Goal: Information Seeking & Learning: Learn about a topic

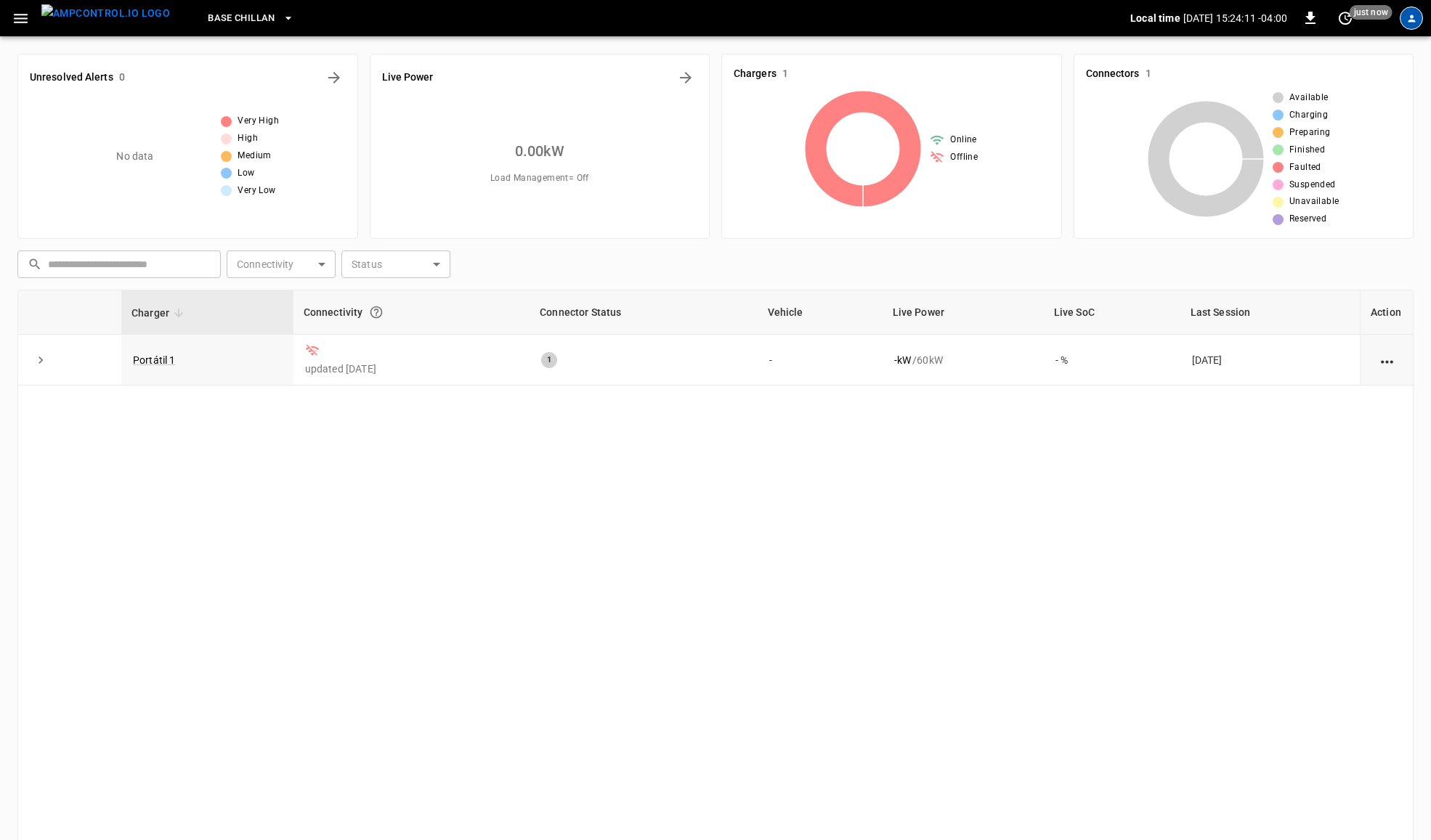
click at [1415, 14] on icon "profile-icon" at bounding box center [1412, 19] width 11 height 11
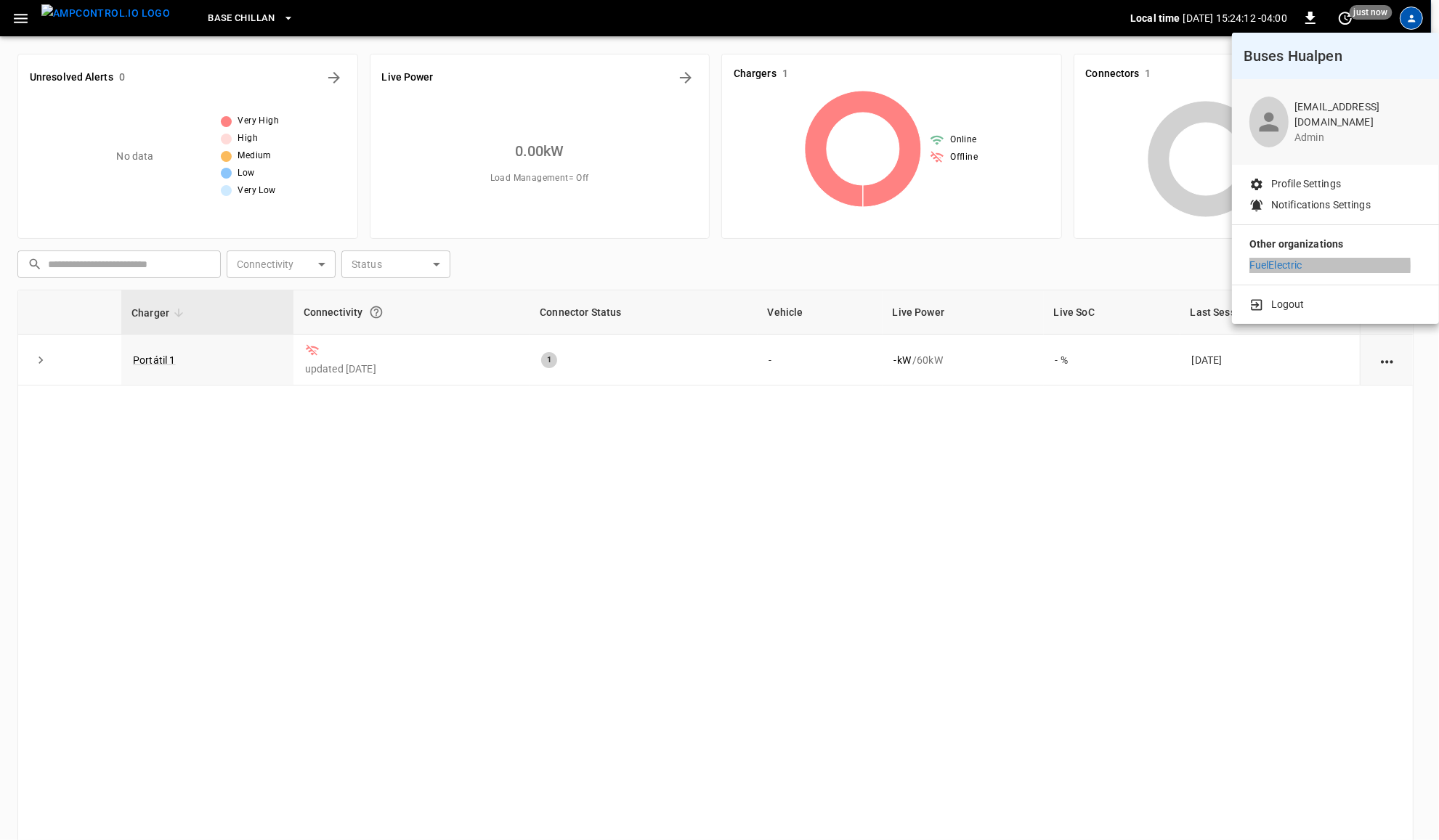
click at [1288, 266] on p "FuelElectric" at bounding box center [1275, 265] width 53 height 15
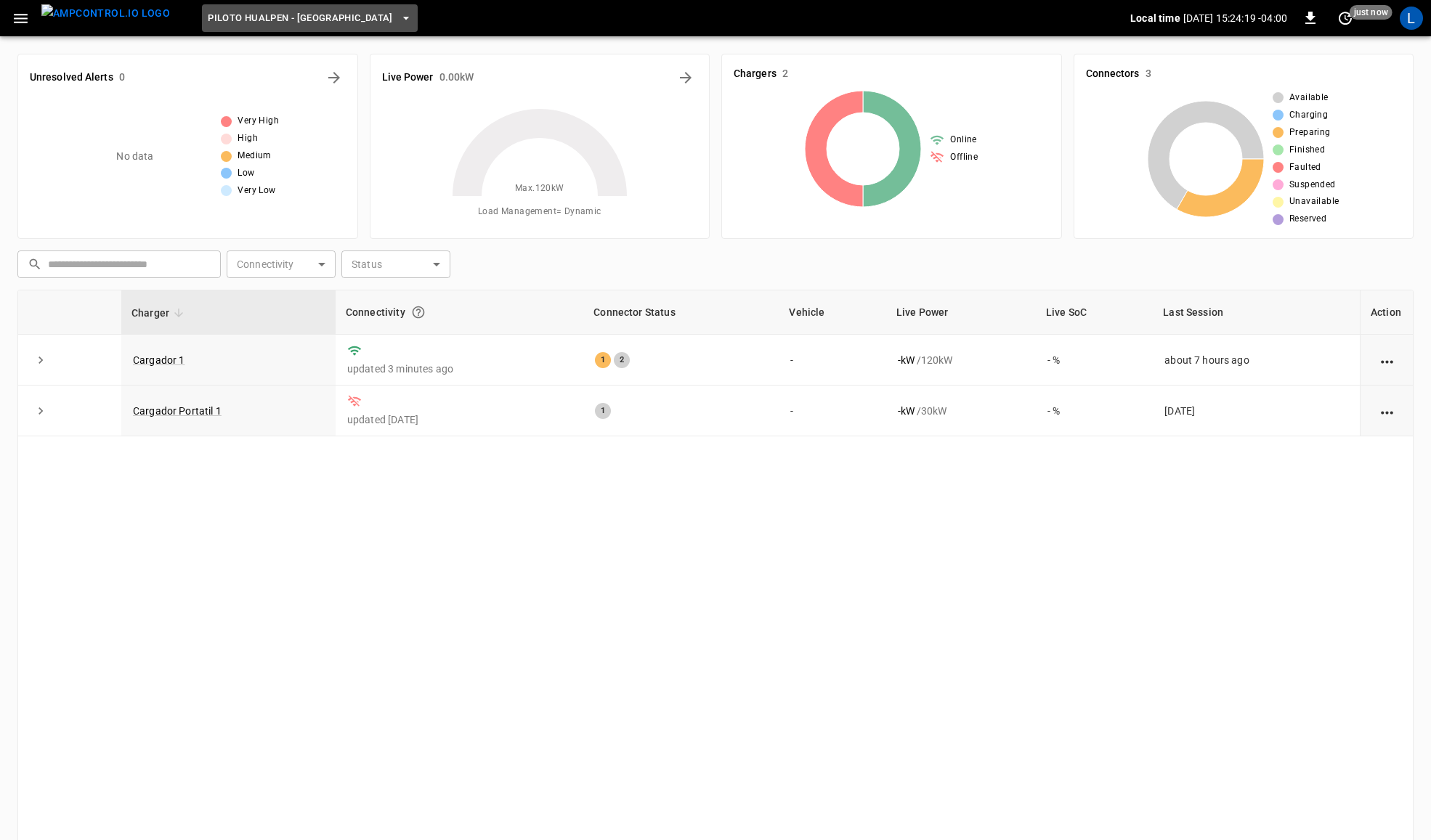
click at [288, 27] on button "Piloto Hualpen - [GEOGRAPHIC_DATA]" at bounding box center [309, 19] width 216 height 28
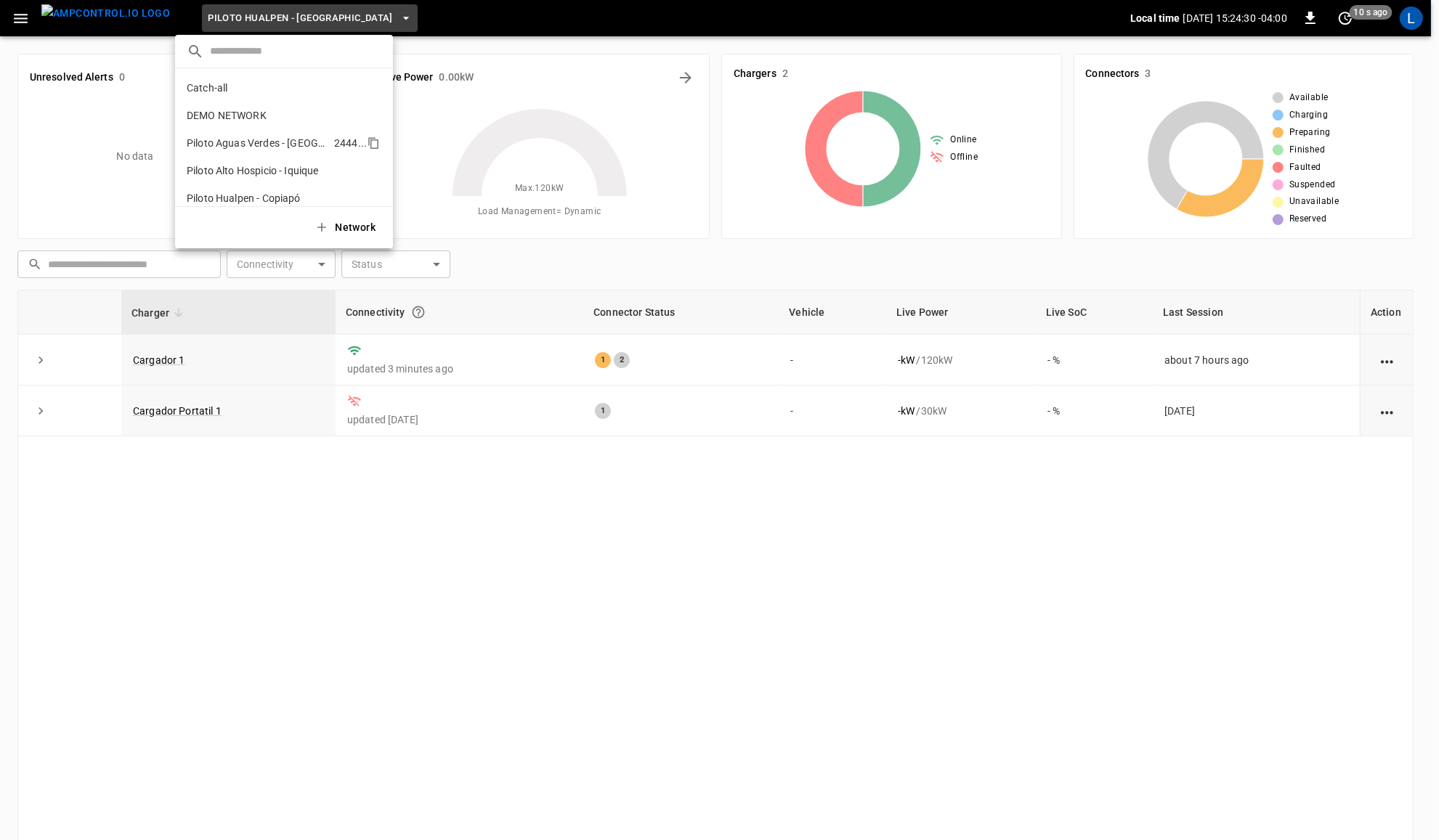
click at [278, 140] on p "Piloto Aguas Verdes - [GEOGRAPHIC_DATA]" at bounding box center [257, 143] width 142 height 14
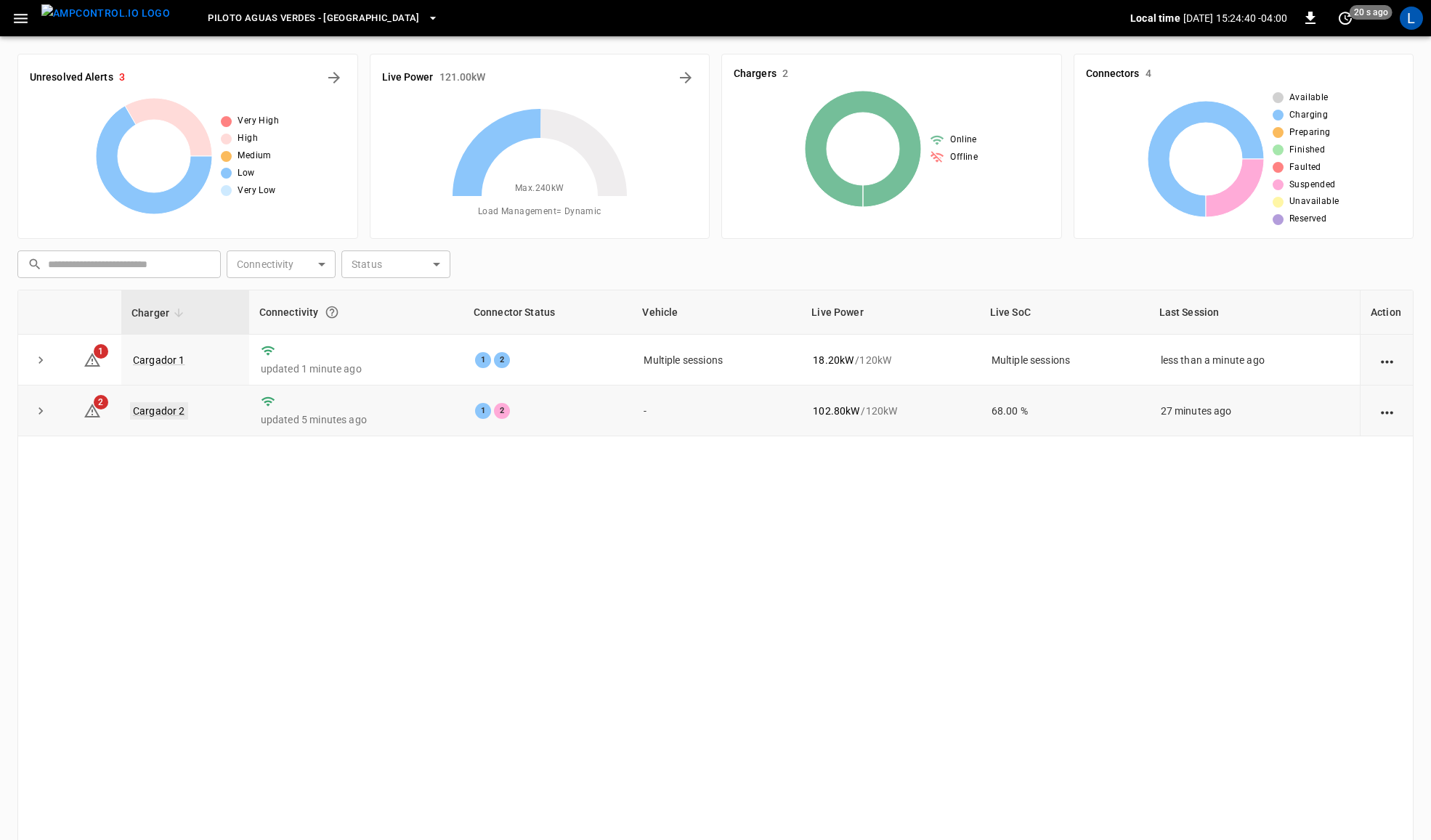
click at [162, 405] on link "Cargador 2" at bounding box center [158, 411] width 58 height 17
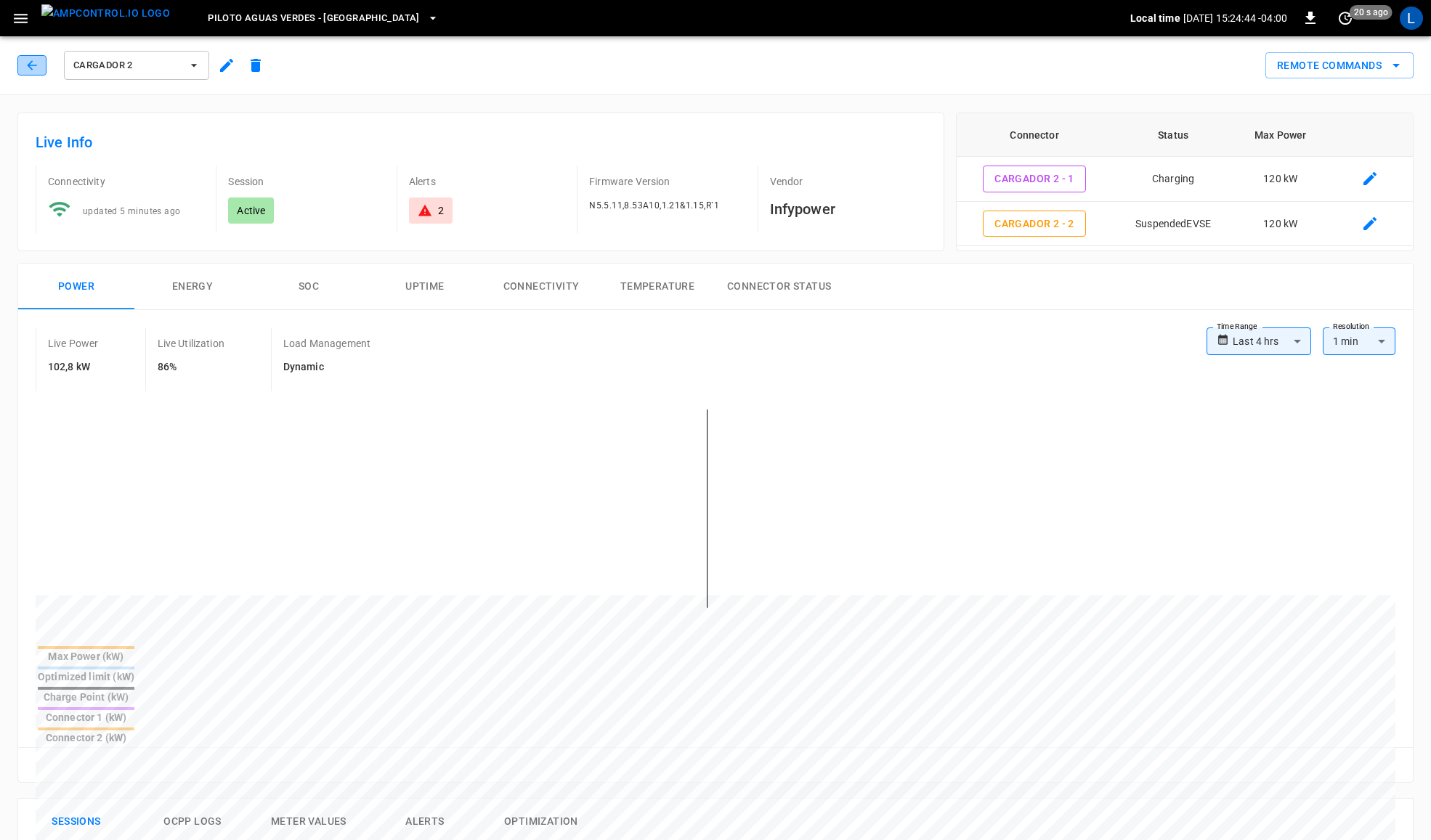
click at [34, 70] on icon "button" at bounding box center [32, 65] width 14 height 14
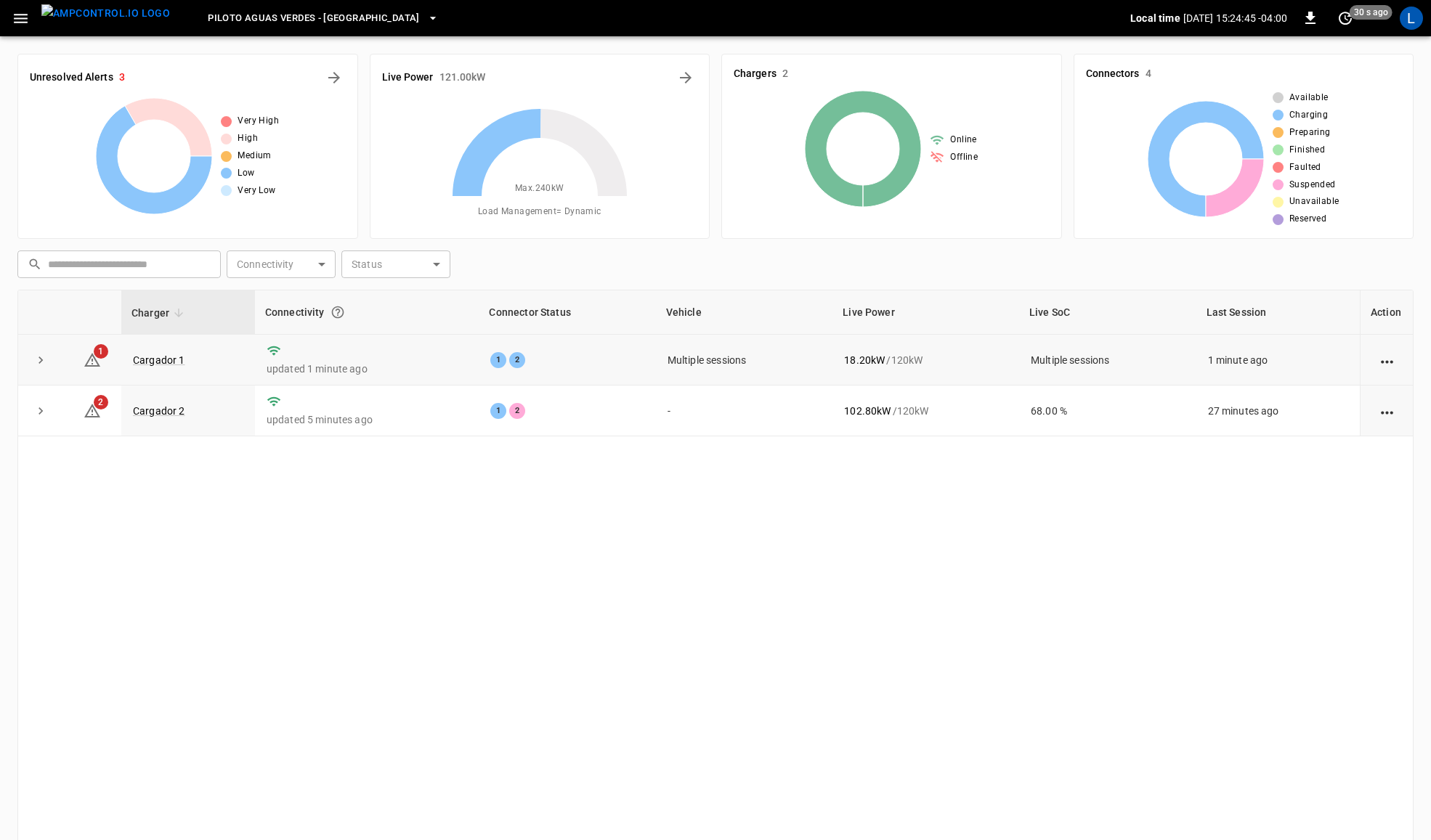
click at [176, 353] on td "Cargador 1" at bounding box center [187, 360] width 134 height 51
click at [146, 361] on link "Cargador 1" at bounding box center [158, 360] width 58 height 17
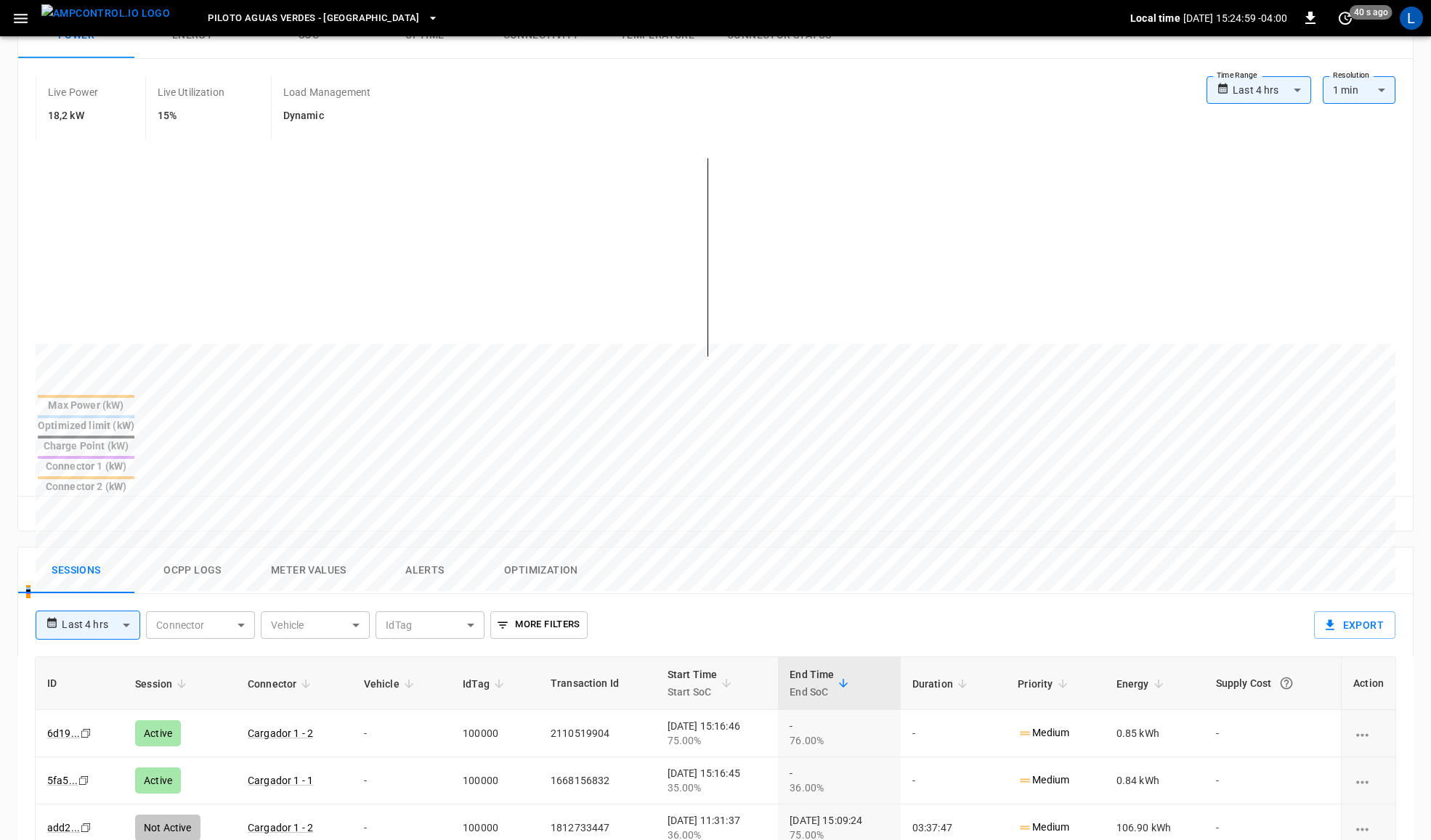
scroll to position [302, 0]
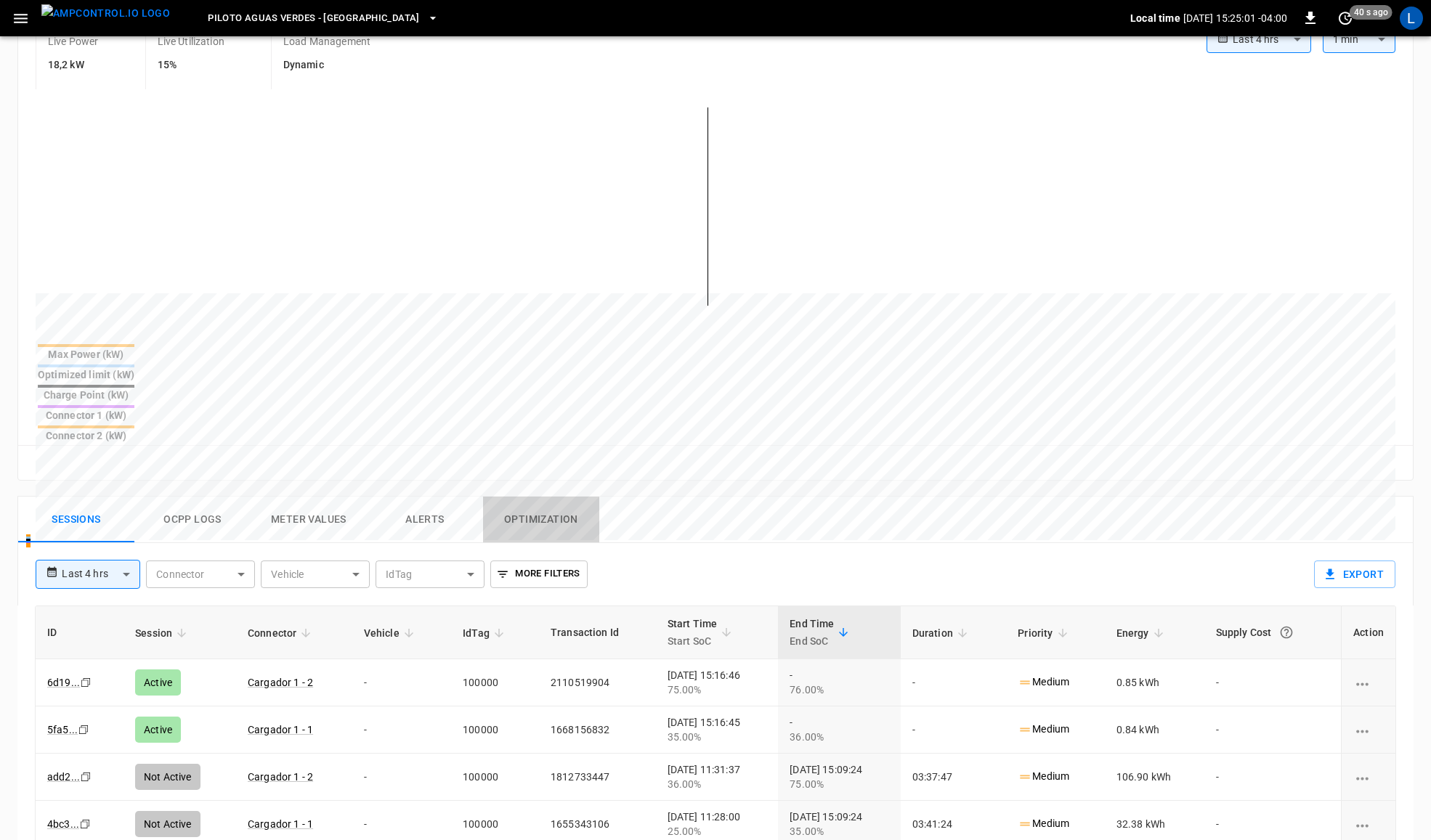
click at [558, 497] on button "Optimization" at bounding box center [541, 520] width 116 height 47
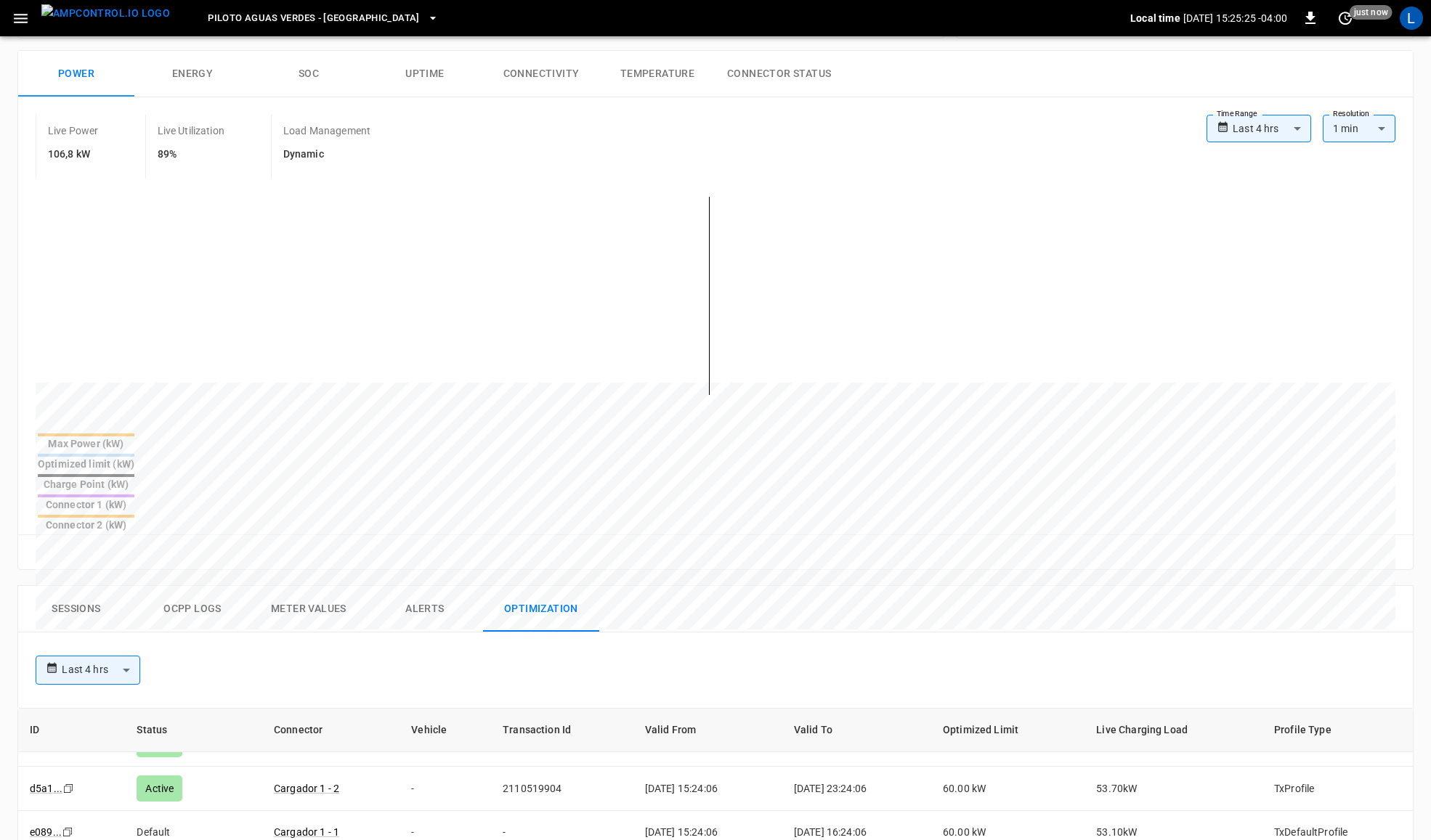
scroll to position [219, 0]
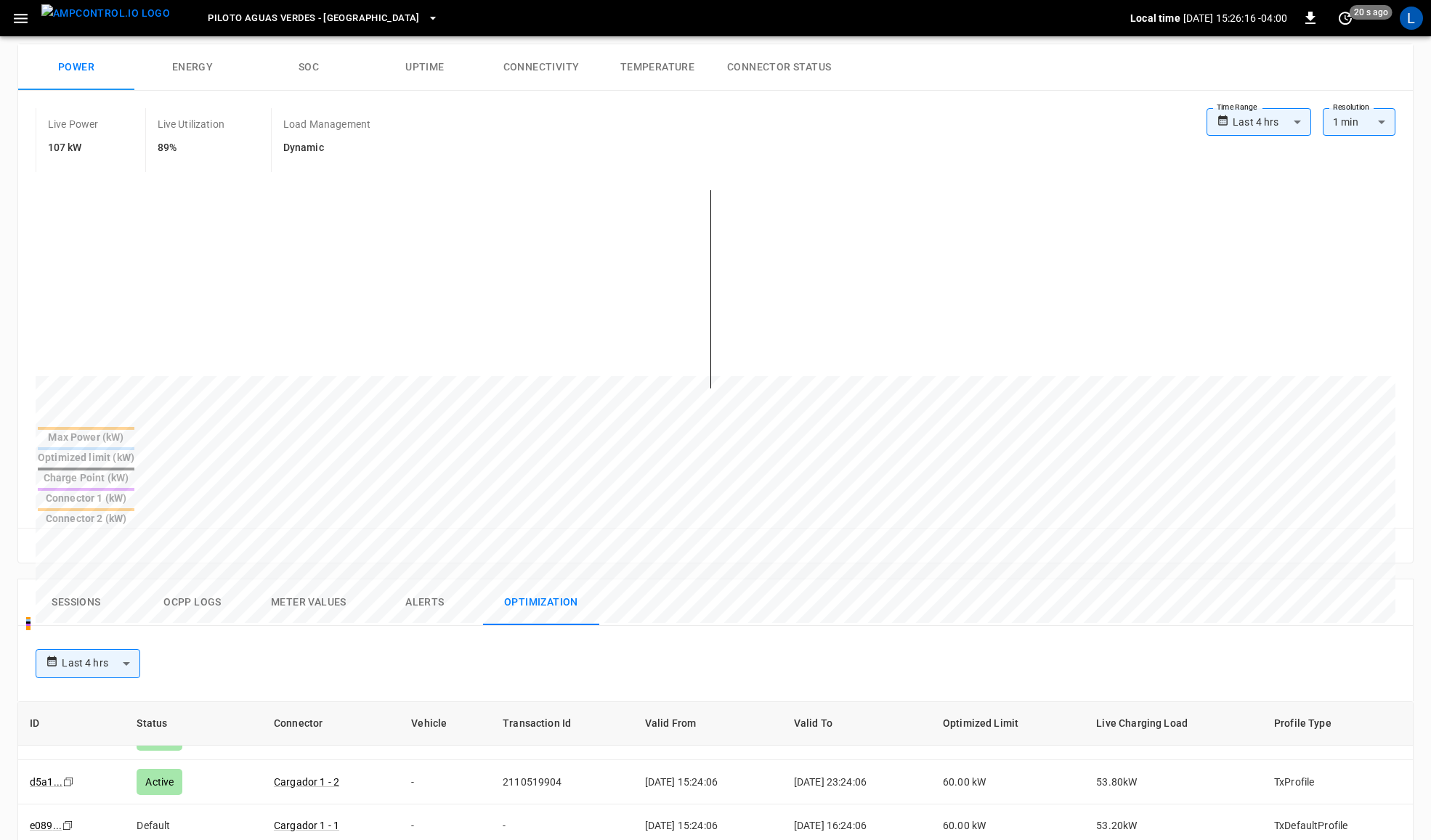
click at [534, 71] on button "Connectivity" at bounding box center [541, 67] width 116 height 47
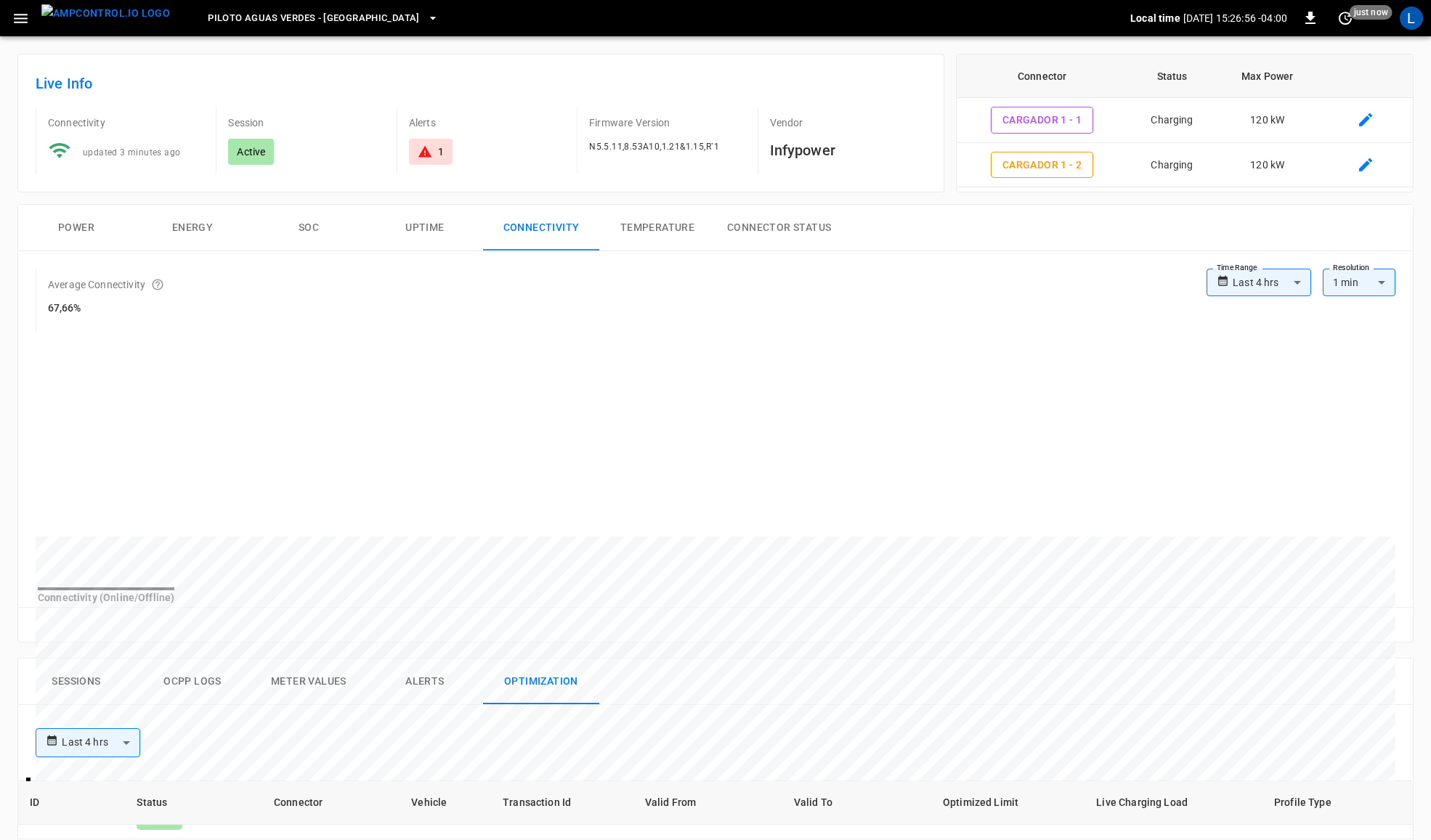
scroll to position [8, 0]
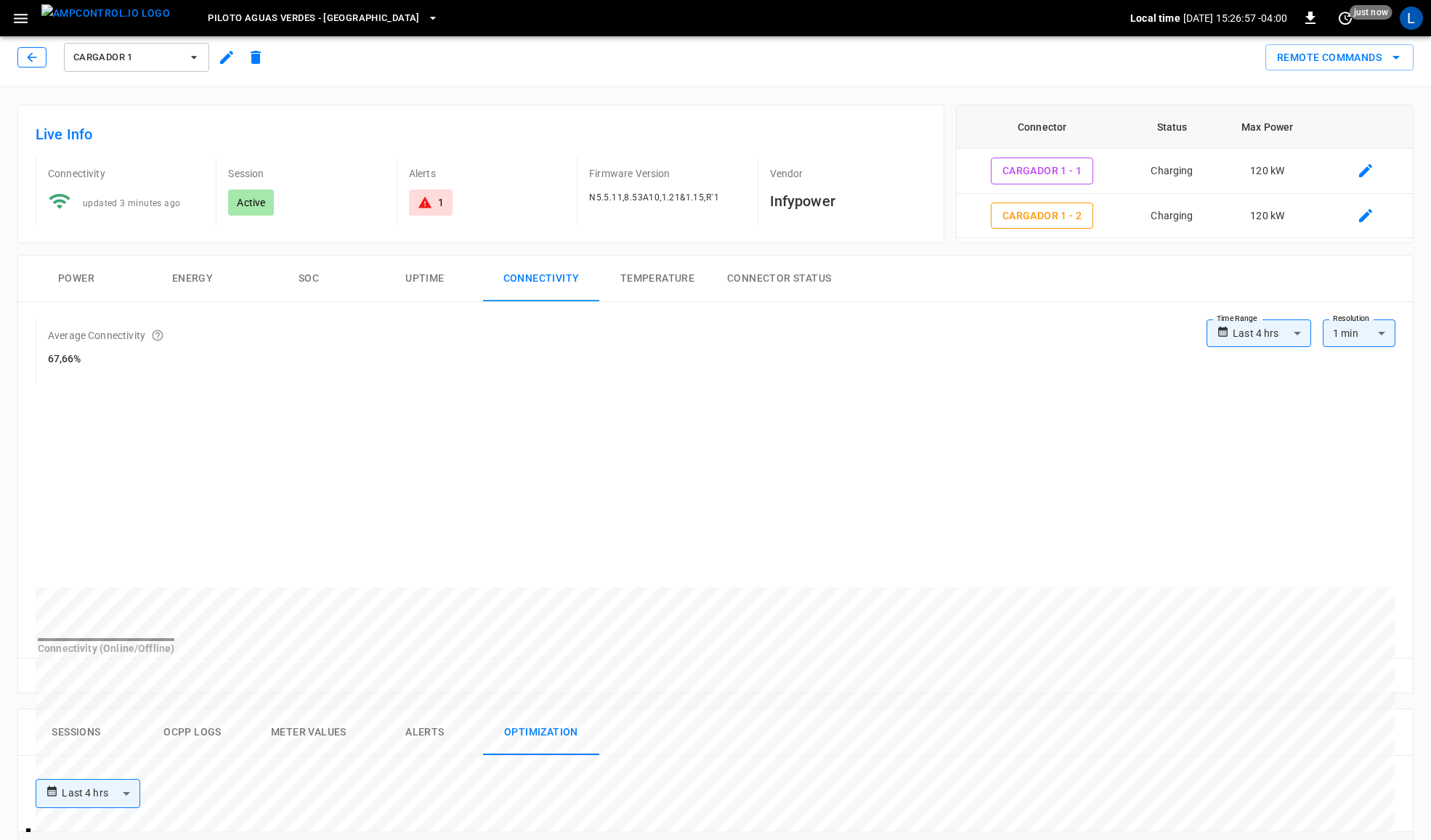
click at [29, 60] on icon "button" at bounding box center [32, 57] width 14 height 14
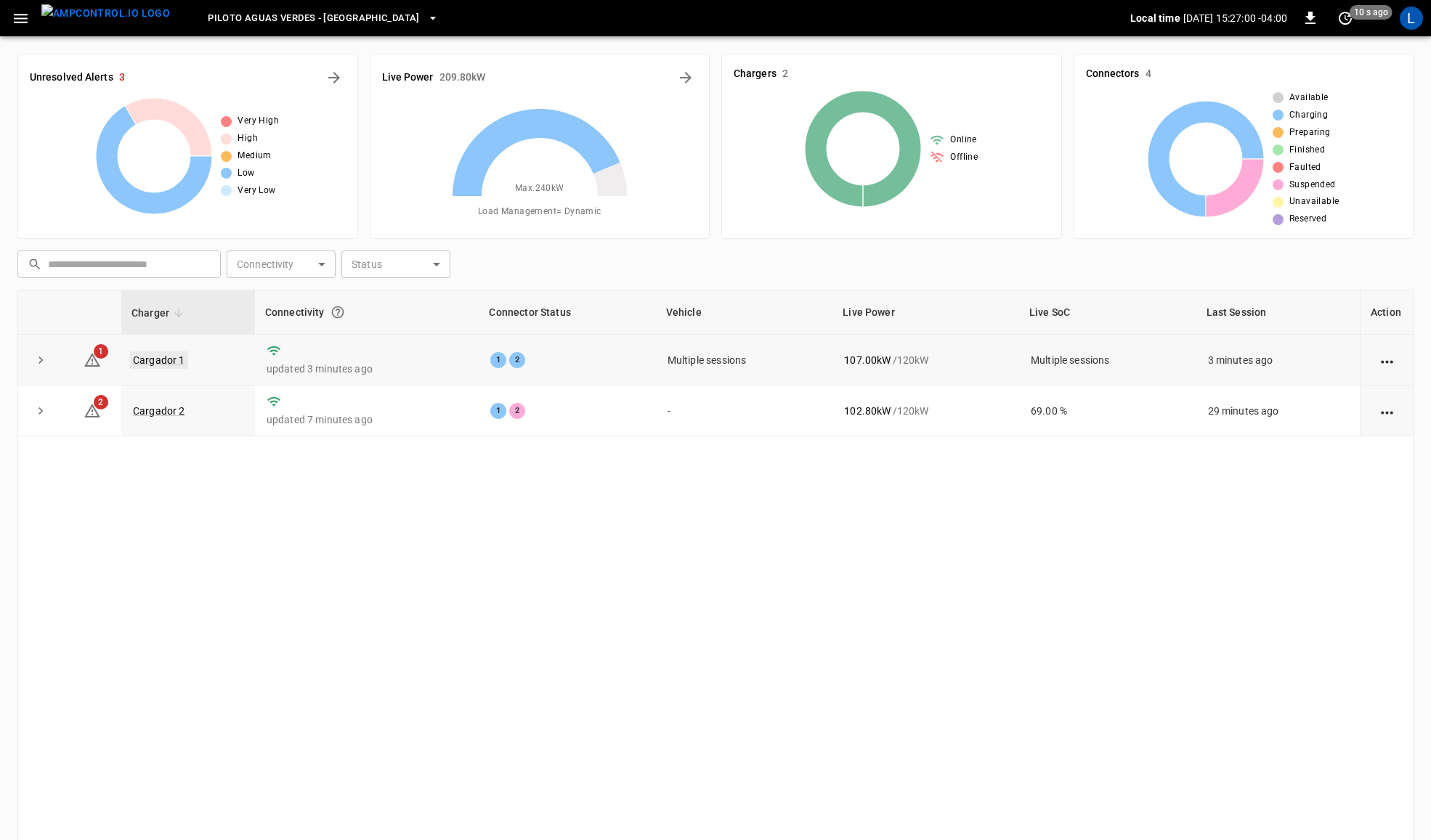
click at [168, 360] on link "Cargador 1" at bounding box center [158, 360] width 58 height 17
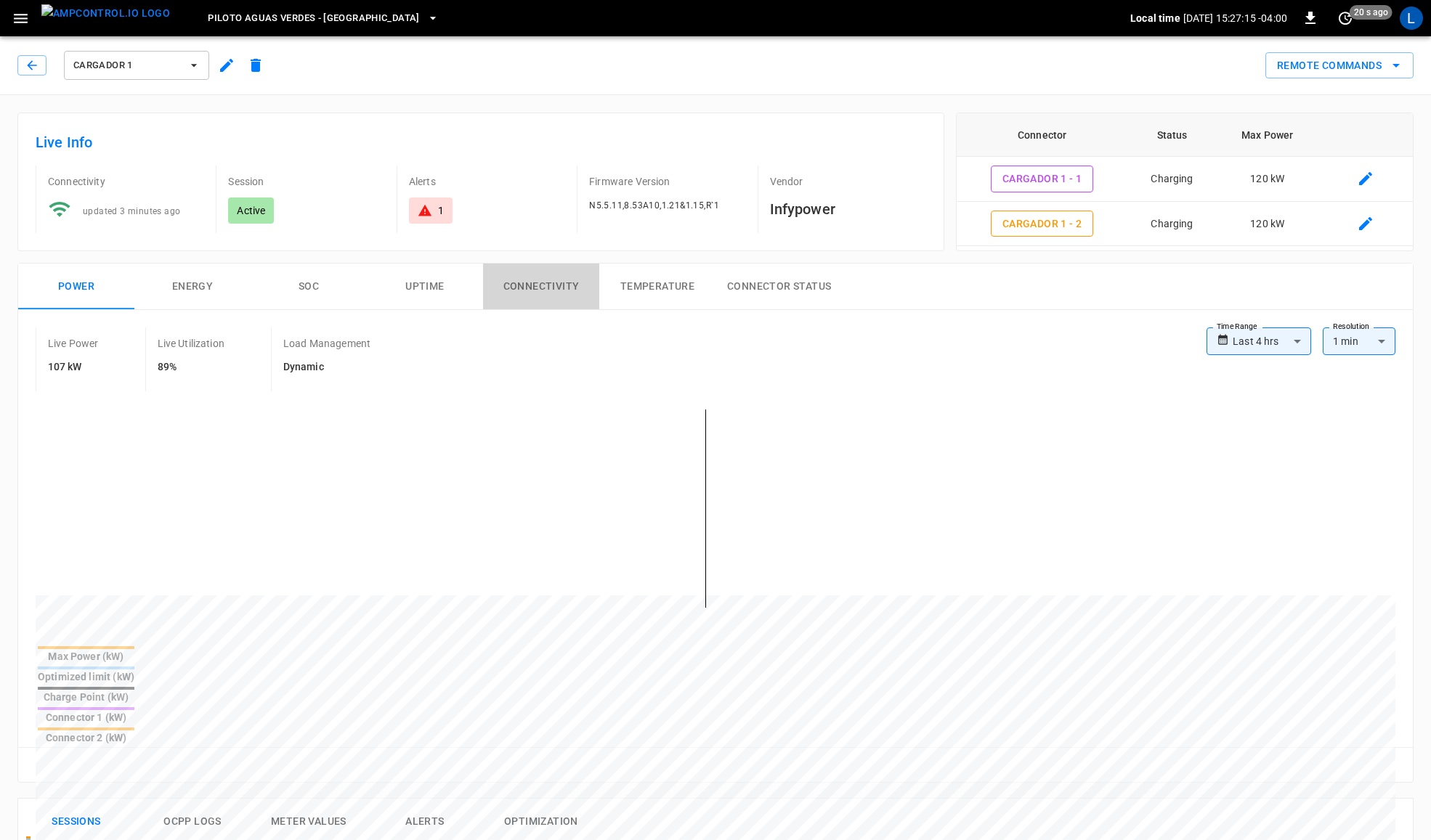
click at [545, 291] on button "Connectivity" at bounding box center [541, 286] width 116 height 47
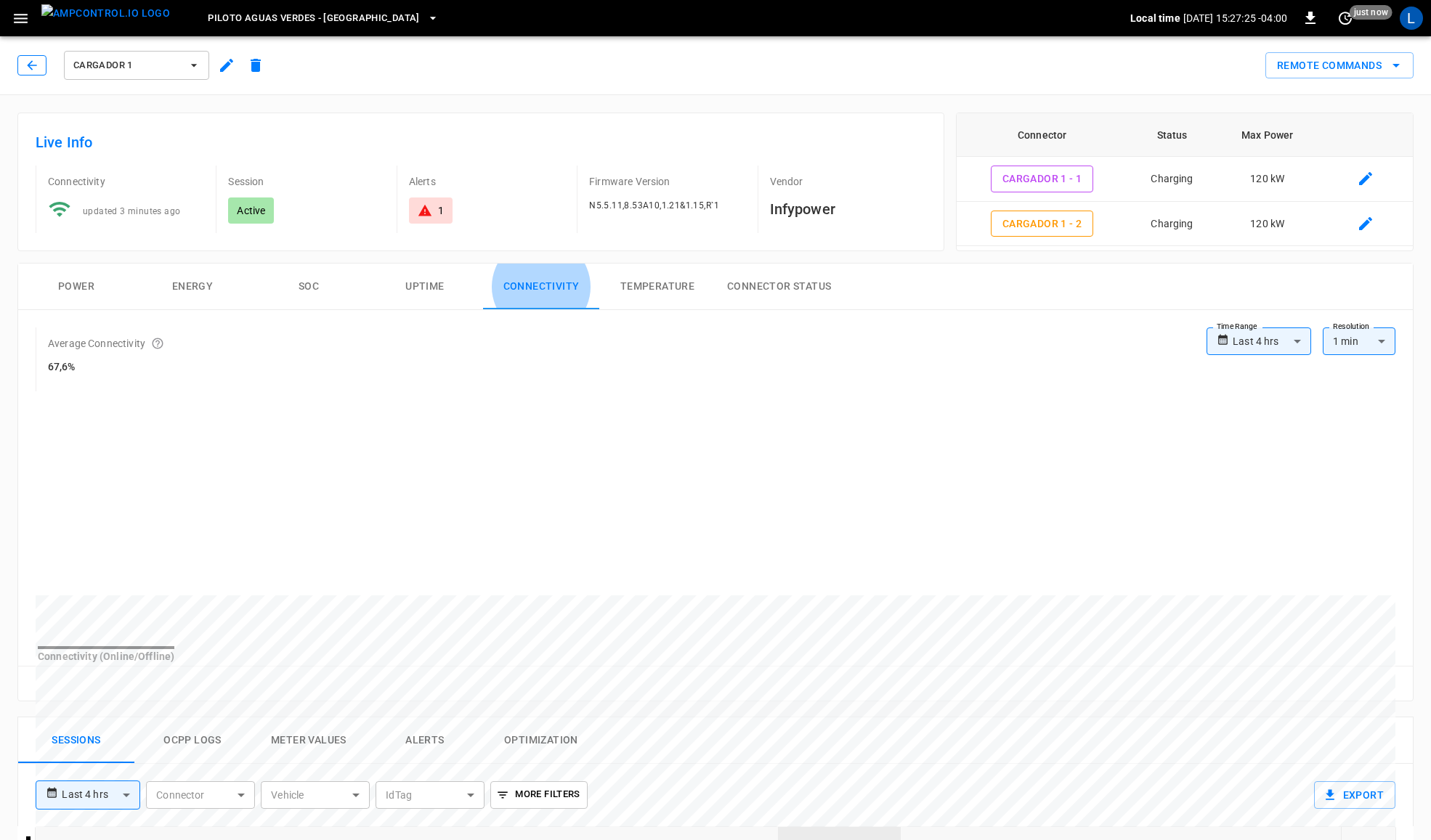
click at [27, 66] on icon "button" at bounding box center [32, 65] width 14 height 14
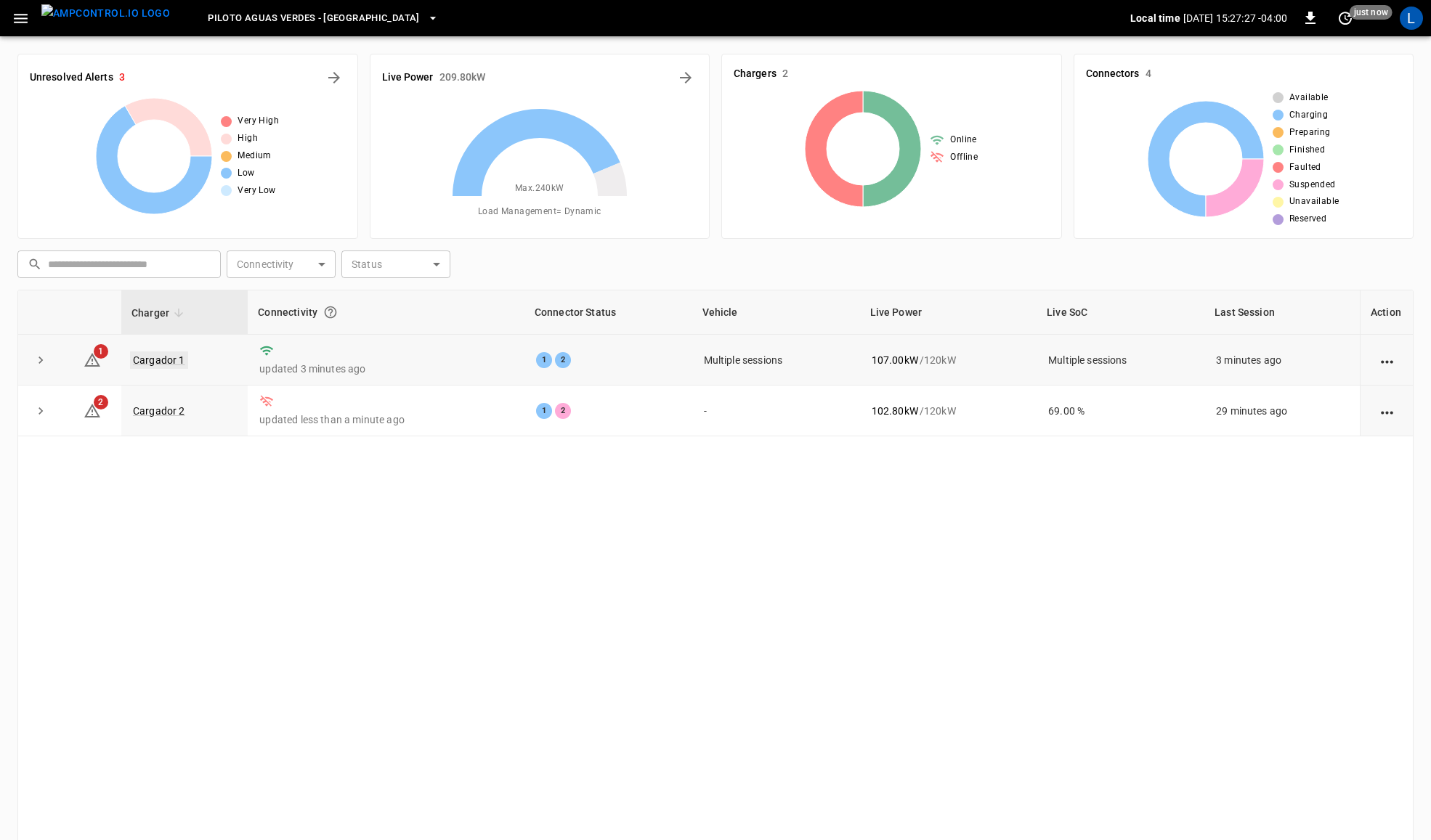
click at [161, 361] on link "Cargador 1" at bounding box center [158, 360] width 58 height 17
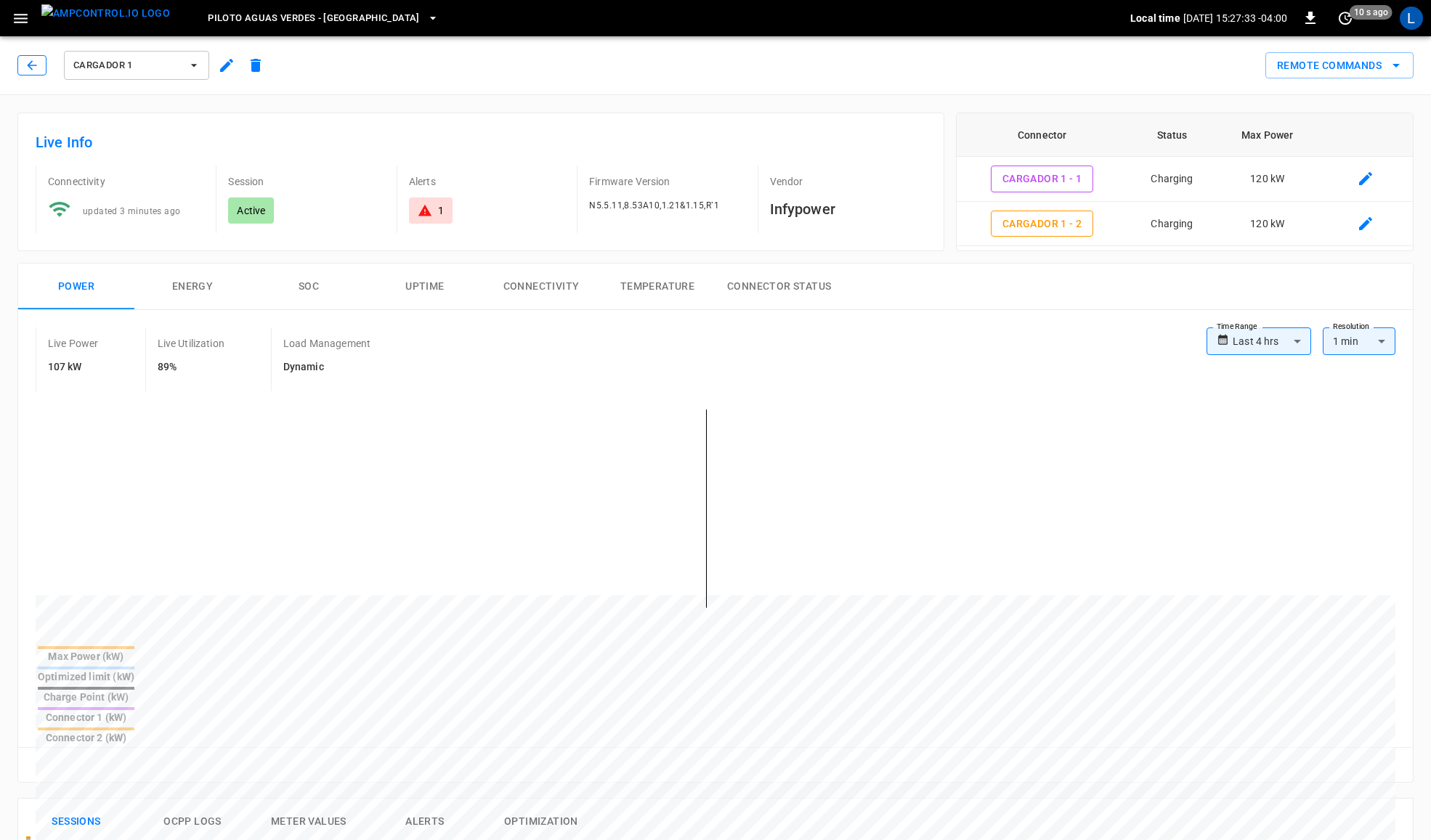
click at [22, 62] on button "button" at bounding box center [32, 66] width 29 height 21
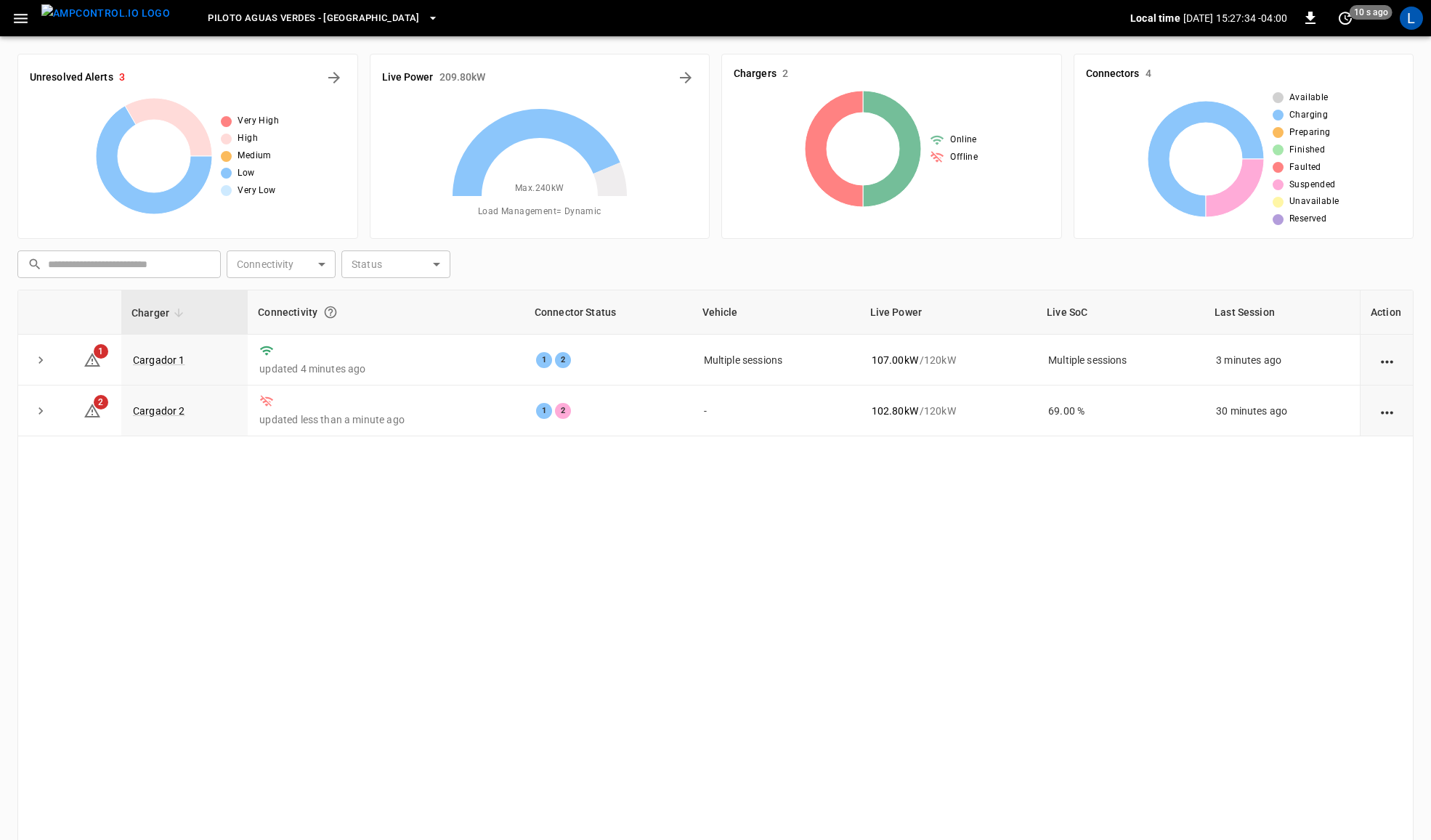
click at [13, 17] on icon "button" at bounding box center [21, 18] width 18 height 18
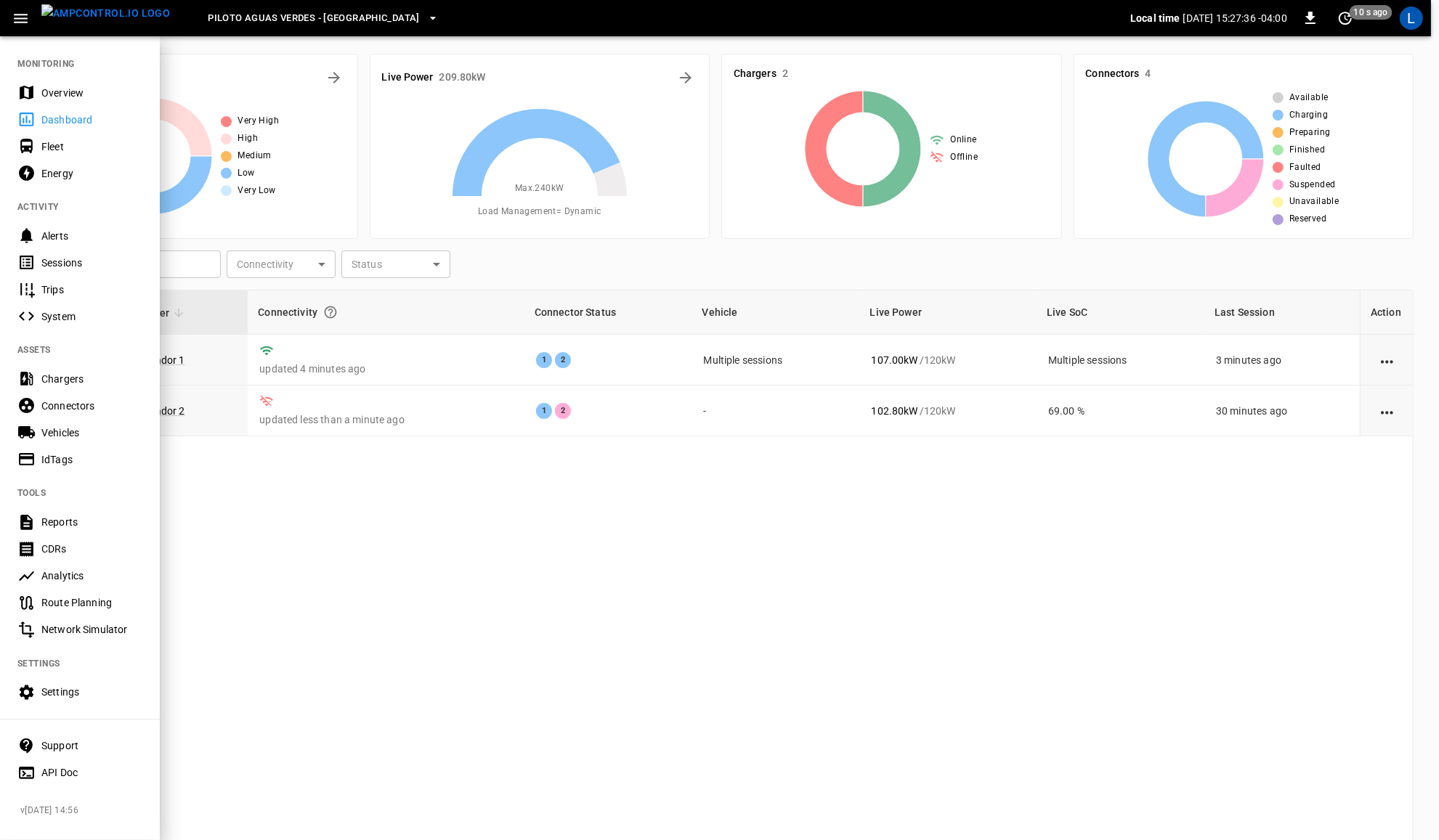
click at [97, 630] on div "Network Simulator" at bounding box center [92, 630] width 101 height 14
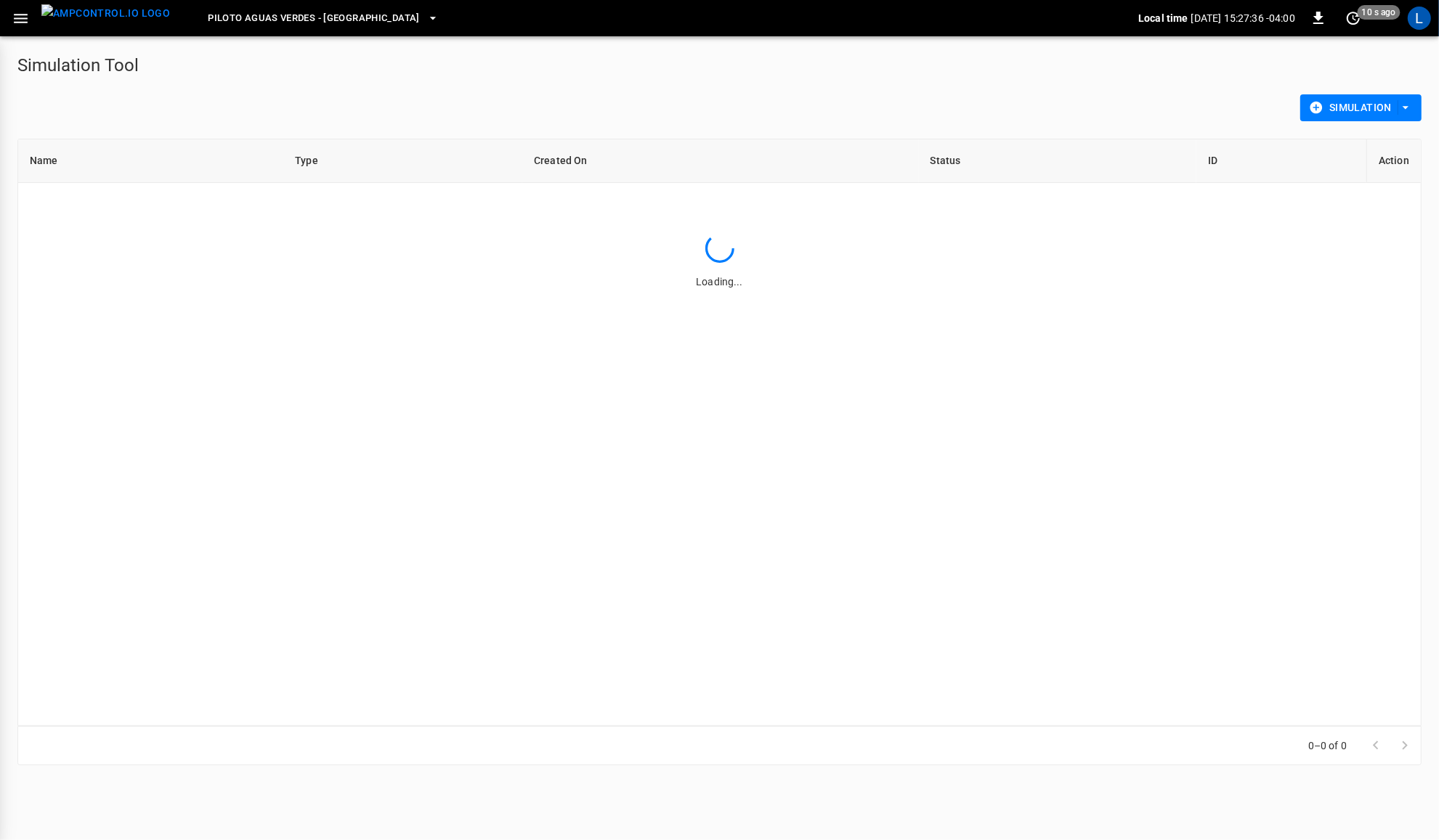
click at [97, 630] on div "MONITORING Overview Dashboard Fleet Energy ACTIVITY Alerts Sessions Trips Syste…" at bounding box center [719, 420] width 1439 height 840
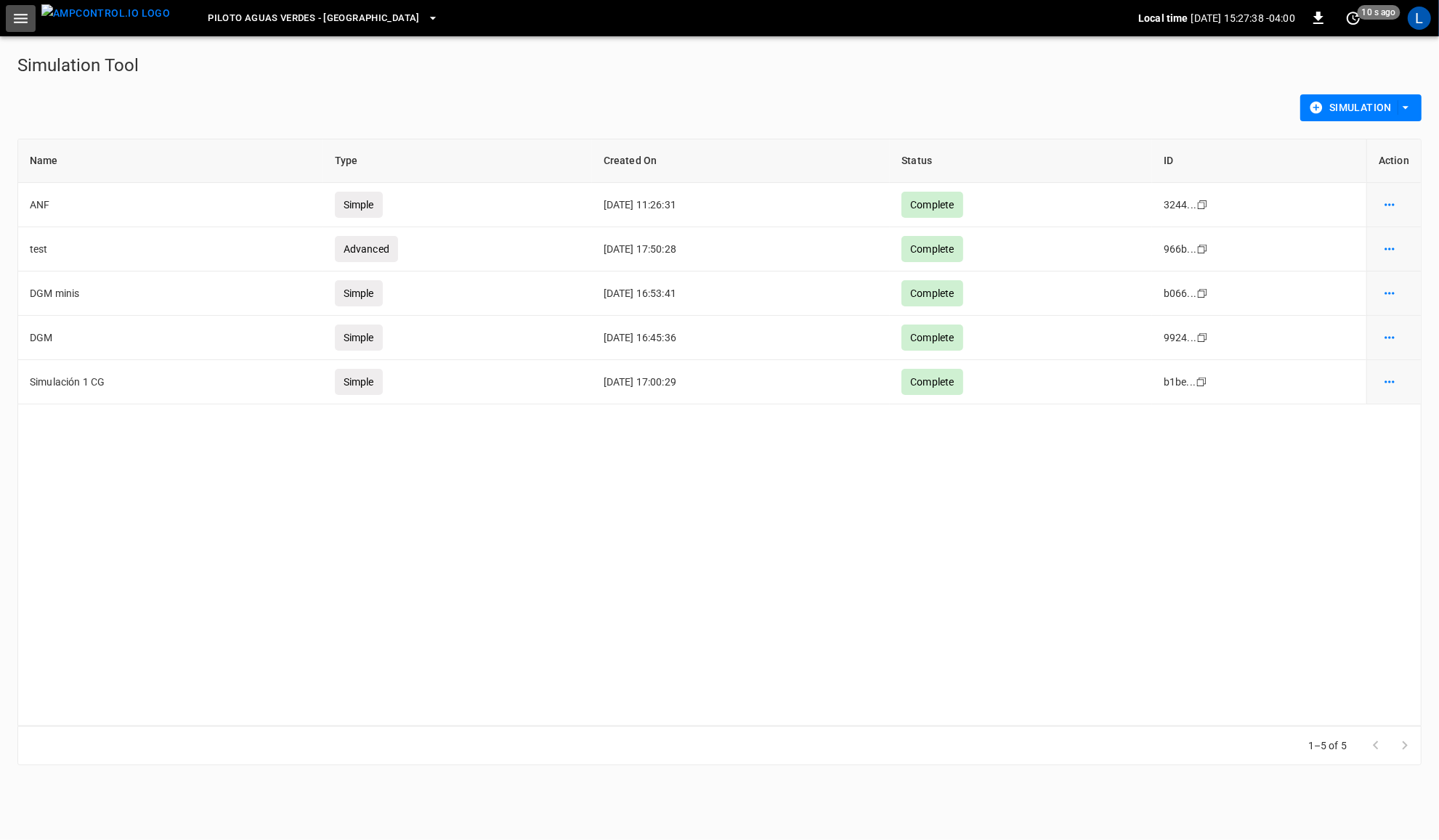
drag, startPoint x: 22, startPoint y: 17, endPoint x: 23, endPoint y: 35, distance: 18.0
click at [20, 15] on icon "button" at bounding box center [21, 18] width 18 height 18
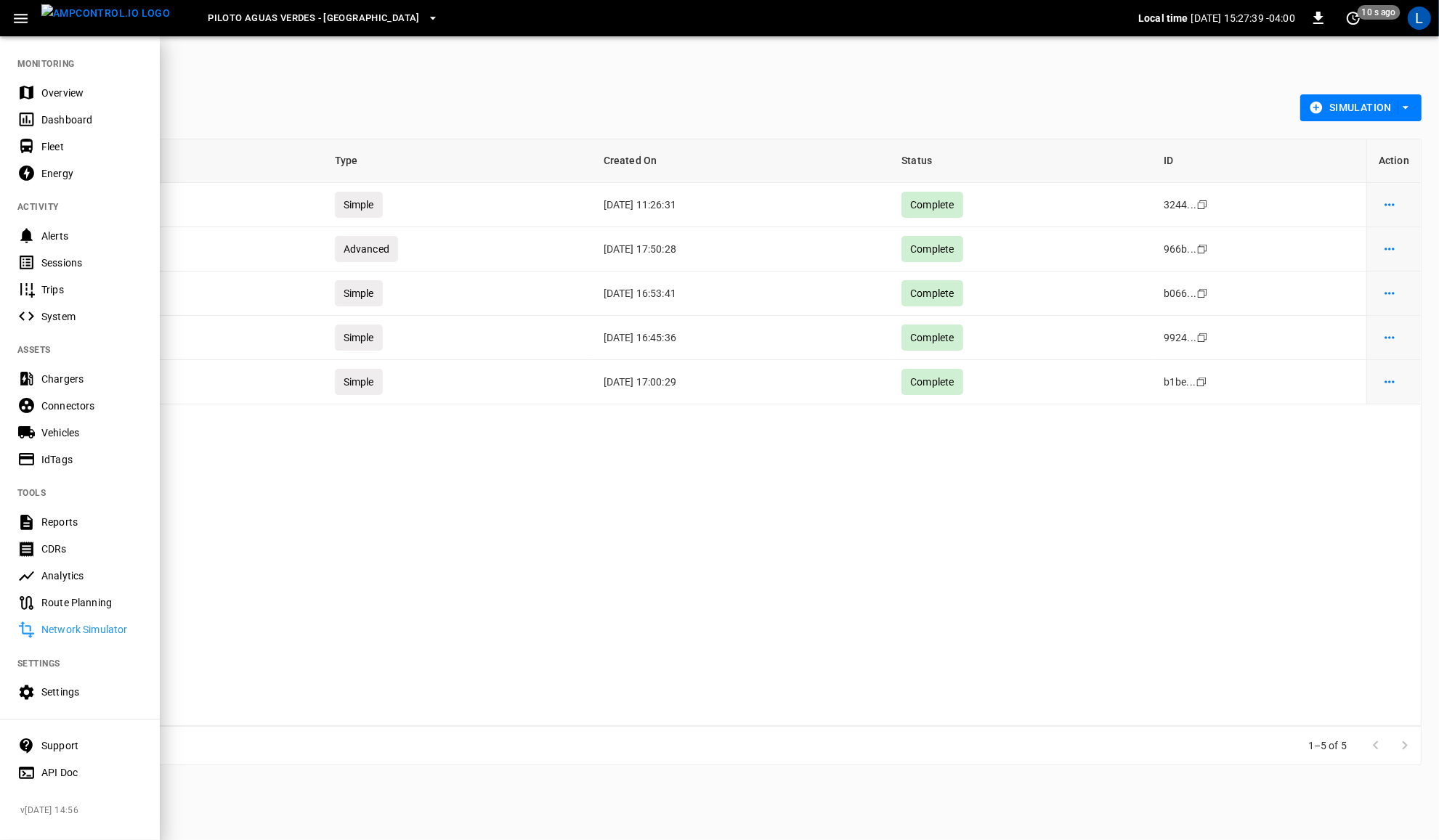
click at [80, 695] on div "Settings" at bounding box center [92, 692] width 101 height 14
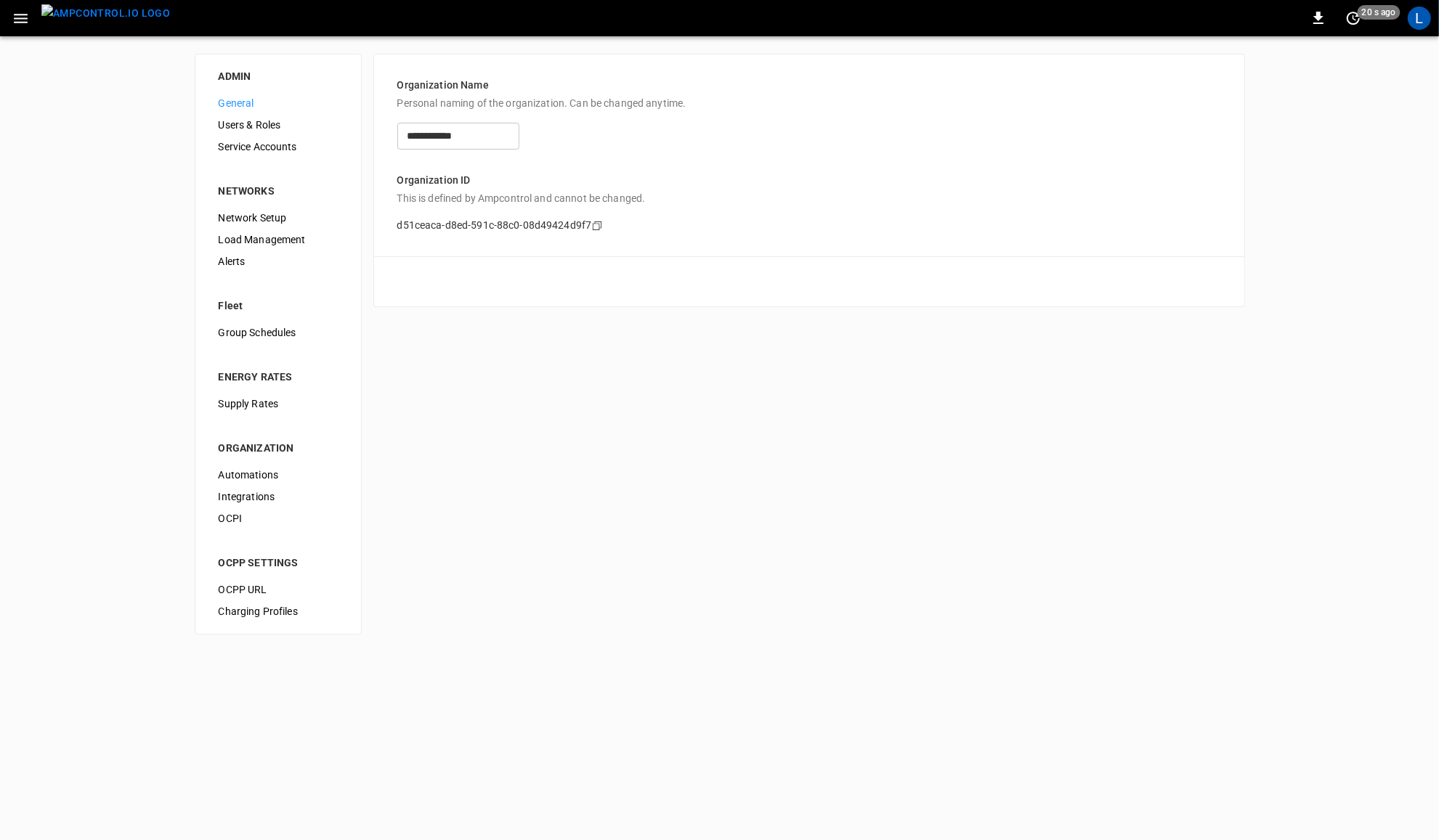
click at [280, 233] on span "Load Management" at bounding box center [278, 240] width 119 height 15
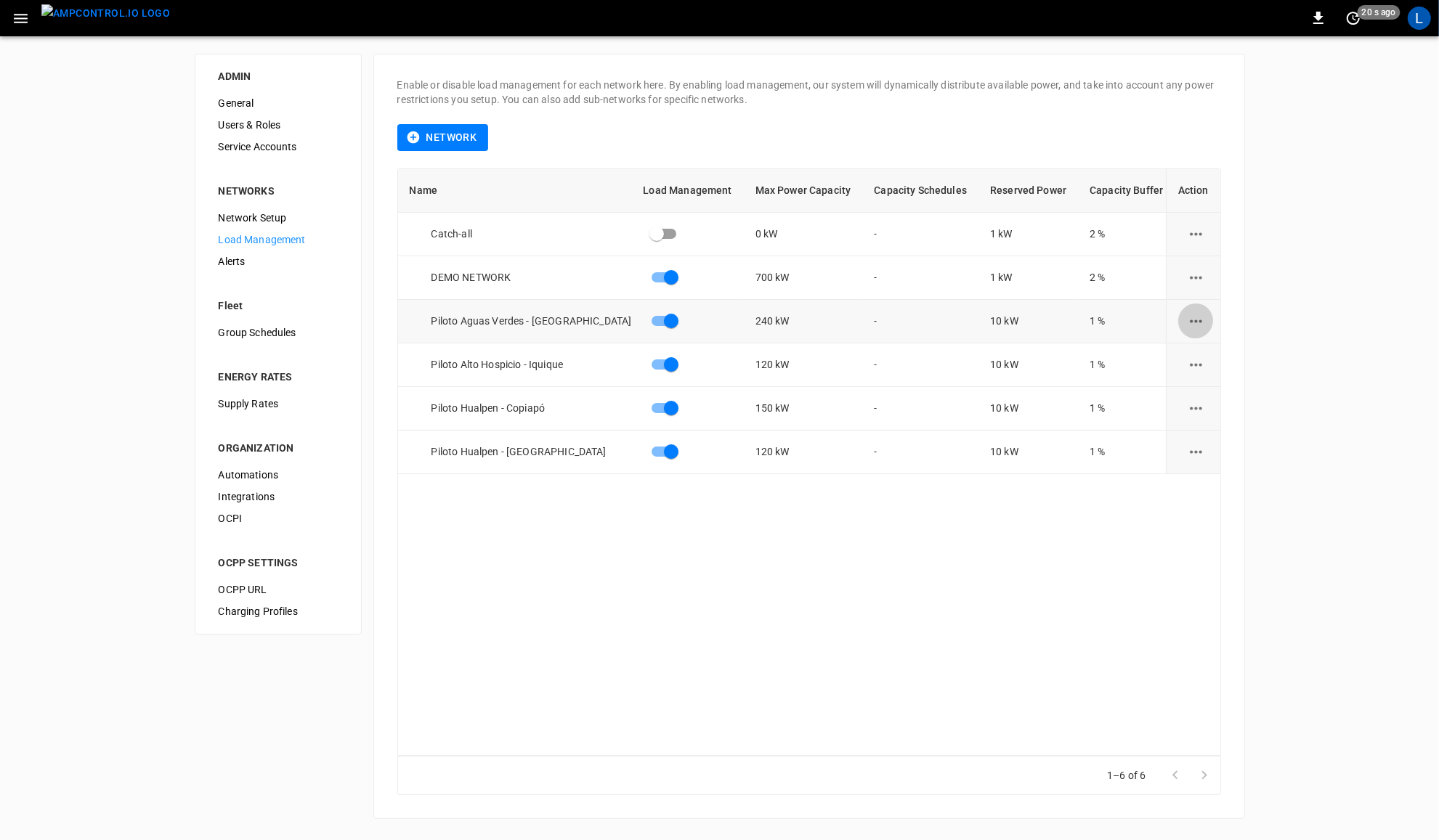
click at [1190, 318] on icon "load management options" at bounding box center [1195, 321] width 18 height 18
click at [1196, 360] on li "Edit" at bounding box center [1229, 357] width 103 height 24
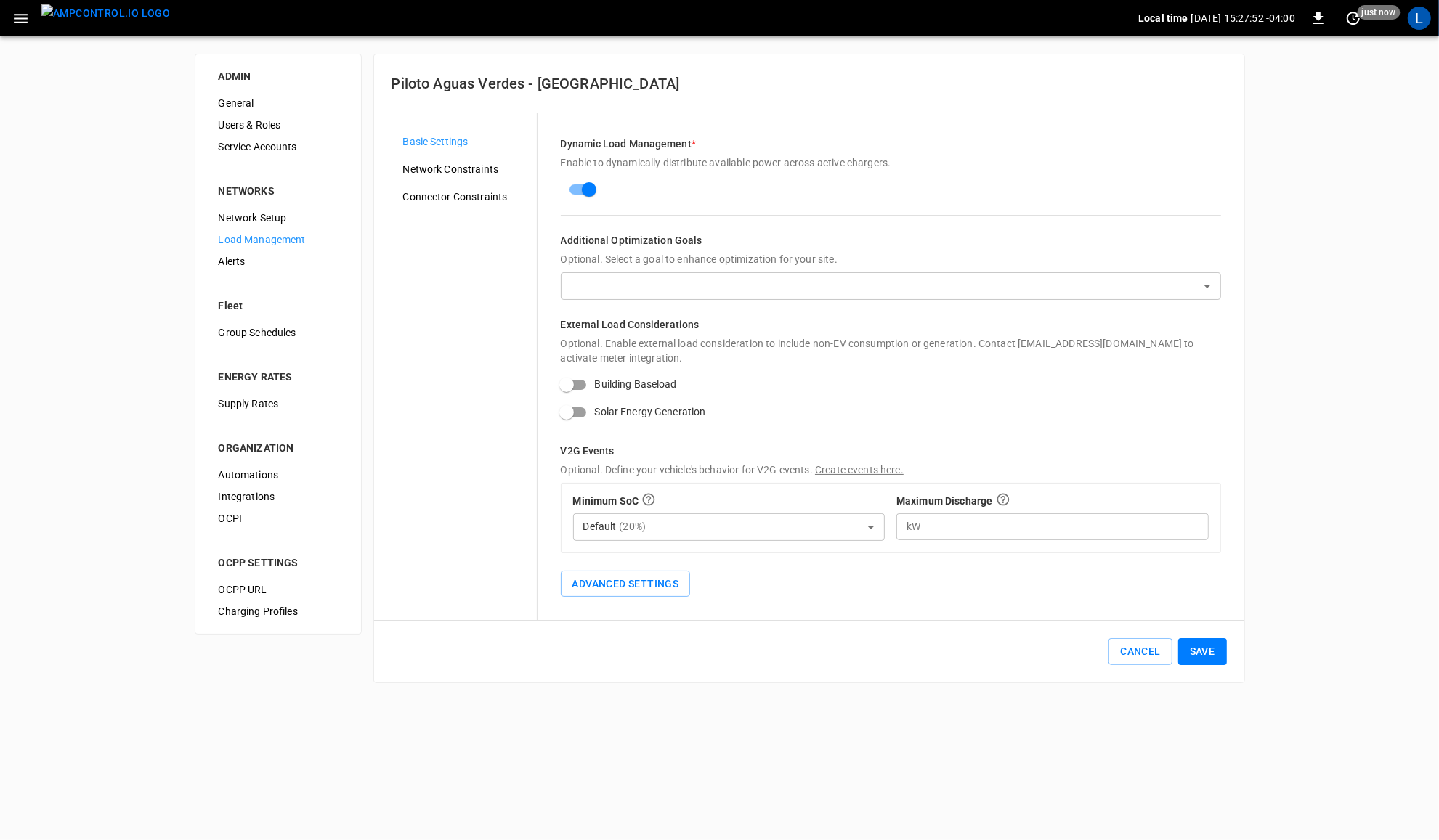
click at [479, 161] on div "Network Constraints" at bounding box center [464, 169] width 146 height 22
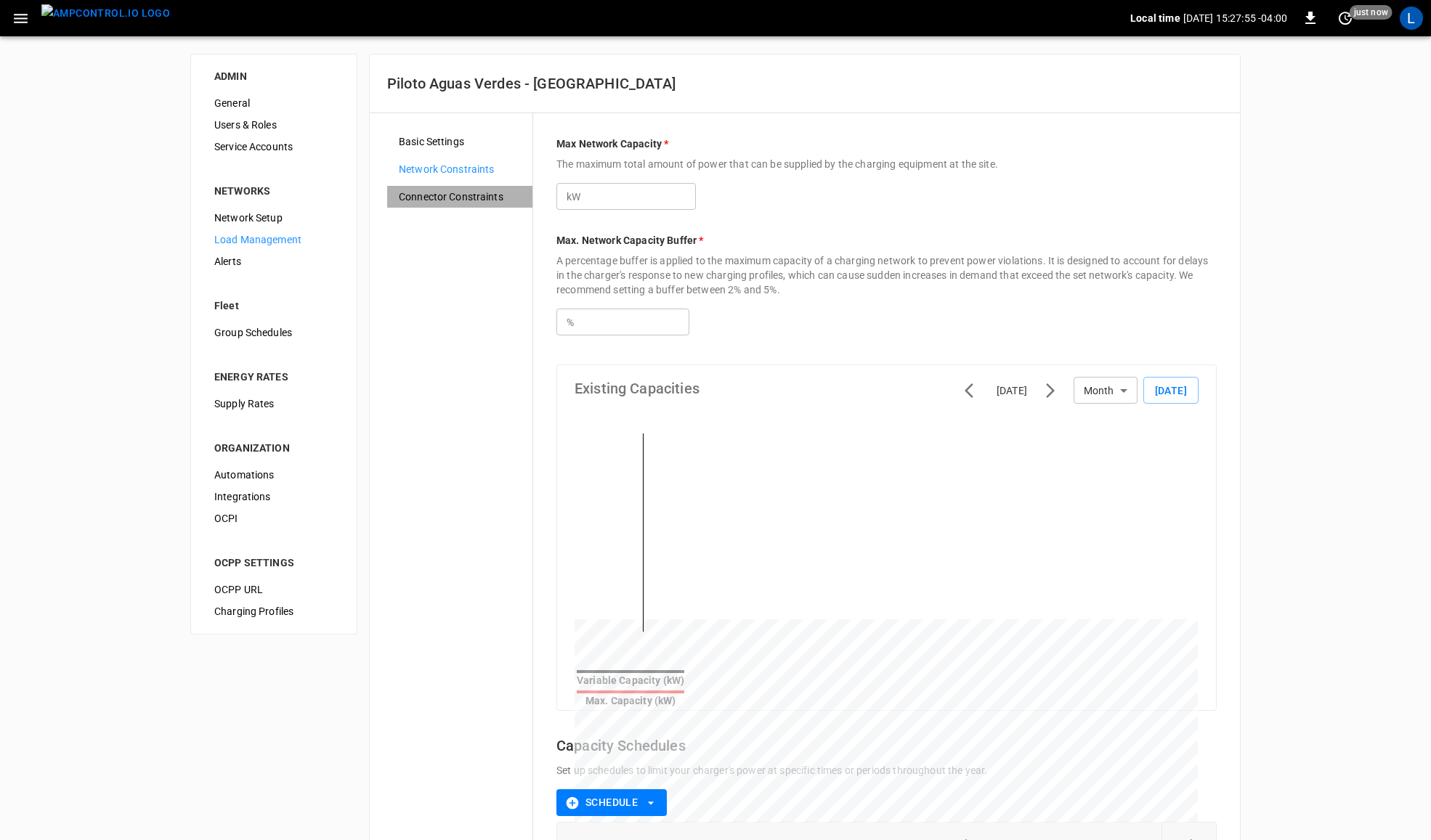
click at [484, 204] on span "Connector Constraints" at bounding box center [460, 197] width 122 height 15
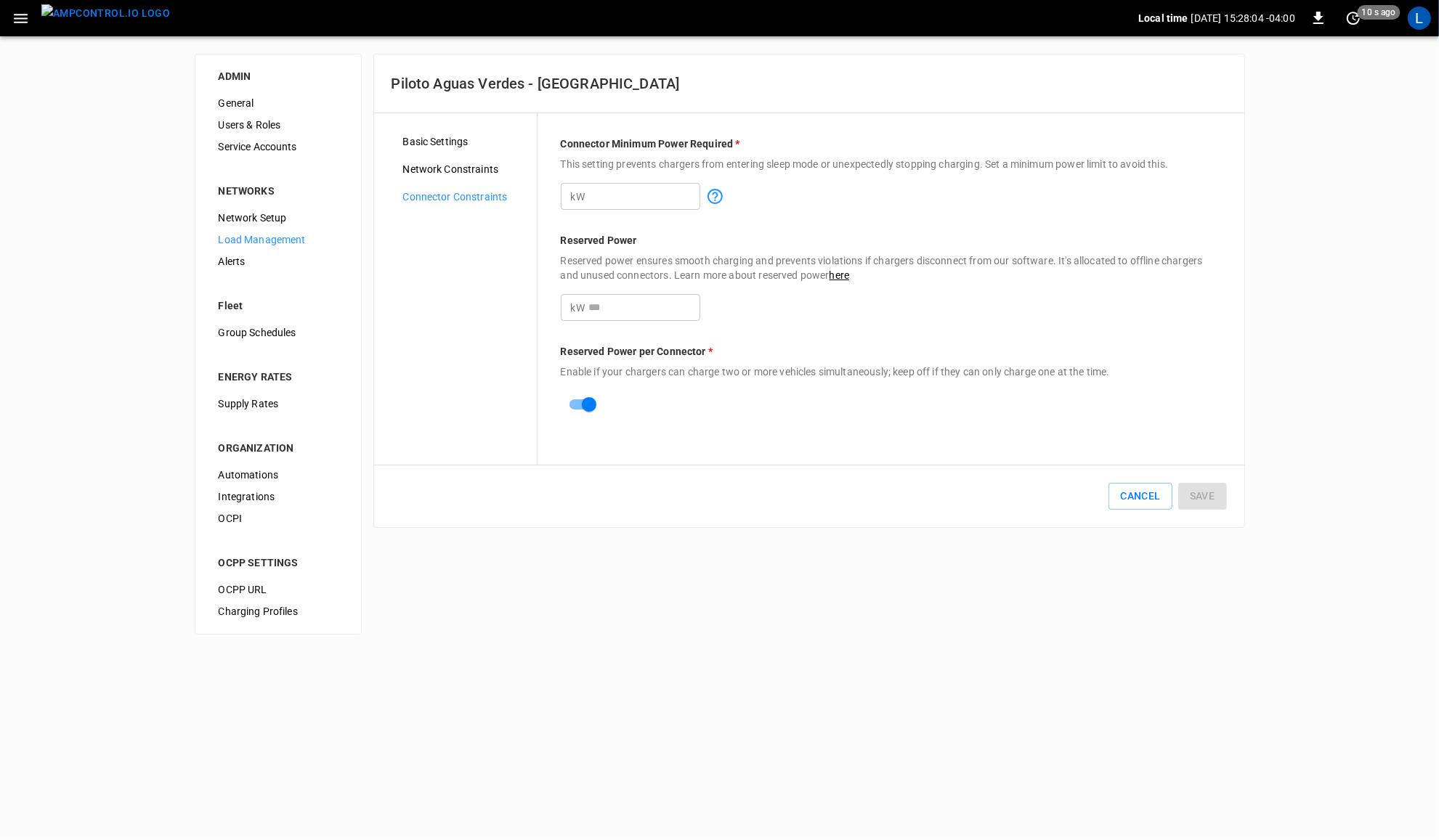
click at [477, 165] on span "Network Constraints" at bounding box center [464, 169] width 122 height 15
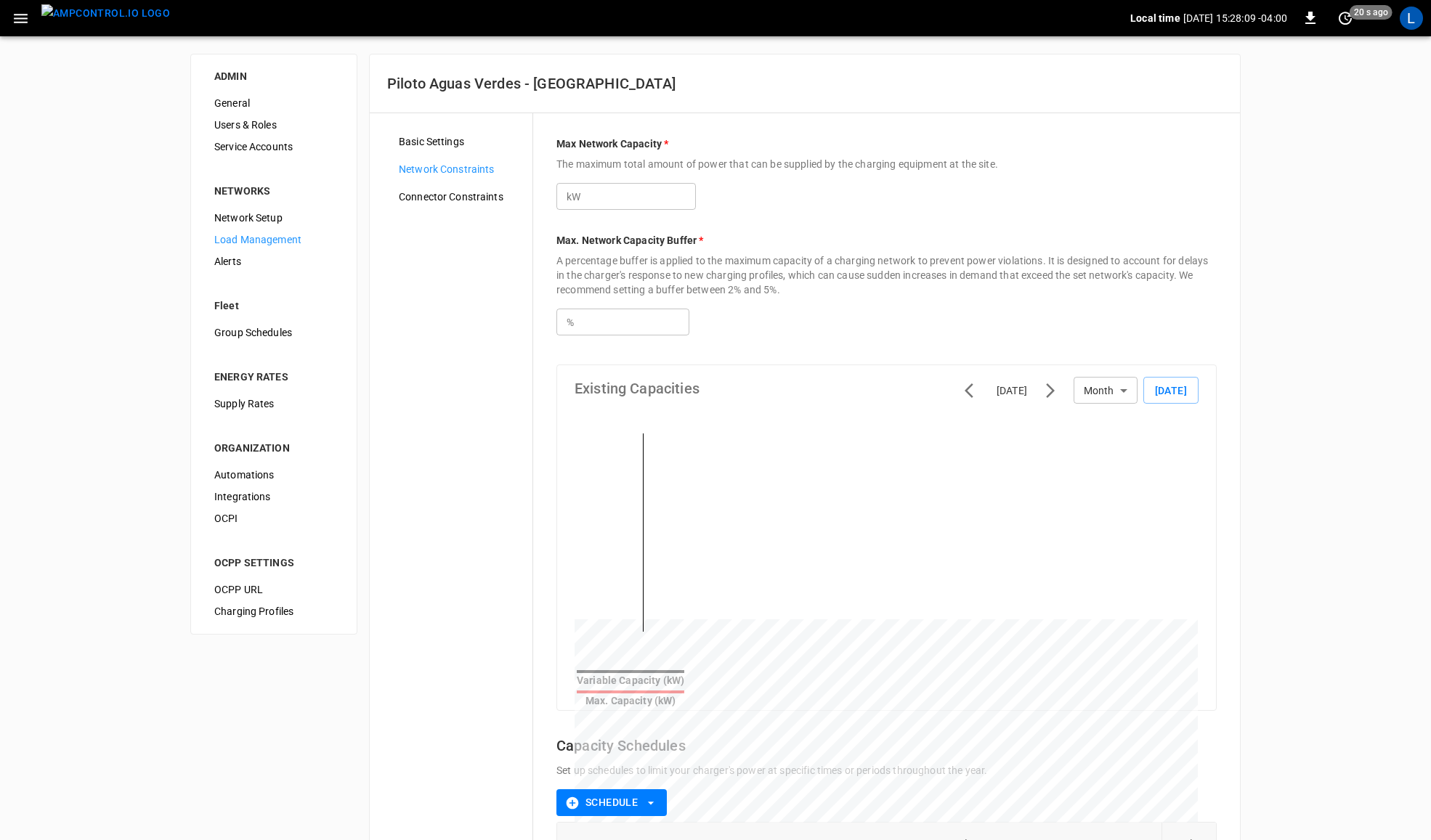
click at [418, 146] on span "Basic Settings" at bounding box center [460, 142] width 122 height 15
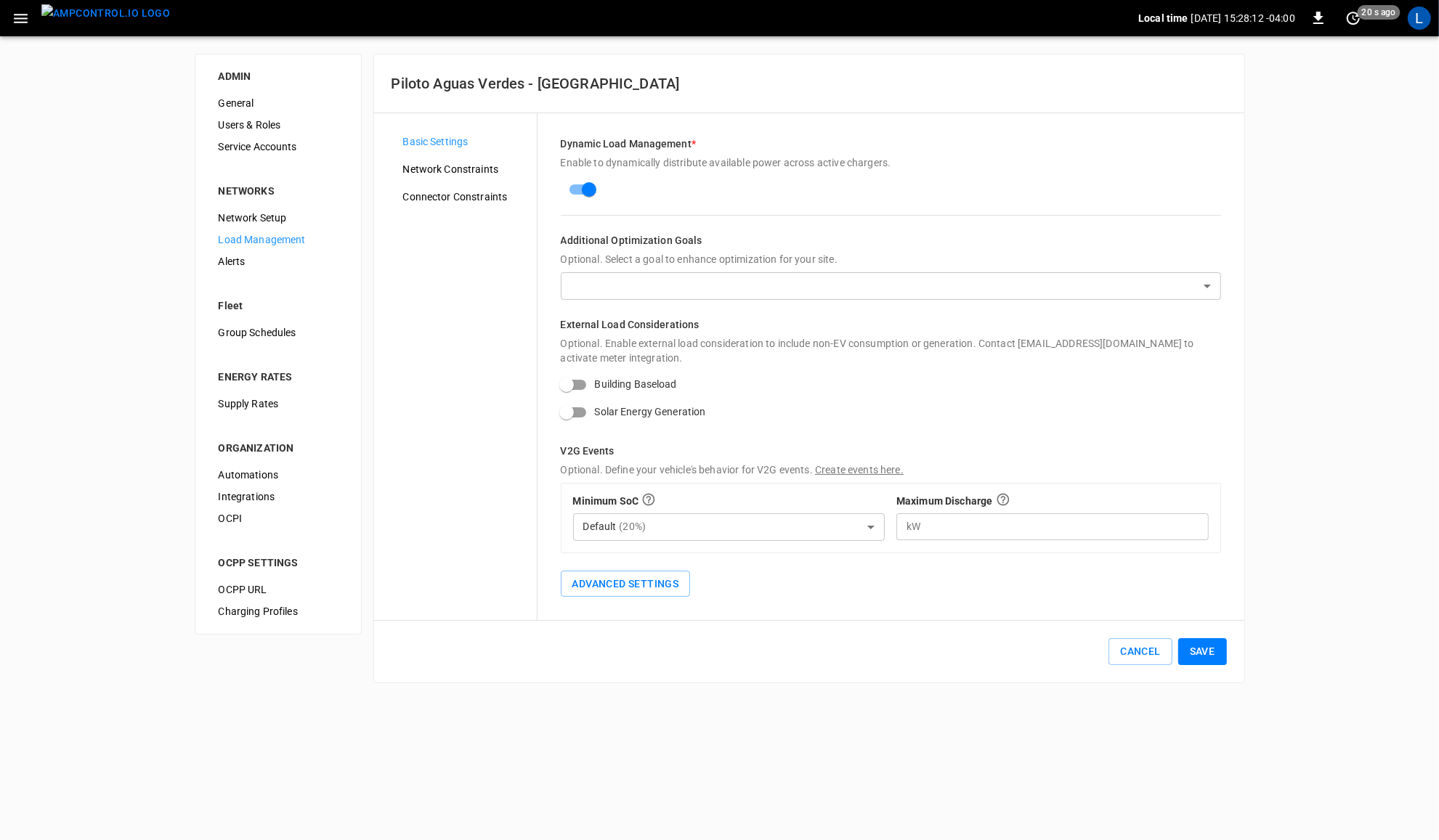
click at [469, 169] on span "Network Constraints" at bounding box center [464, 169] width 122 height 15
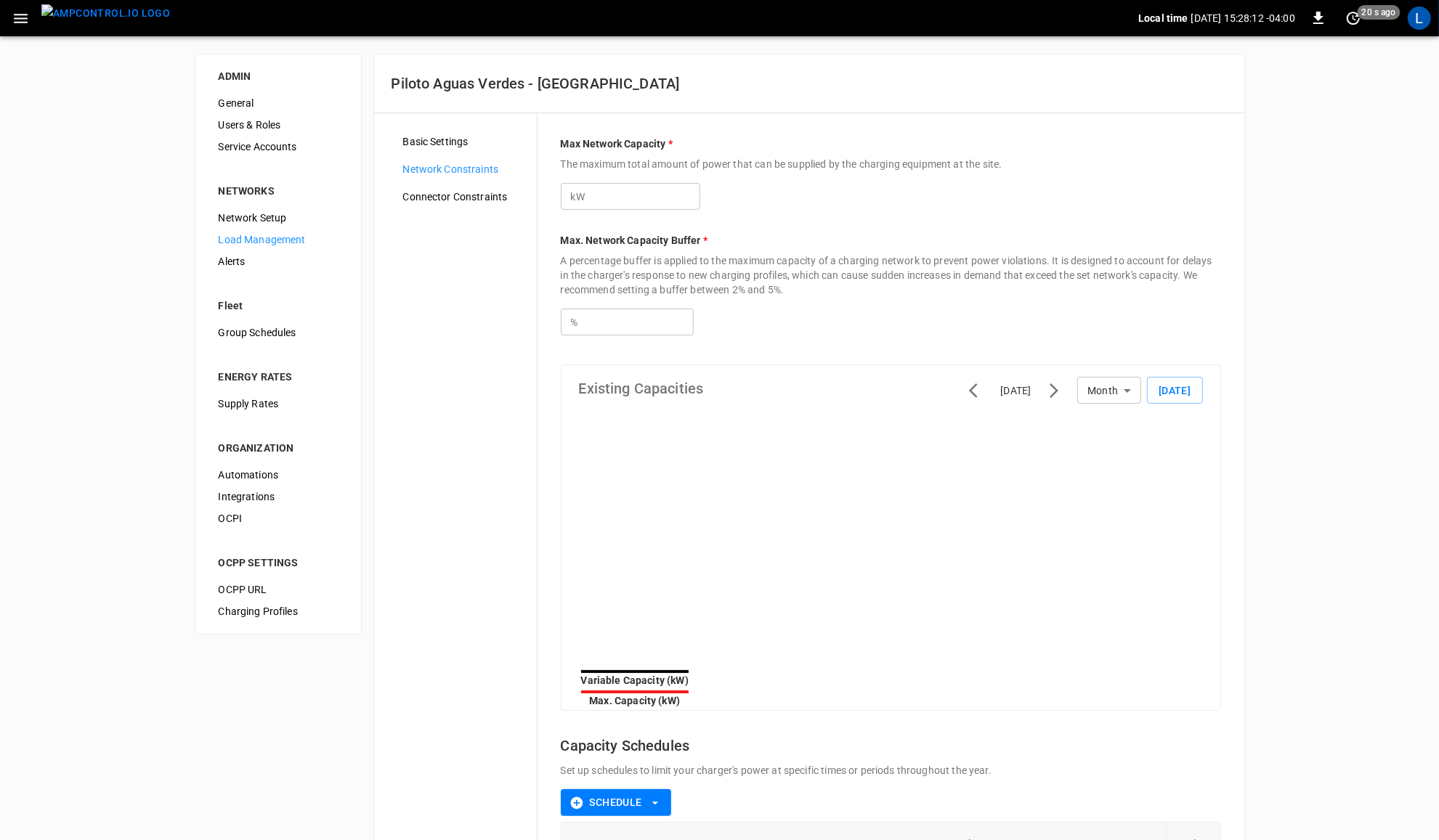
type input "***"
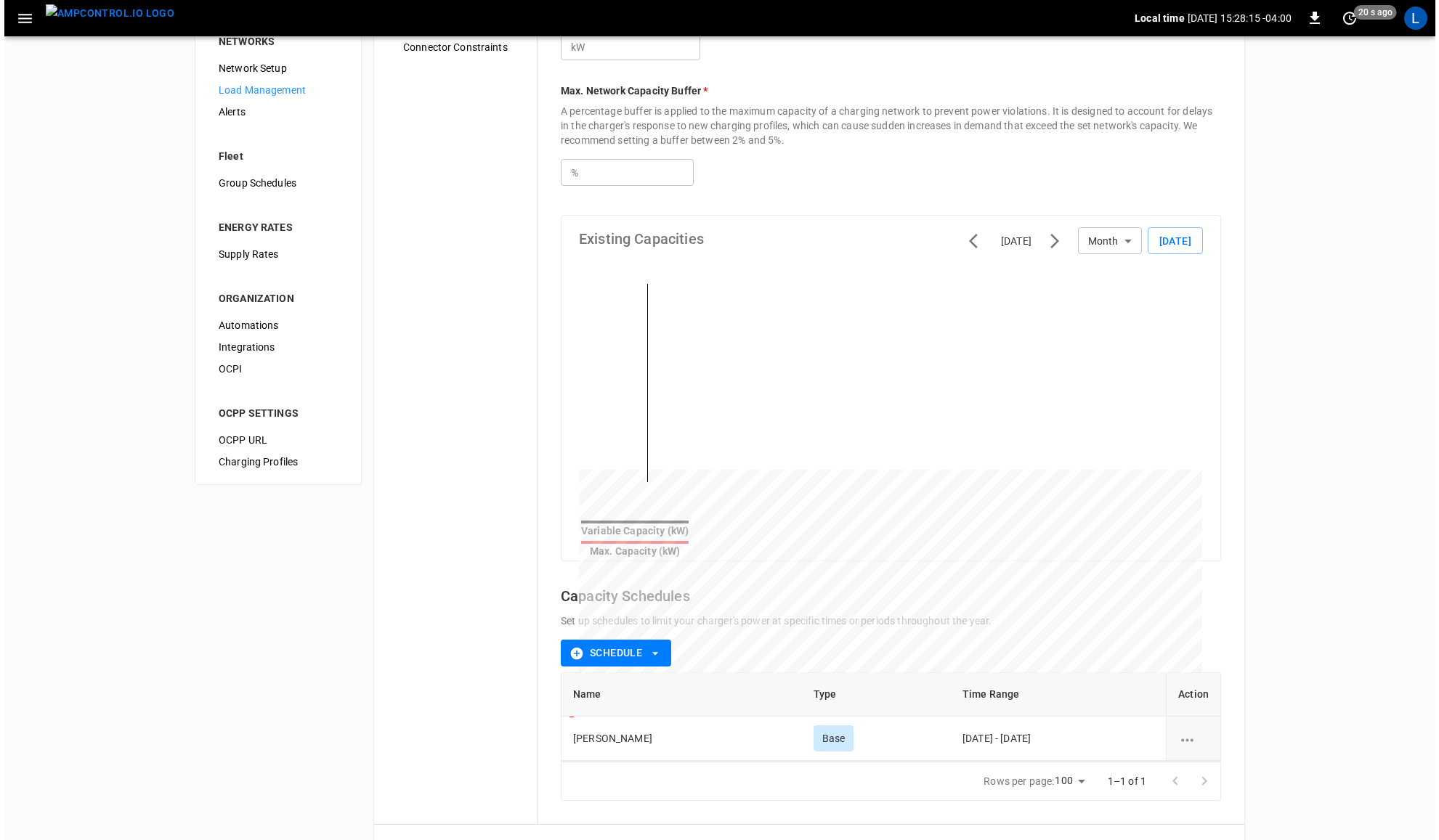
scroll to position [151, 0]
click at [1188, 736] on icon "schedule options" at bounding box center [1183, 739] width 18 height 18
click at [1203, 740] on li "Edit" at bounding box center [1199, 739] width 51 height 24
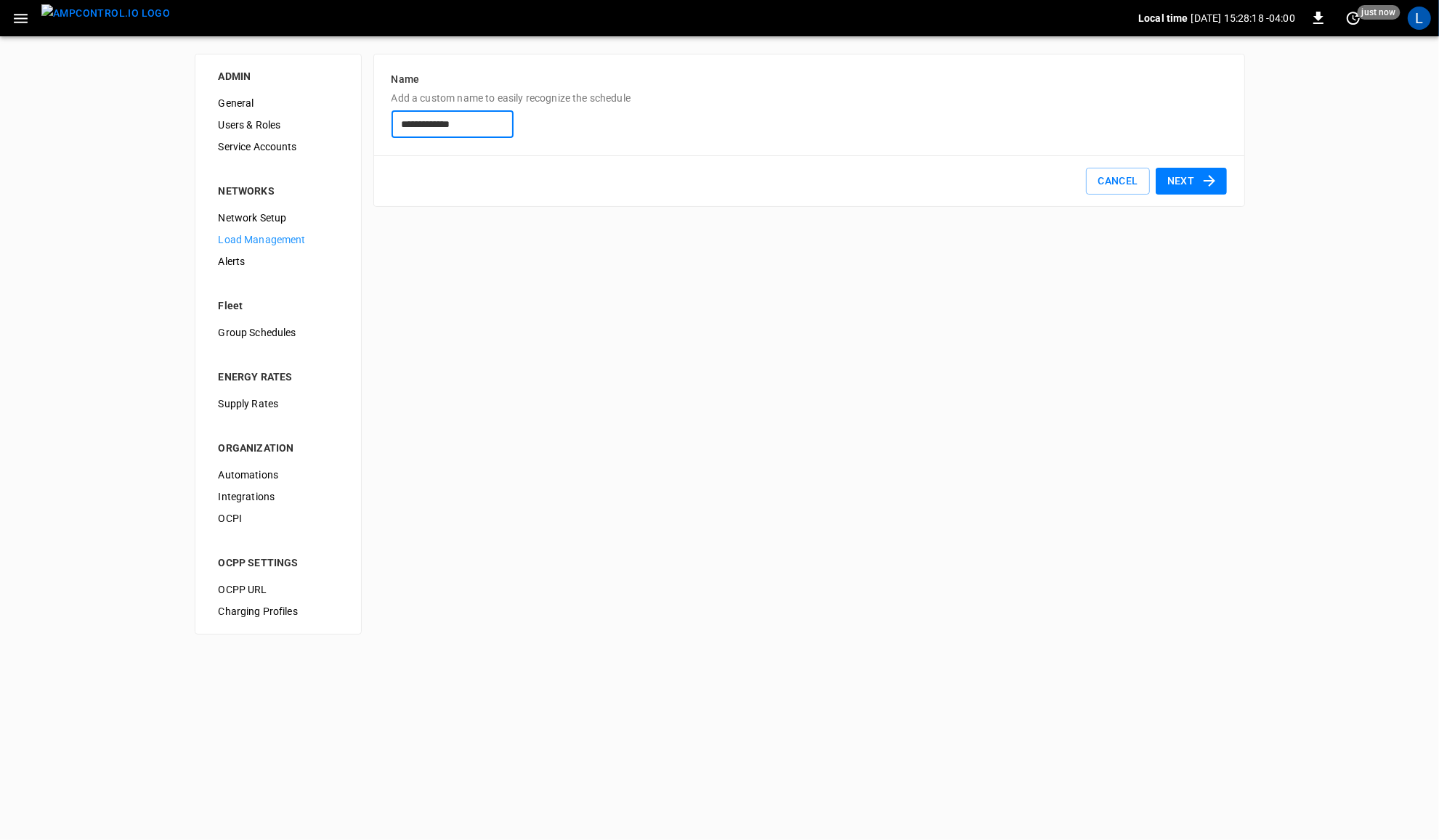
click at [1192, 176] on button "Next" at bounding box center [1191, 181] width 71 height 27
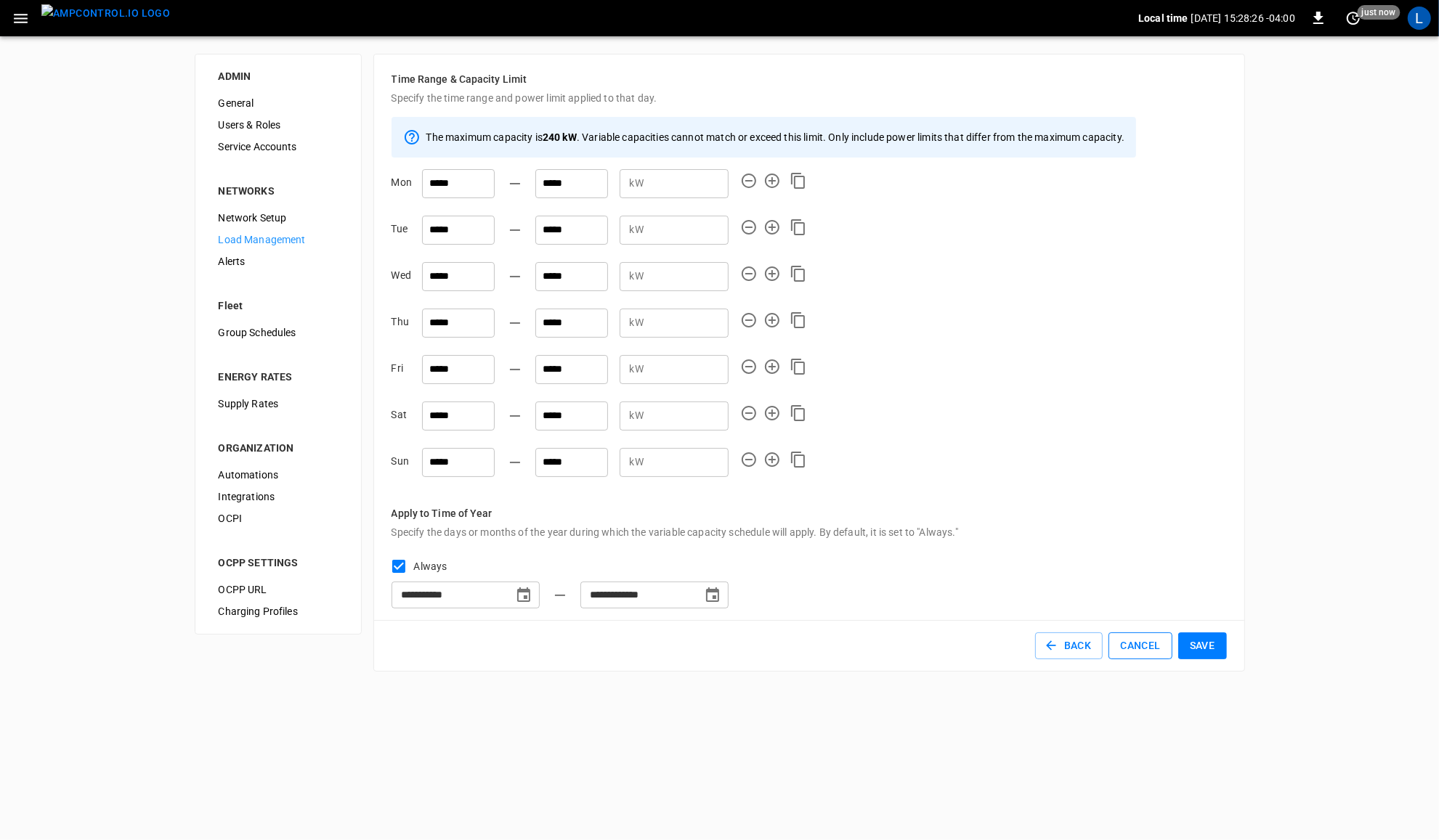
click at [1123, 650] on button "Cancel" at bounding box center [1140, 646] width 63 height 27
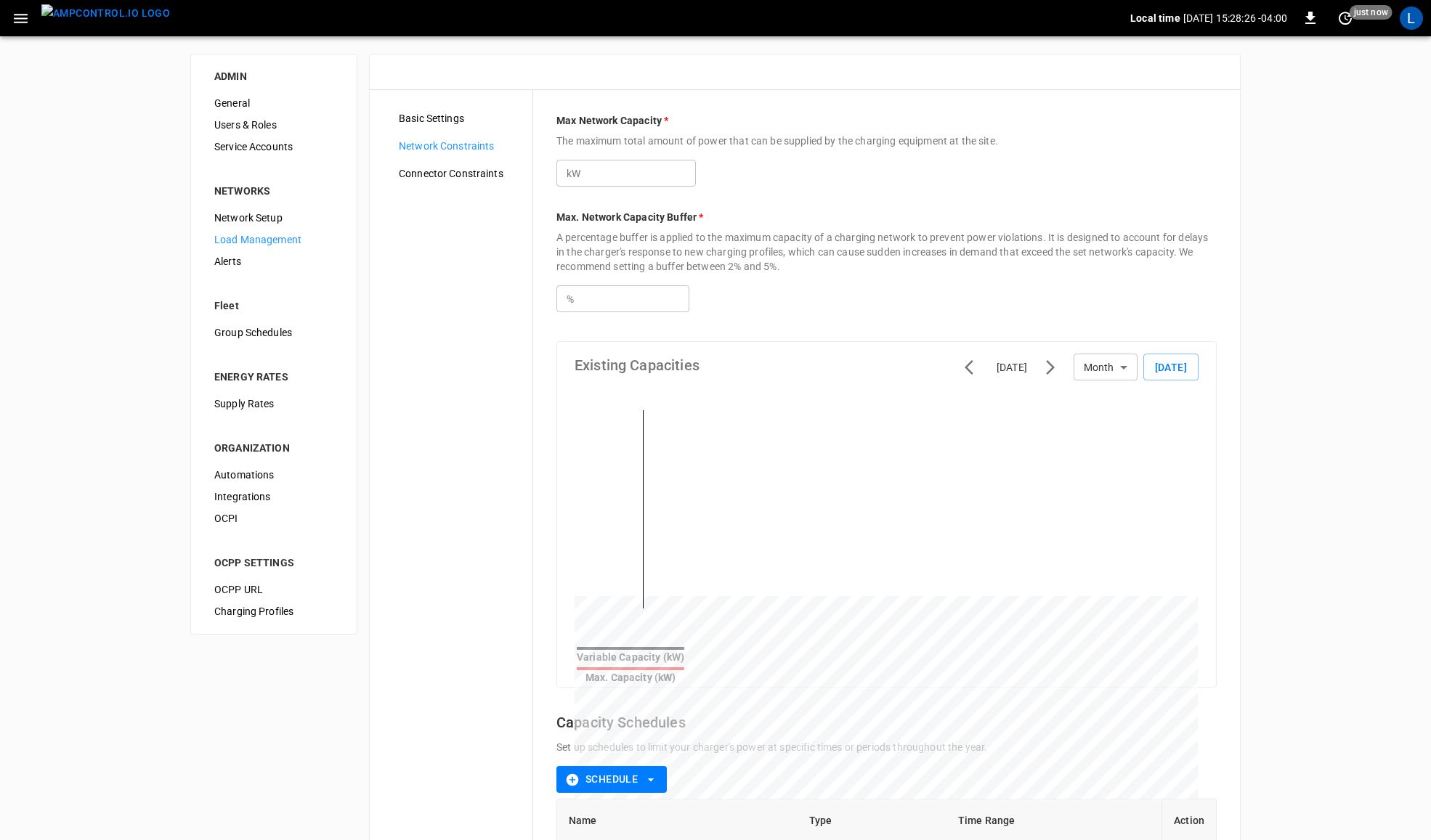
type input "***"
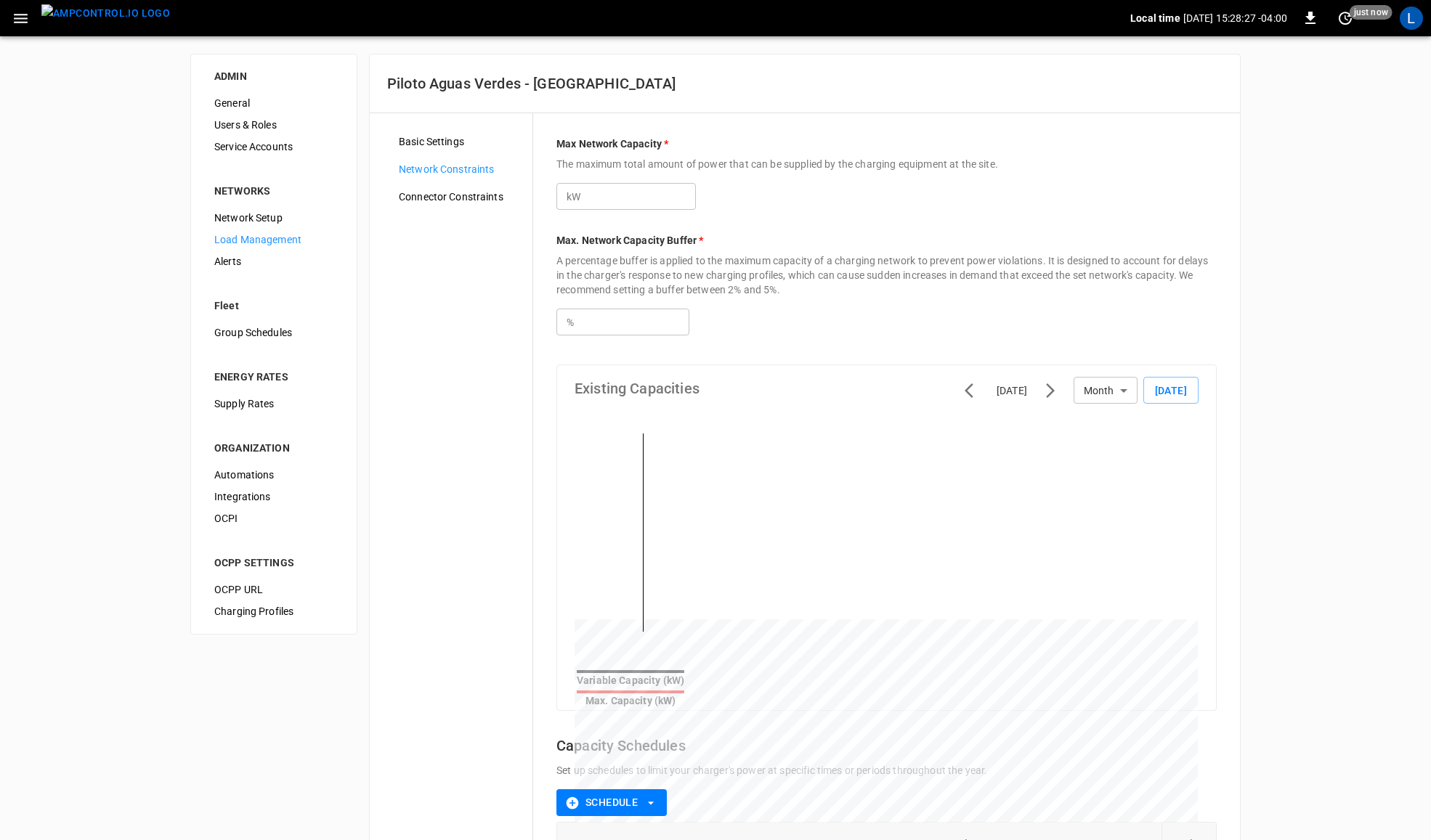
click at [89, 22] on img "menu" at bounding box center [105, 13] width 129 height 18
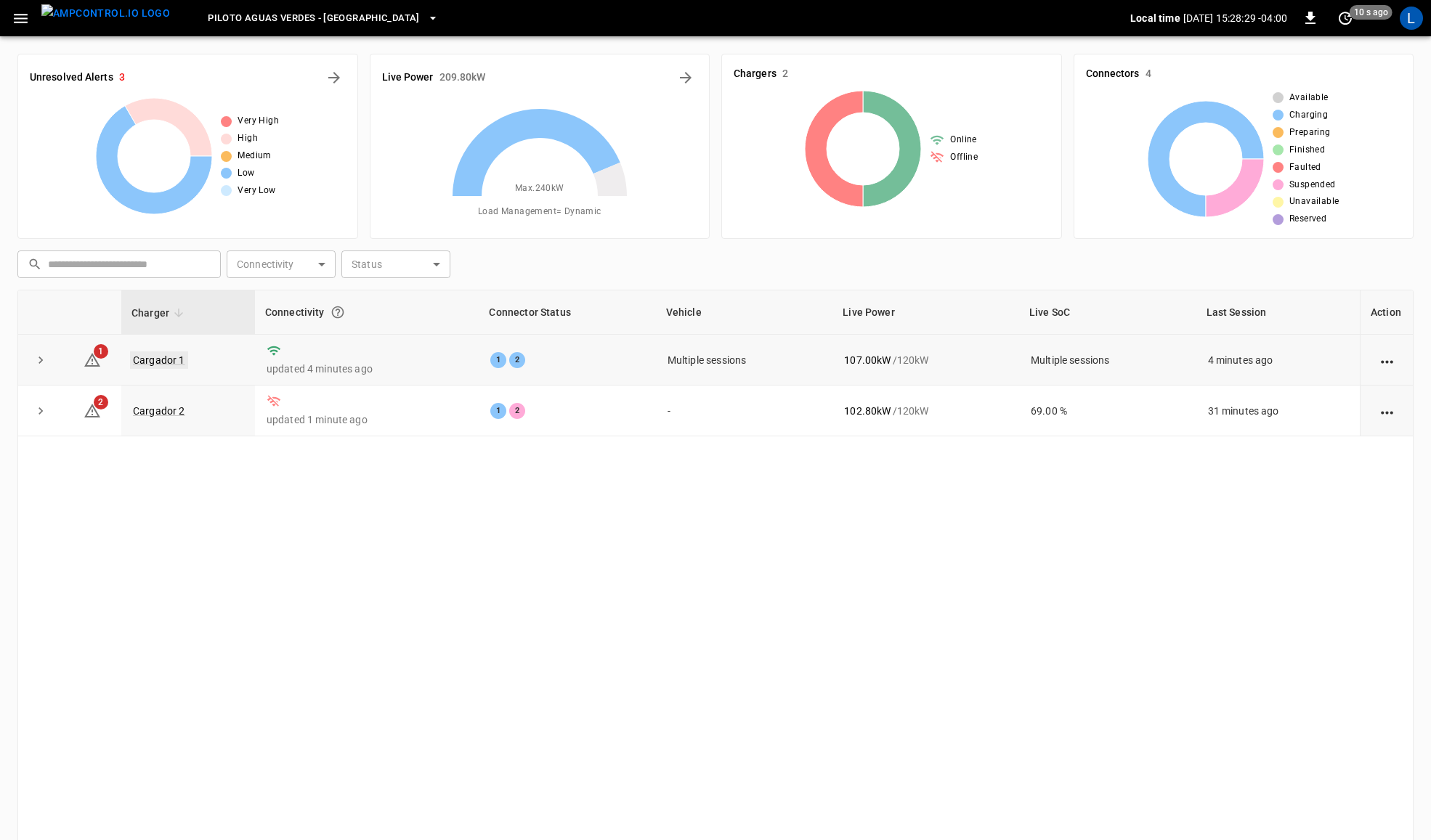
click at [157, 361] on link "Cargador 1" at bounding box center [158, 360] width 58 height 17
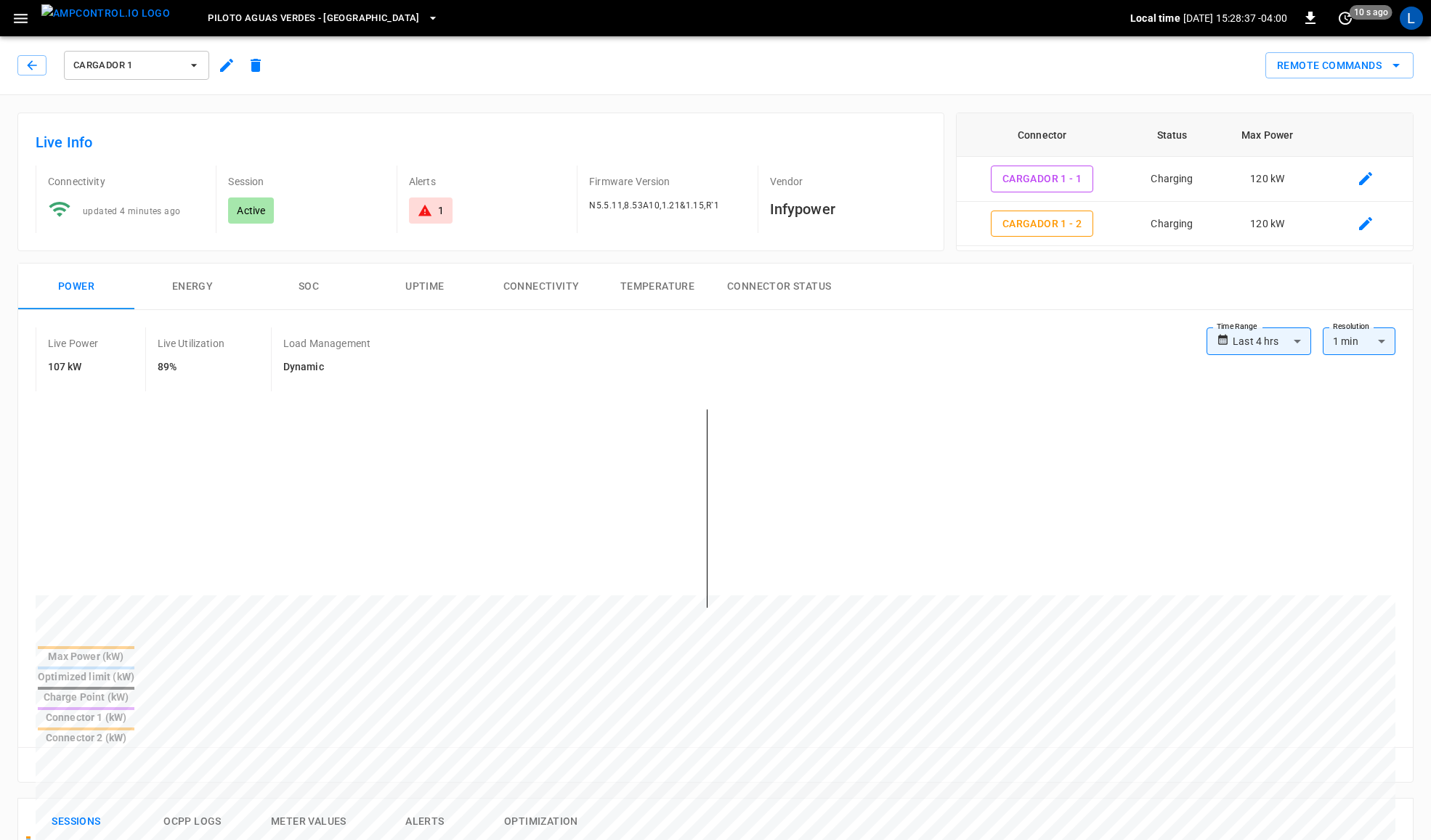
click at [1267, 336] on body "**********" at bounding box center [715, 776] width 1431 height 1553
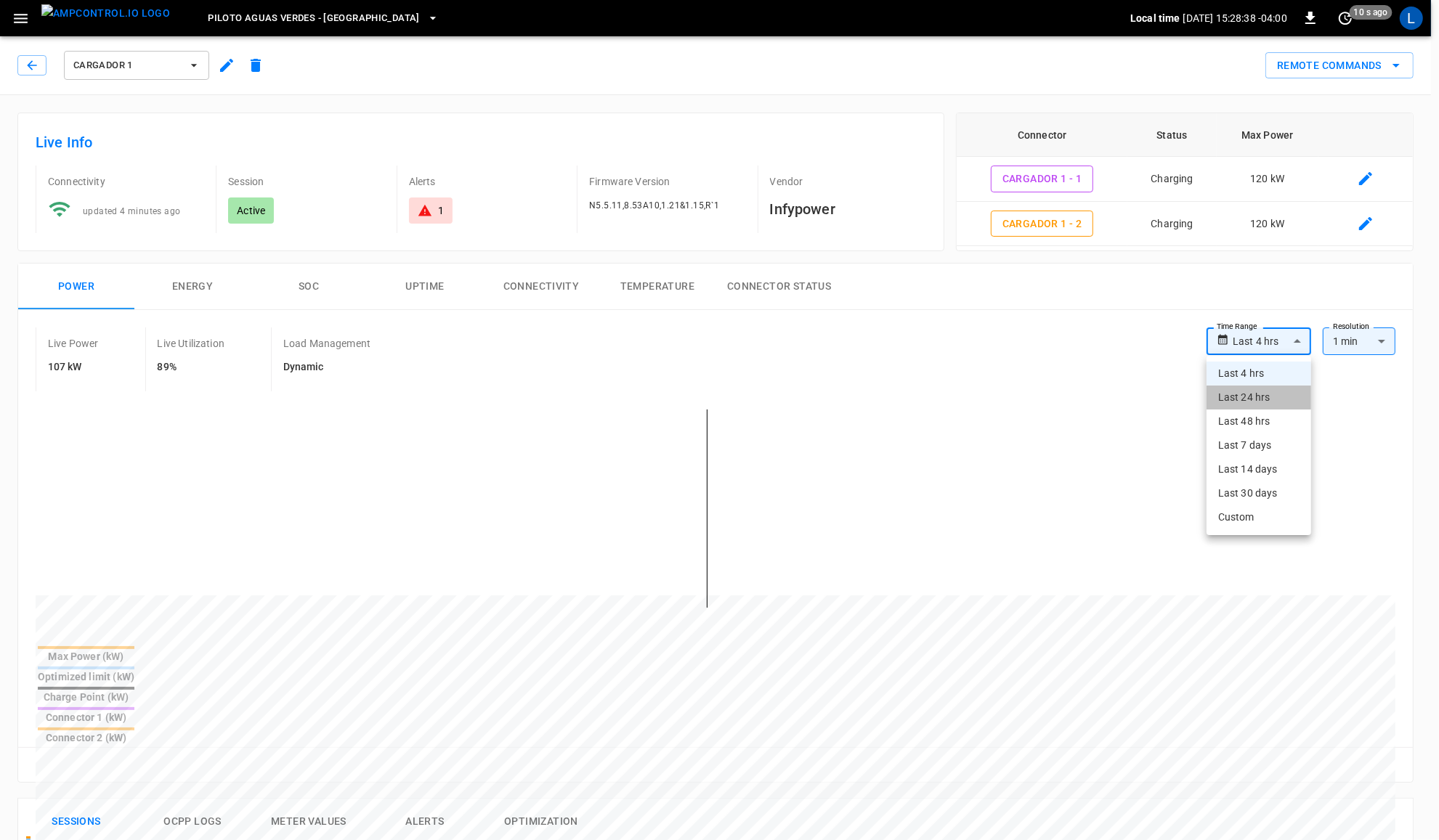
click at [1259, 401] on li "Last 24 hrs" at bounding box center [1259, 398] width 104 height 24
type input "**********"
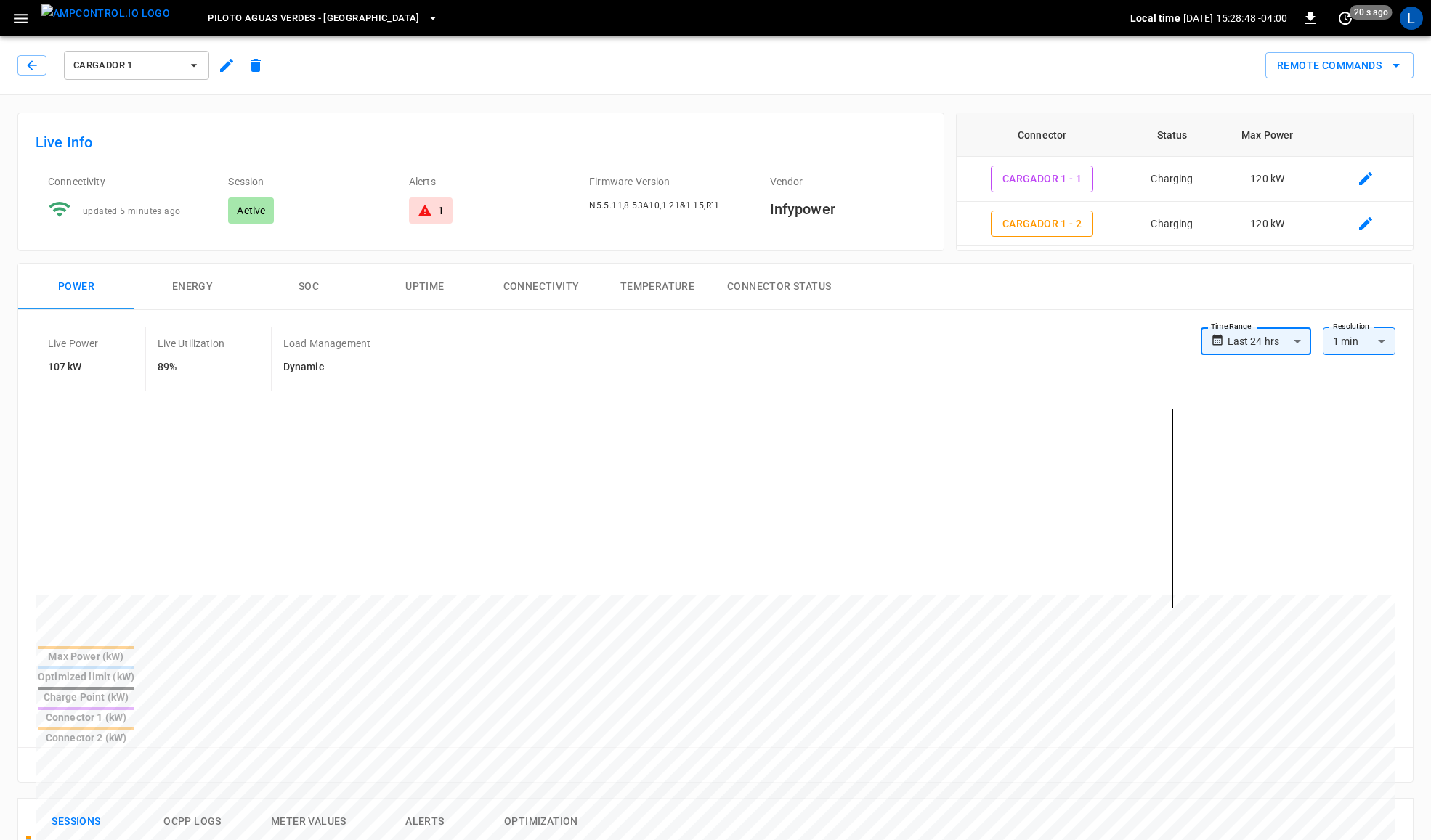
click at [1257, 339] on body "**********" at bounding box center [715, 776] width 1431 height 1553
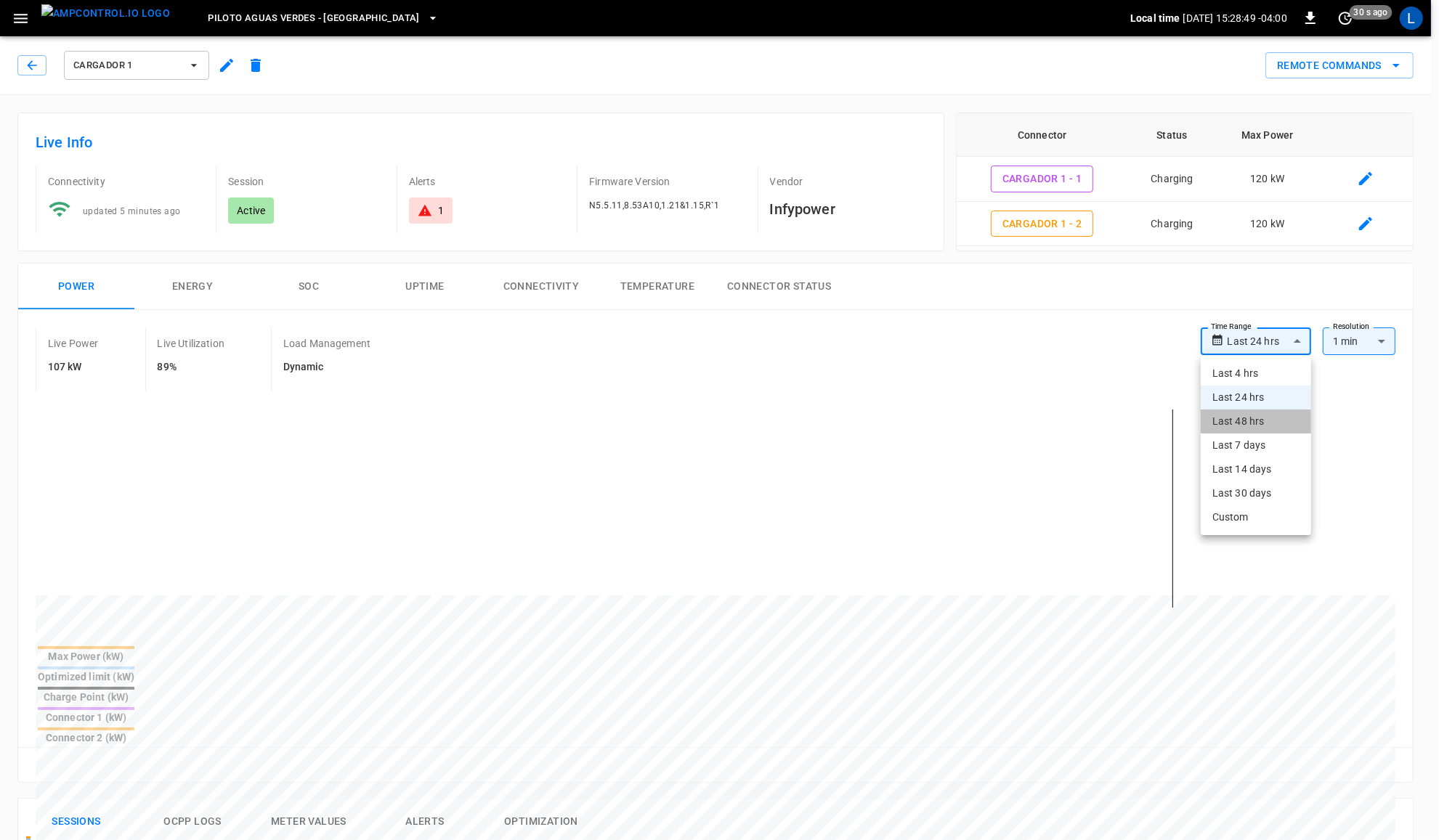
click at [1249, 426] on li "Last 48 hrs" at bounding box center [1256, 422] width 111 height 24
type input "**********"
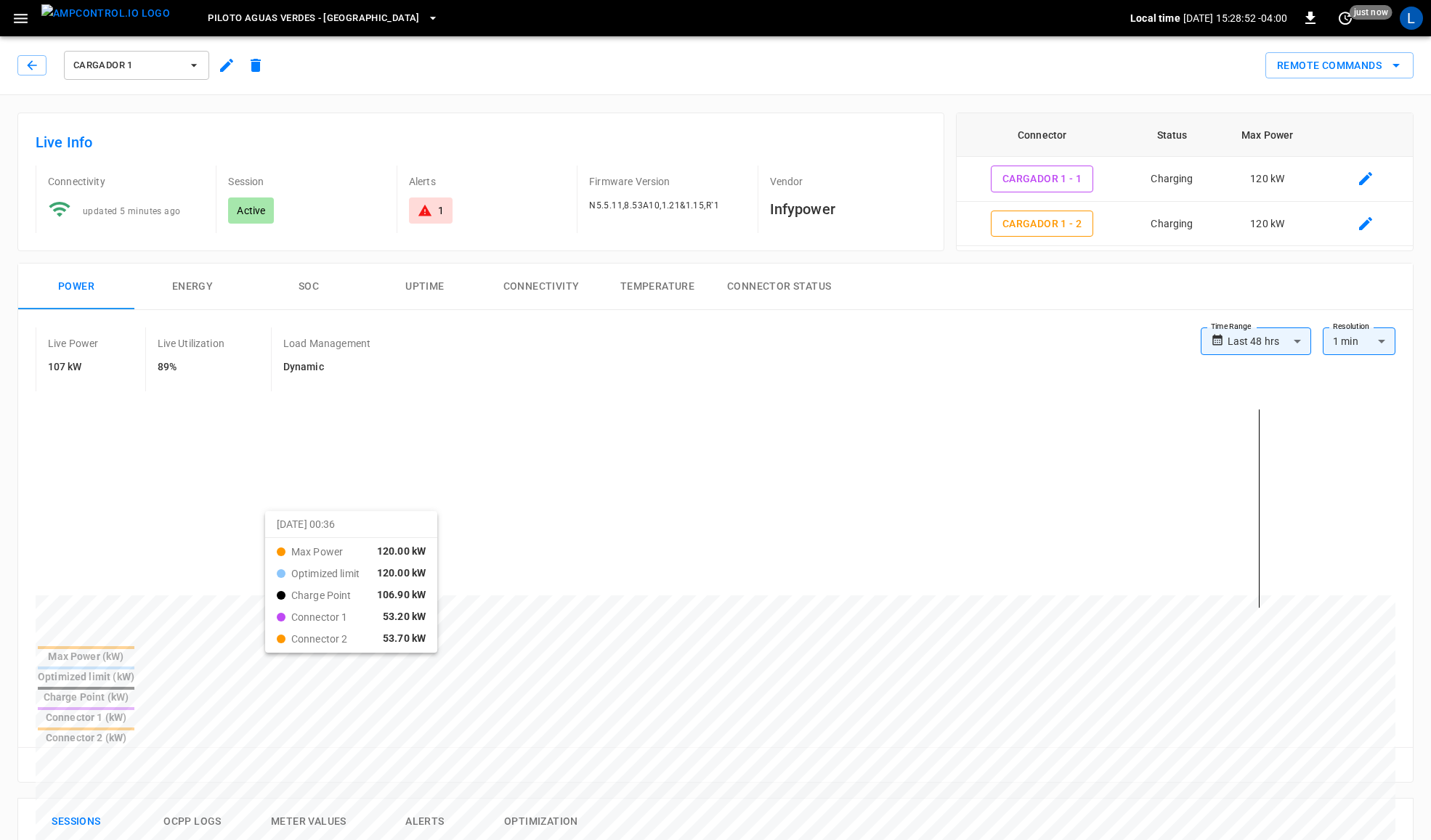
drag, startPoint x: 133, startPoint y: 507, endPoint x: 251, endPoint y: 543, distance: 123.4
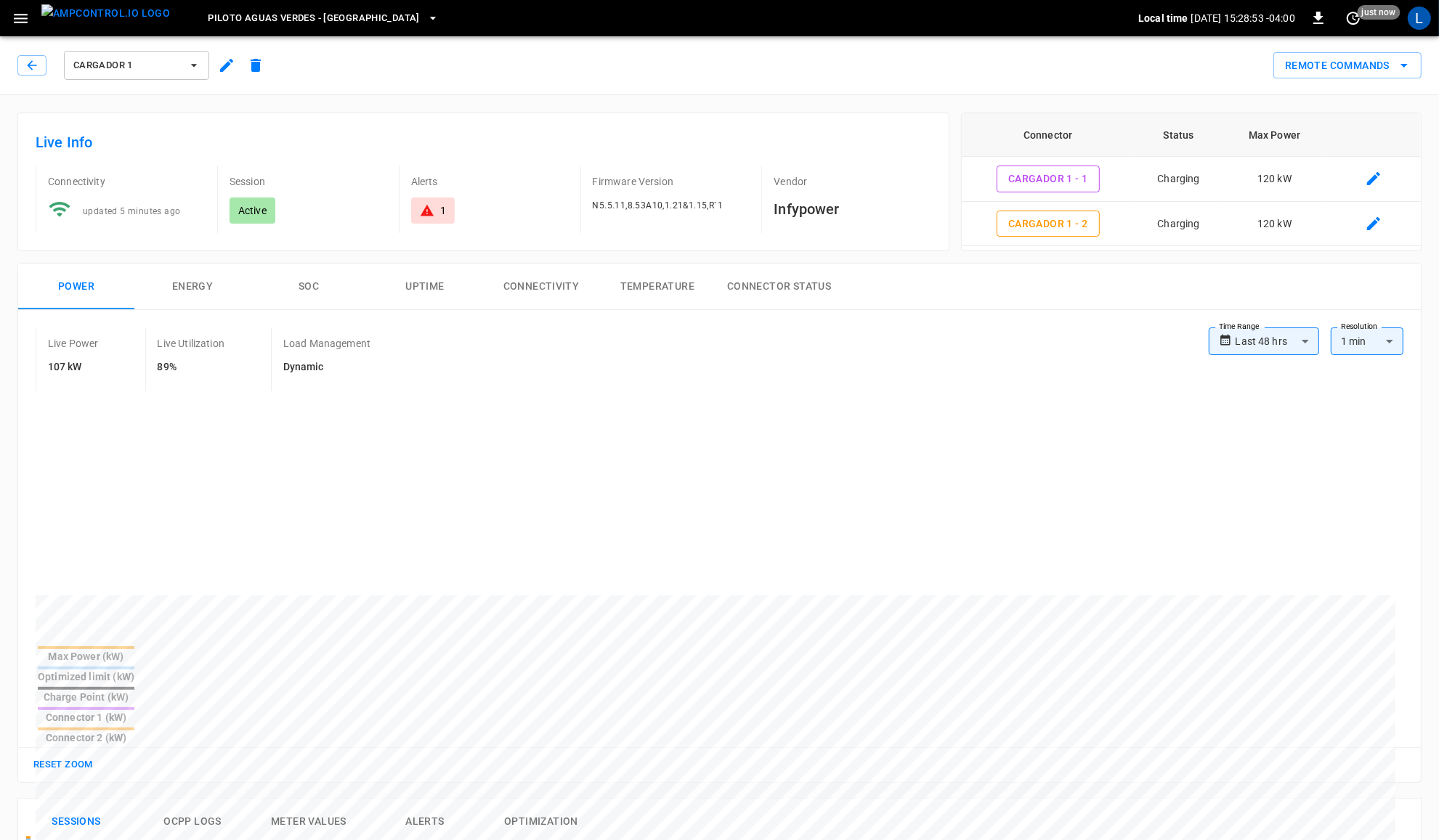
click at [1267, 346] on body "**********" at bounding box center [719, 776] width 1439 height 1553
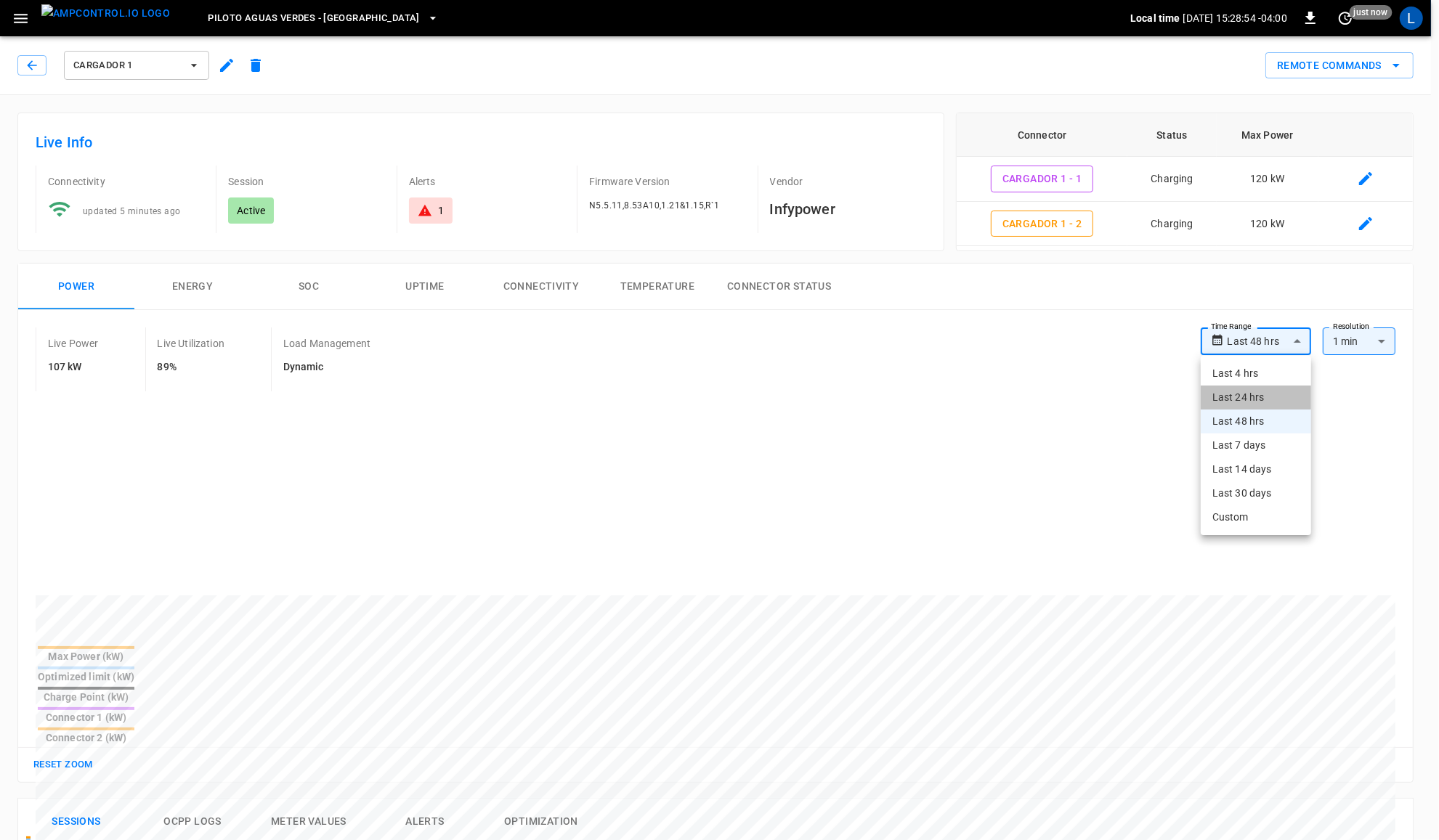
click at [1266, 387] on li "Last 24 hrs" at bounding box center [1256, 398] width 111 height 24
type input "**********"
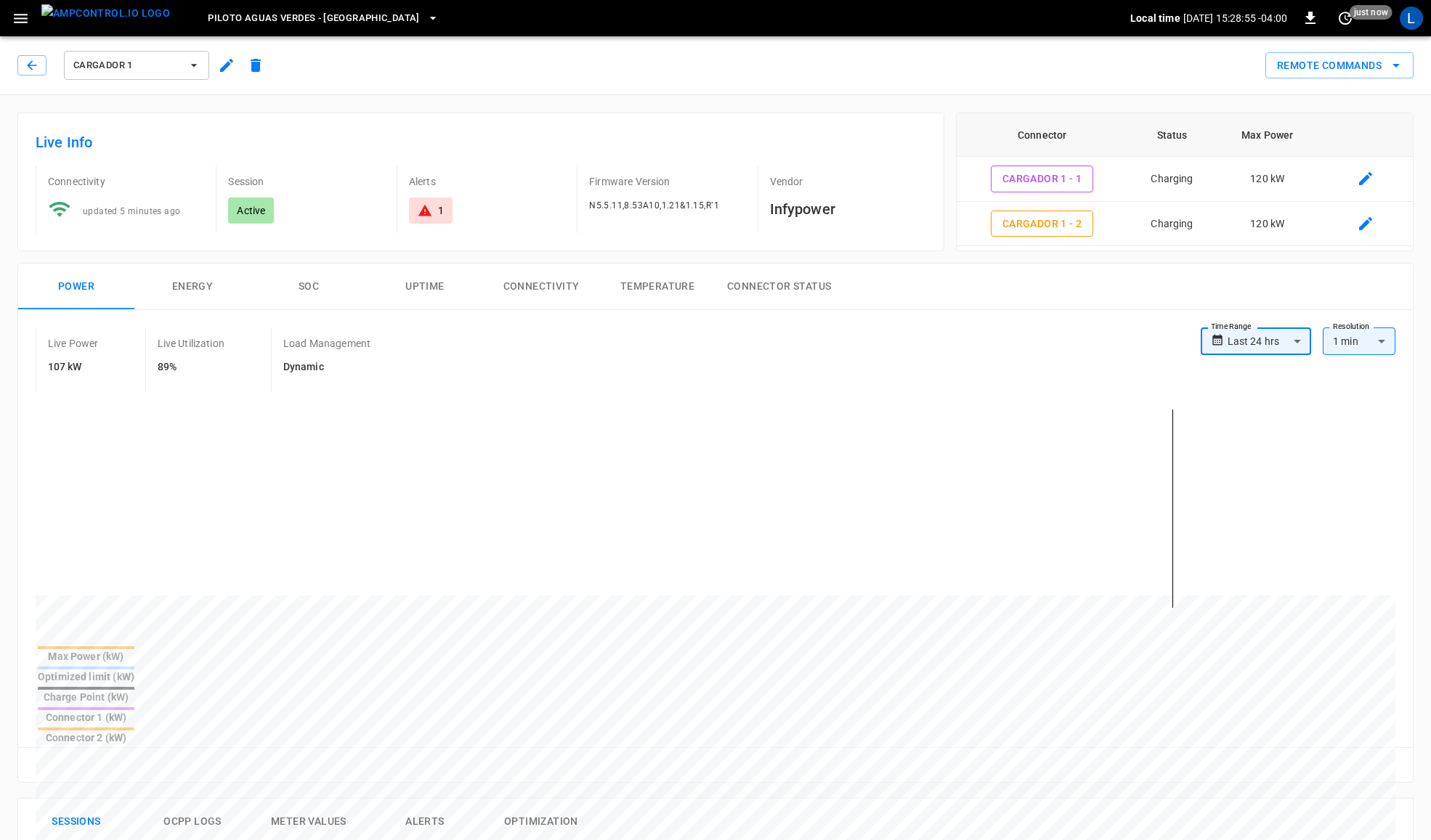
click at [1286, 343] on body "**********" at bounding box center [715, 776] width 1431 height 1553
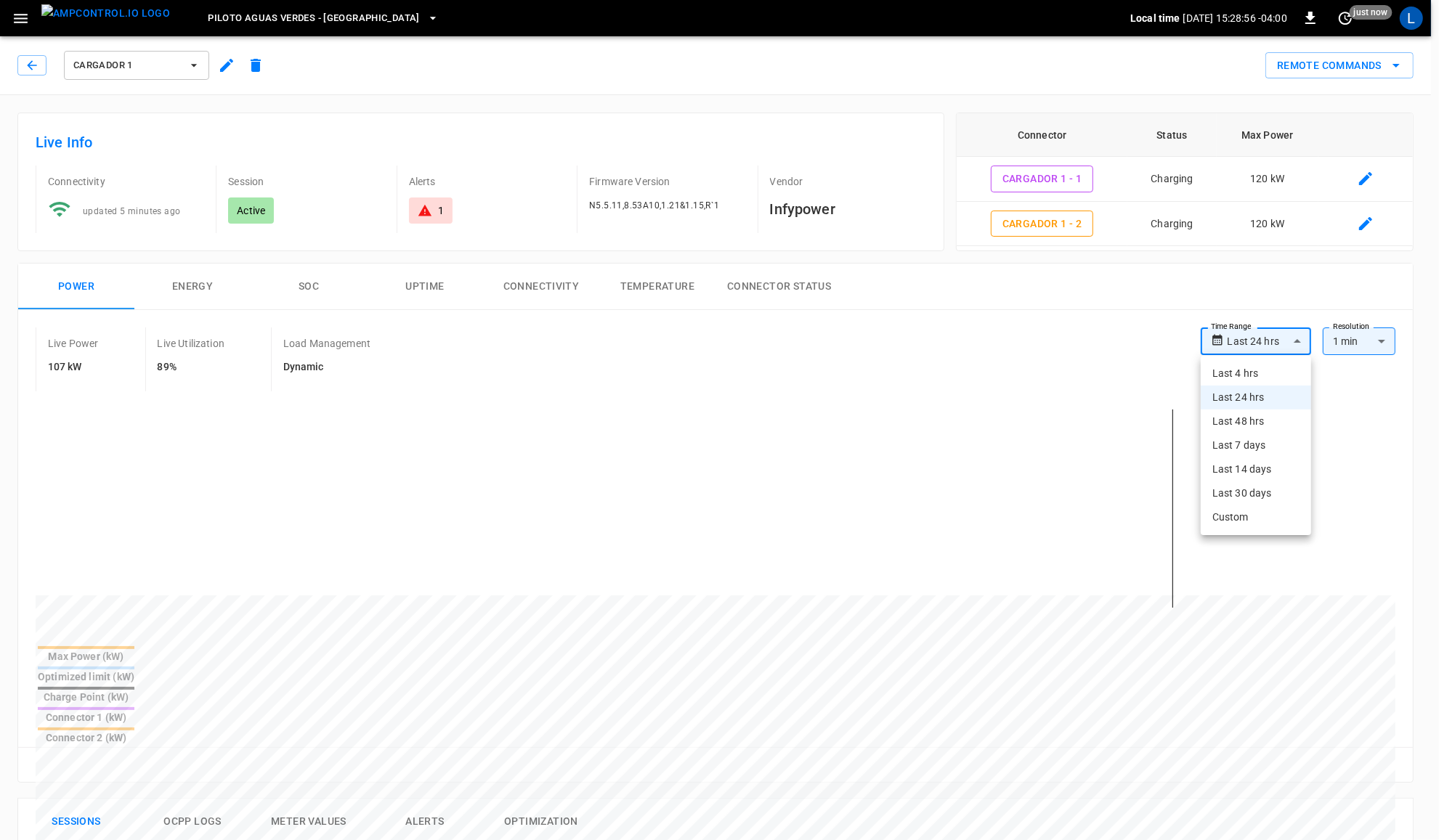
click at [1265, 365] on li "Last 4 hrs" at bounding box center [1256, 373] width 111 height 24
type input "**********"
click at [1276, 342] on body "**********" at bounding box center [719, 776] width 1439 height 1553
click at [1260, 419] on li "Last 48 hrs" at bounding box center [1259, 422] width 104 height 24
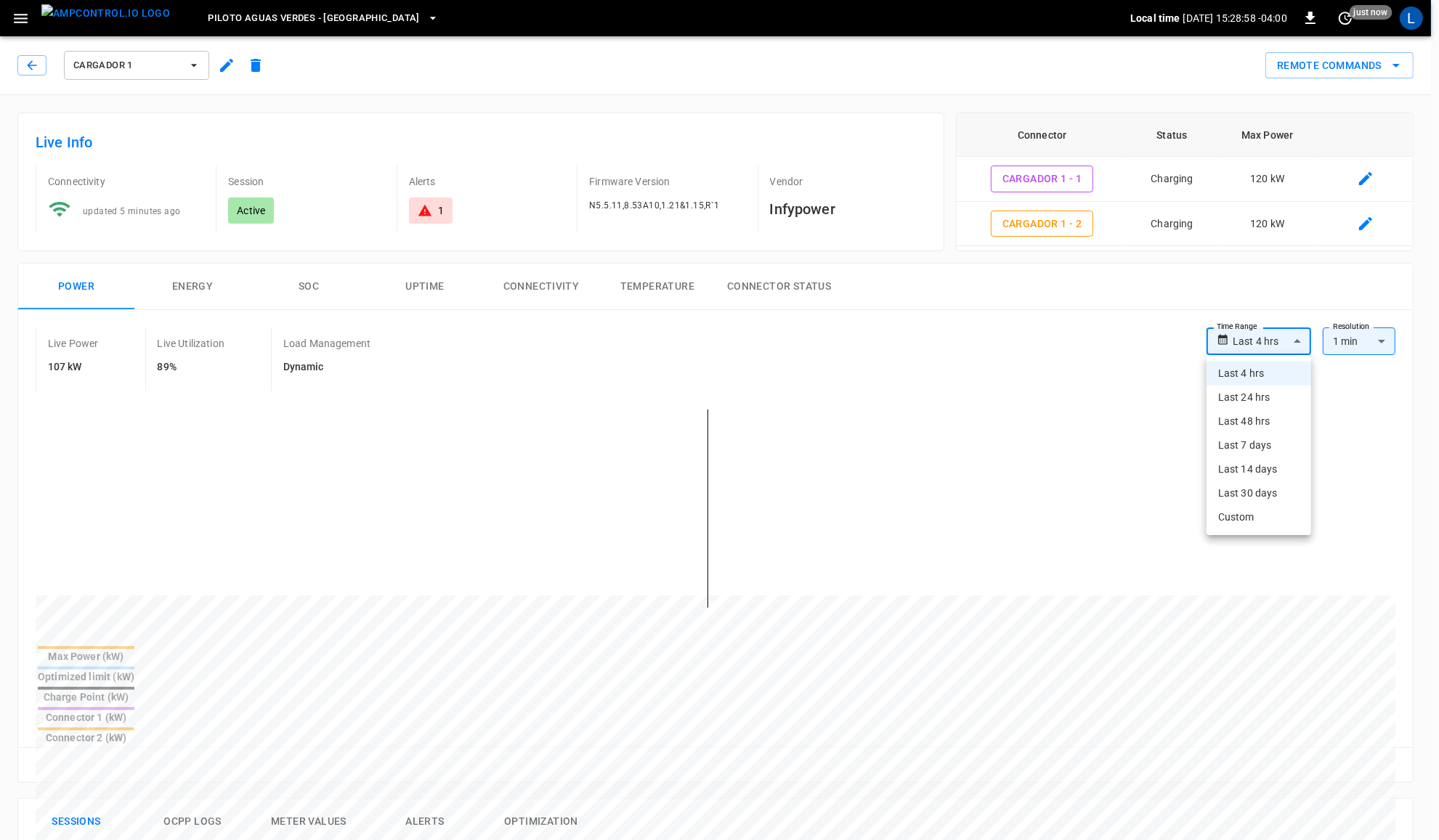
type input "**********"
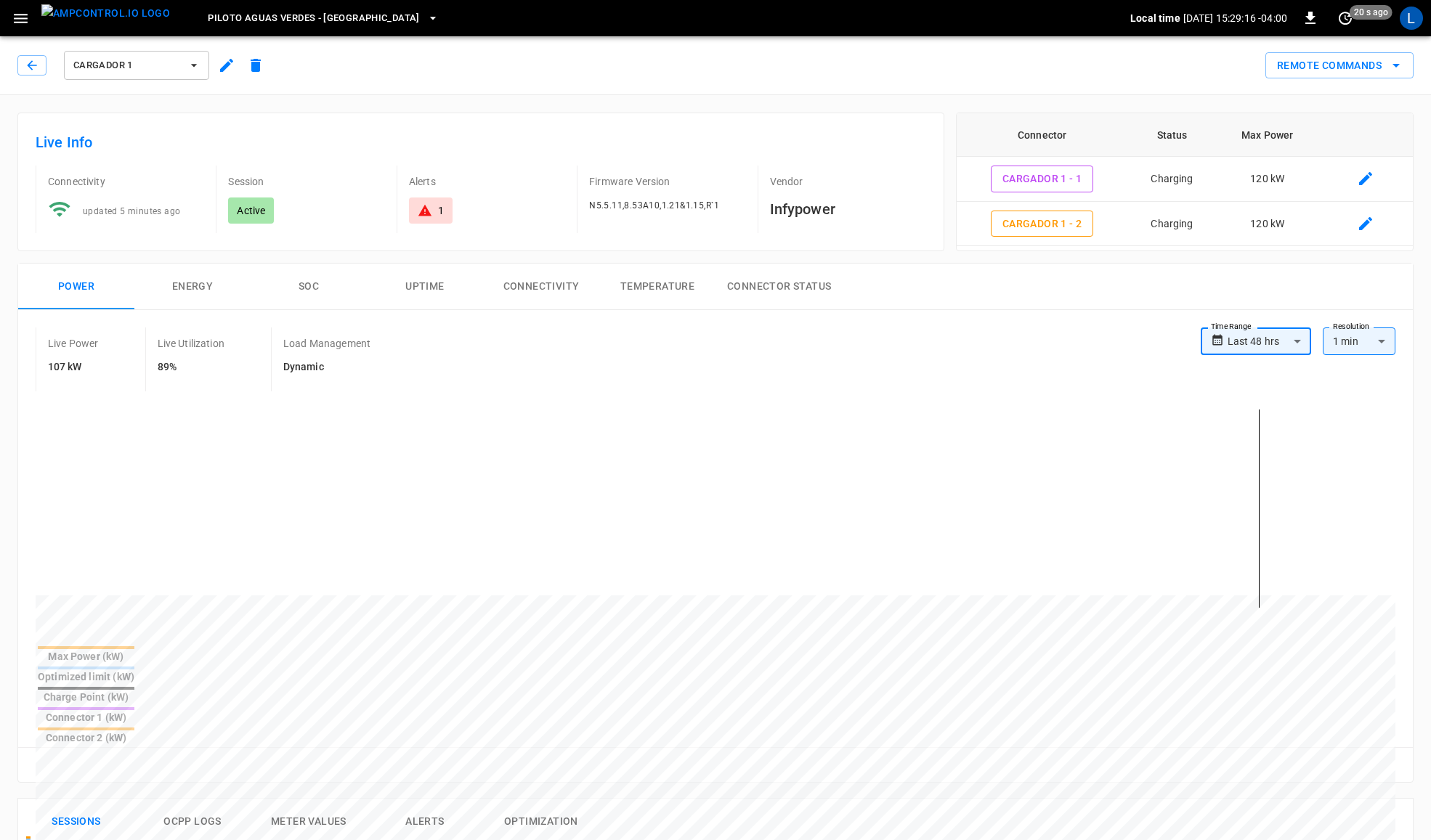
click at [1267, 340] on body "**********" at bounding box center [715, 776] width 1431 height 1553
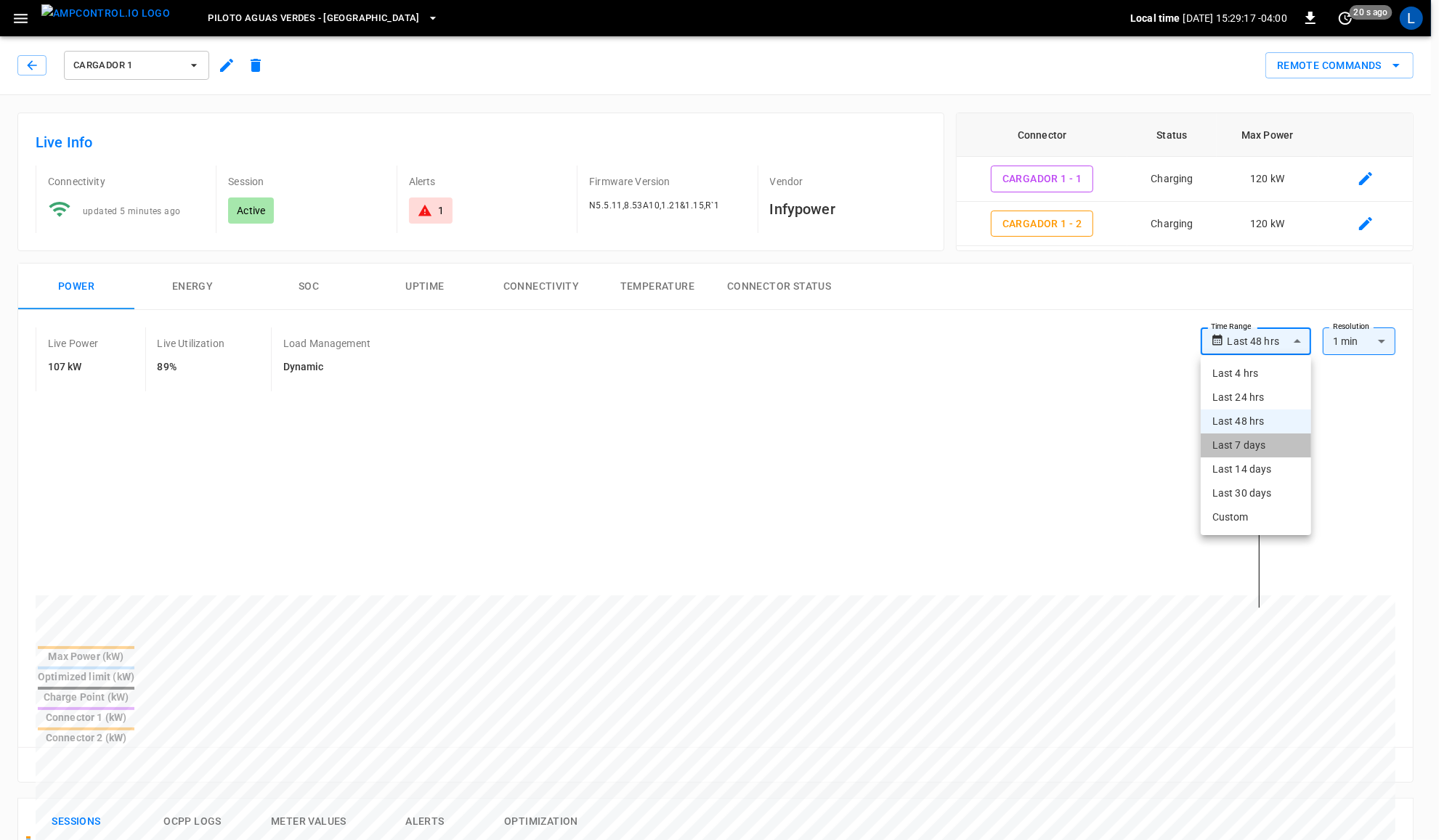
click at [1251, 450] on li "Last 7 days" at bounding box center [1256, 445] width 111 height 24
type input "**********"
type input "***"
type input "**********"
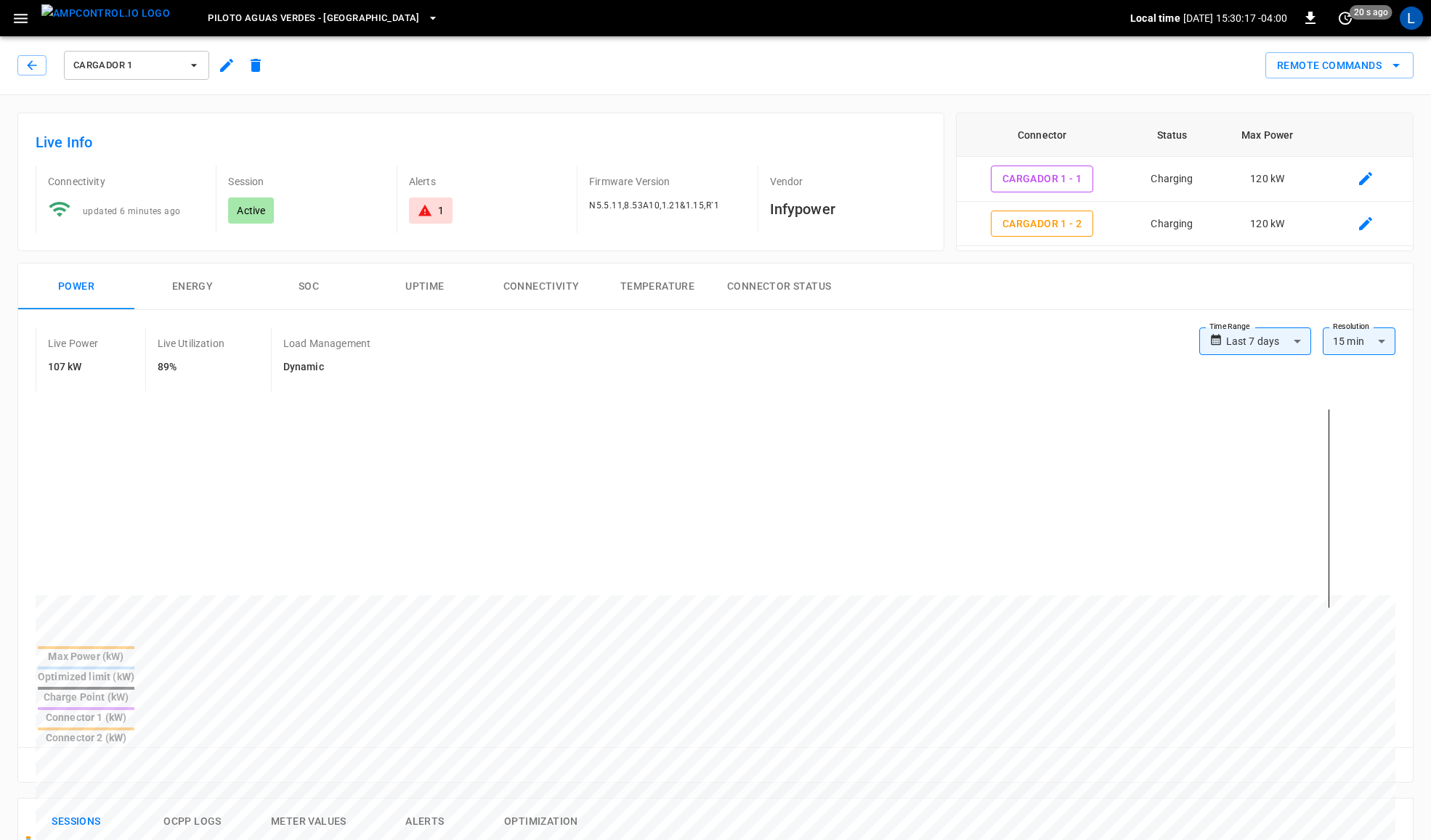
drag, startPoint x: 40, startPoint y: 59, endPoint x: 327, endPoint y: 107, distance: 291.0
click at [327, 107] on div "**********" at bounding box center [715, 792] width 1431 height 1523
drag, startPoint x: 482, startPoint y: 503, endPoint x: 537, endPoint y: 513, distance: 55.9
click at [39, 66] on icon "button" at bounding box center [32, 65] width 14 height 14
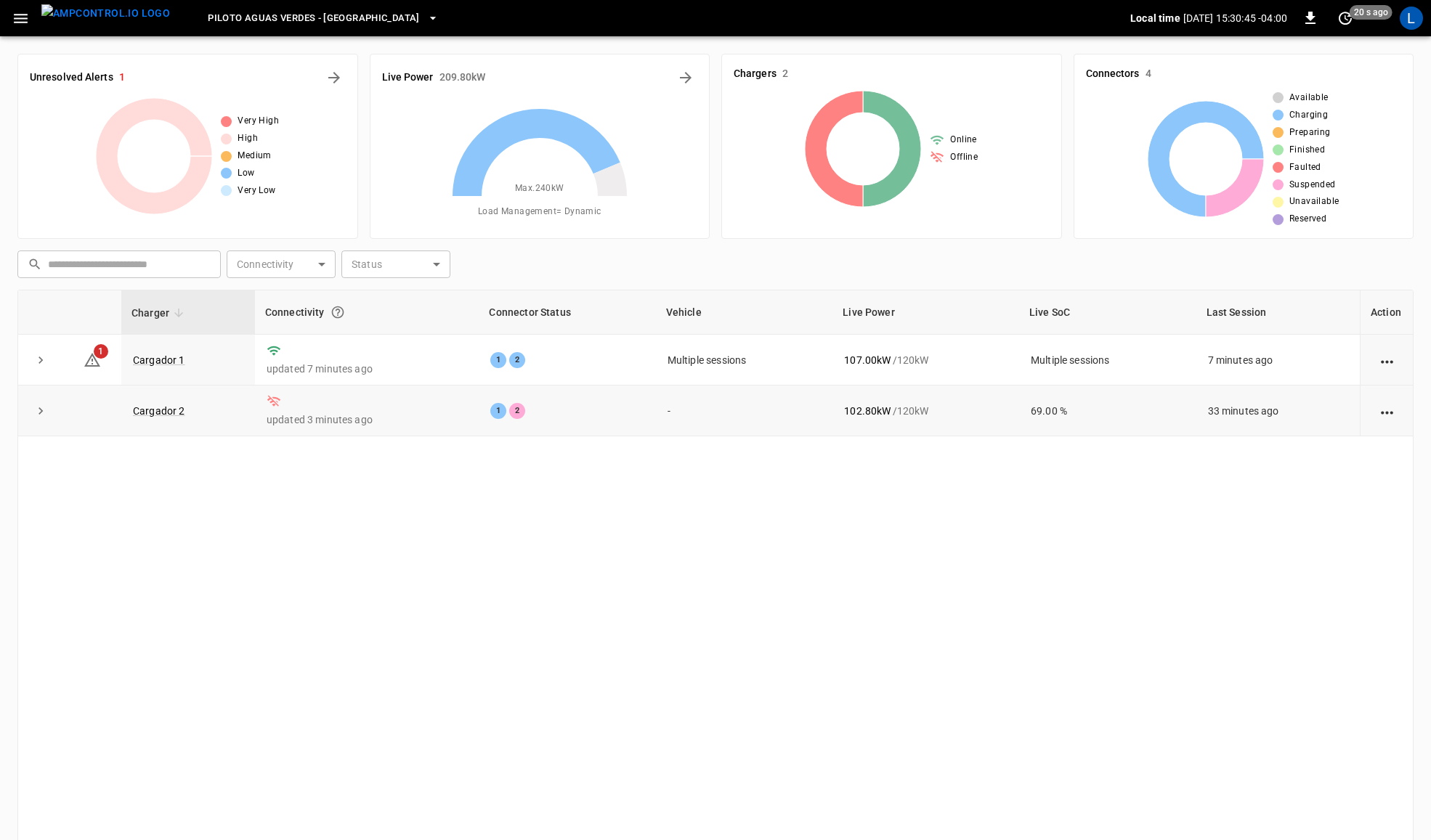
click at [39, 414] on icon "expand row" at bounding box center [40, 411] width 14 height 14
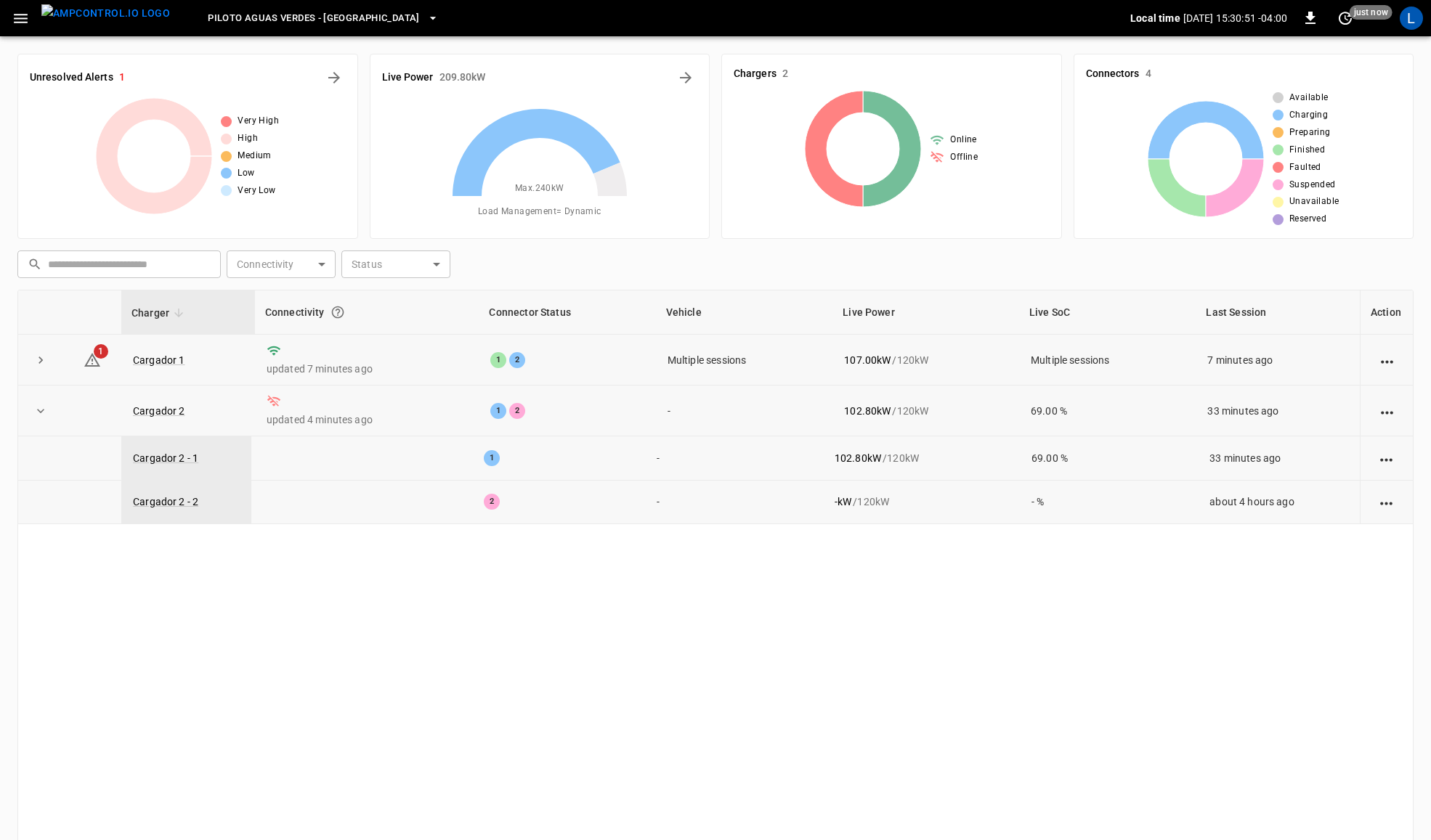
click at [42, 354] on icon "expand row" at bounding box center [40, 360] width 14 height 14
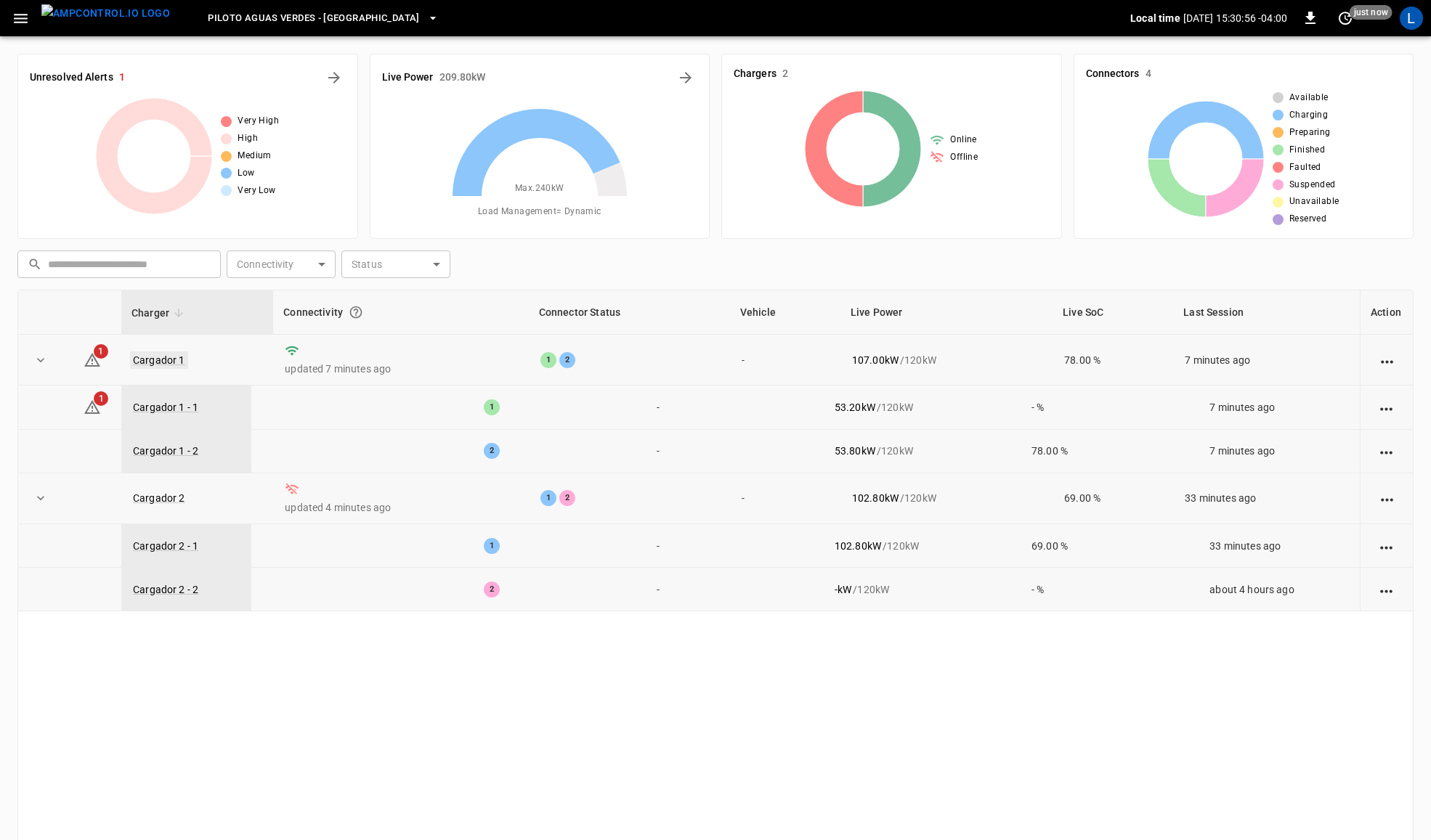
click at [153, 354] on link "Cargador 1" at bounding box center [158, 360] width 58 height 17
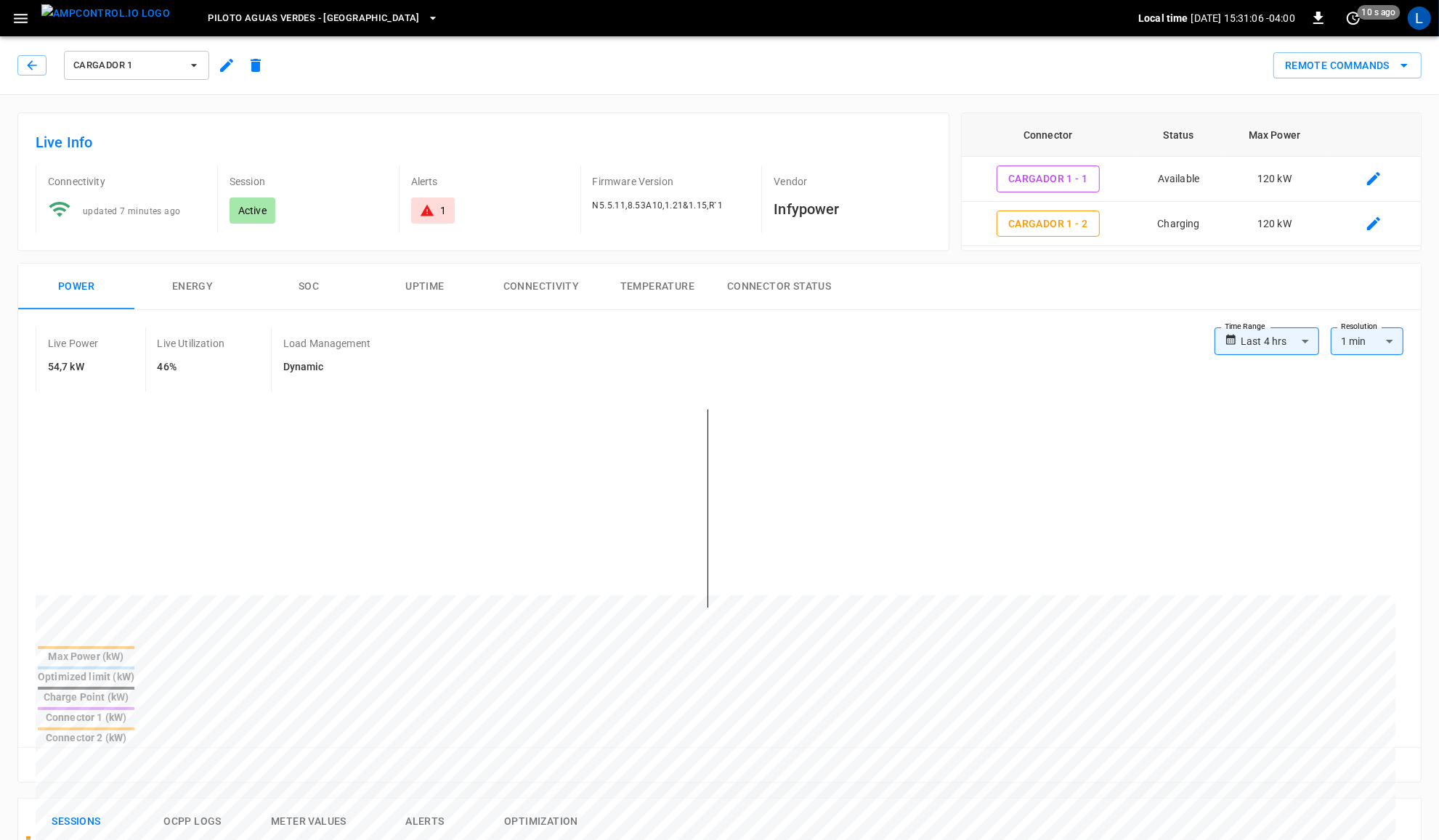
click at [1262, 336] on body "**********" at bounding box center [719, 776] width 1439 height 1553
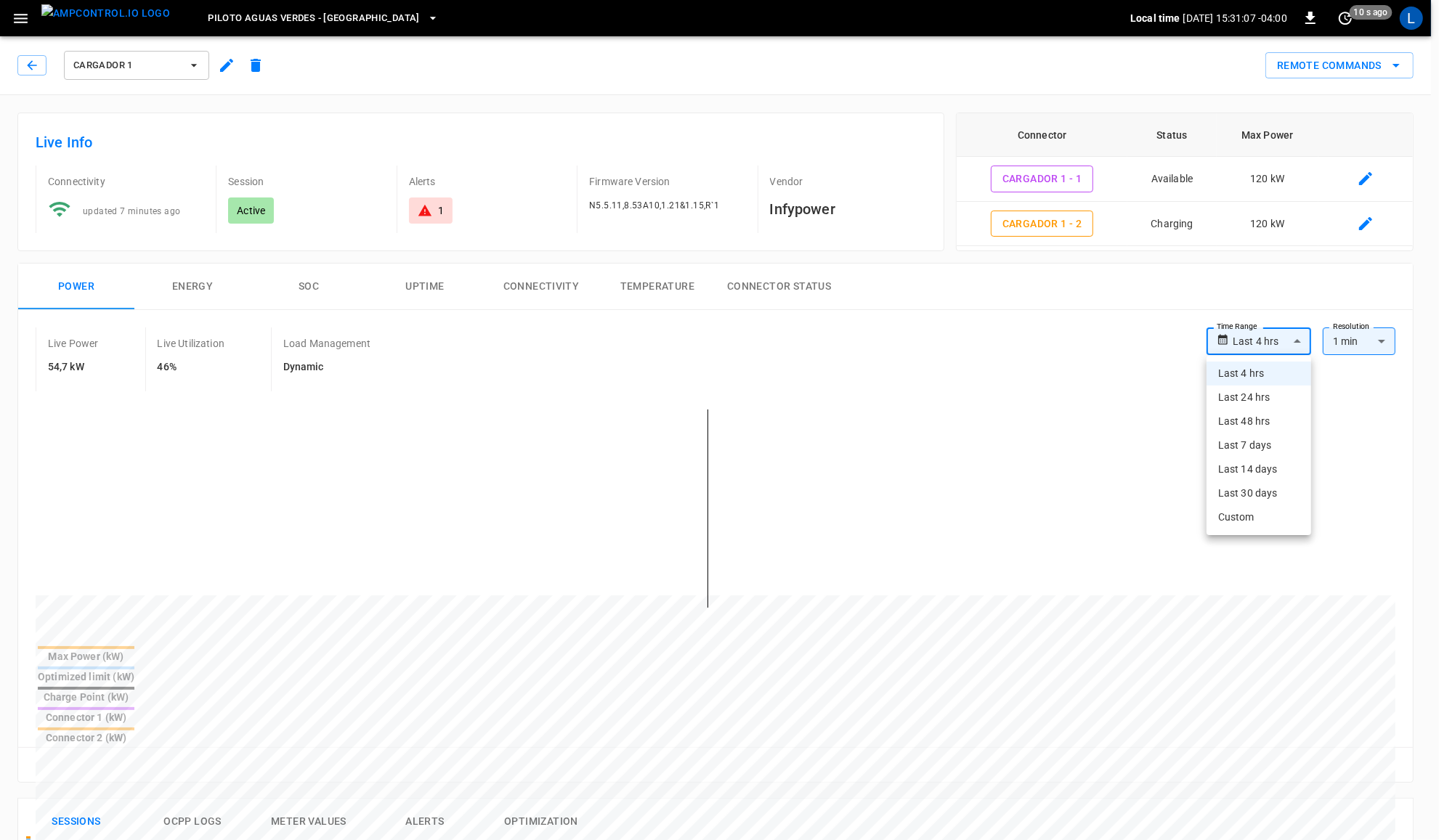
click at [1267, 404] on li "Last 24 hrs" at bounding box center [1259, 398] width 104 height 24
type input "**********"
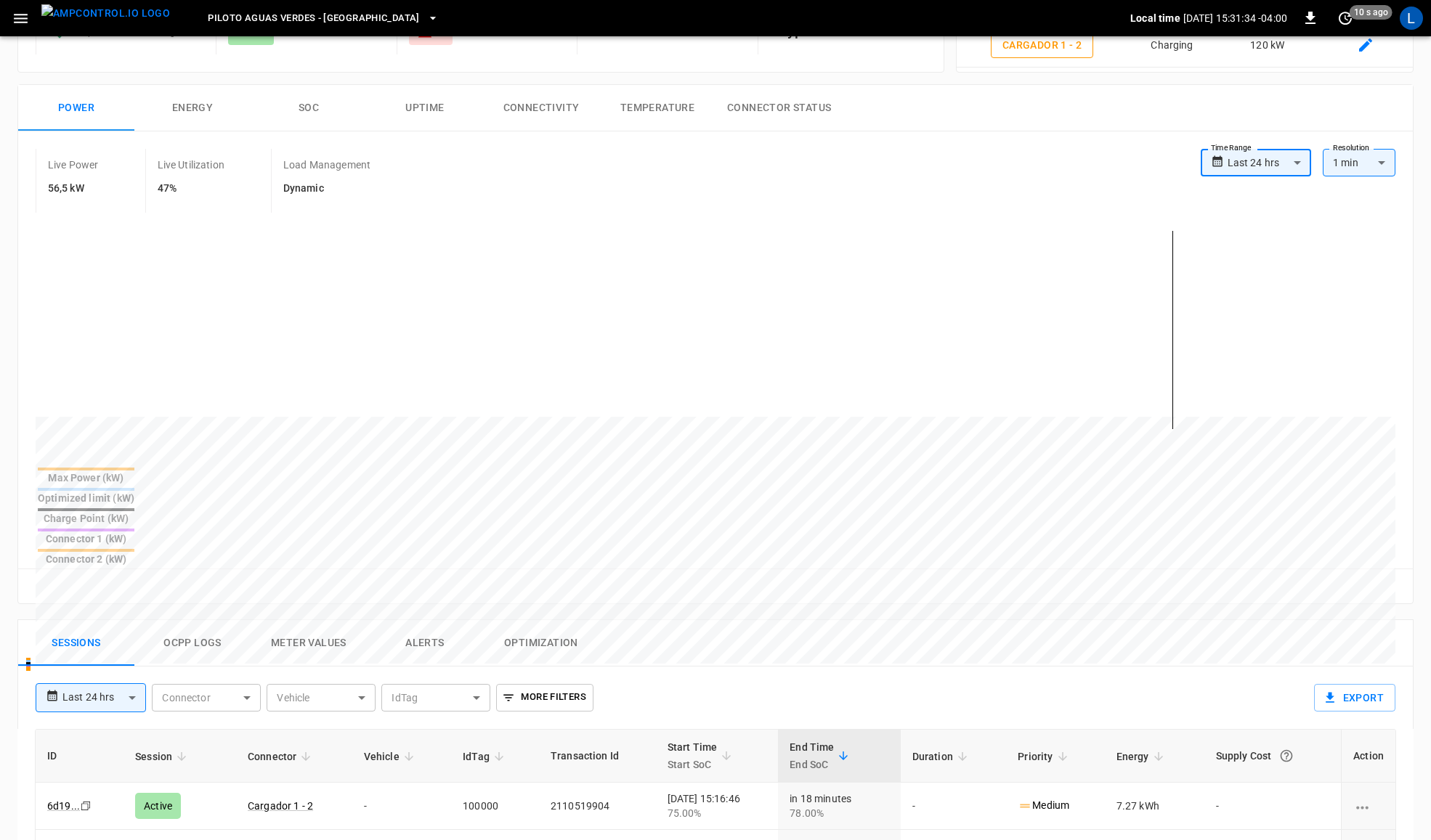
scroll to position [182, 0]
click at [517, 618] on button "Optimization" at bounding box center [541, 641] width 116 height 47
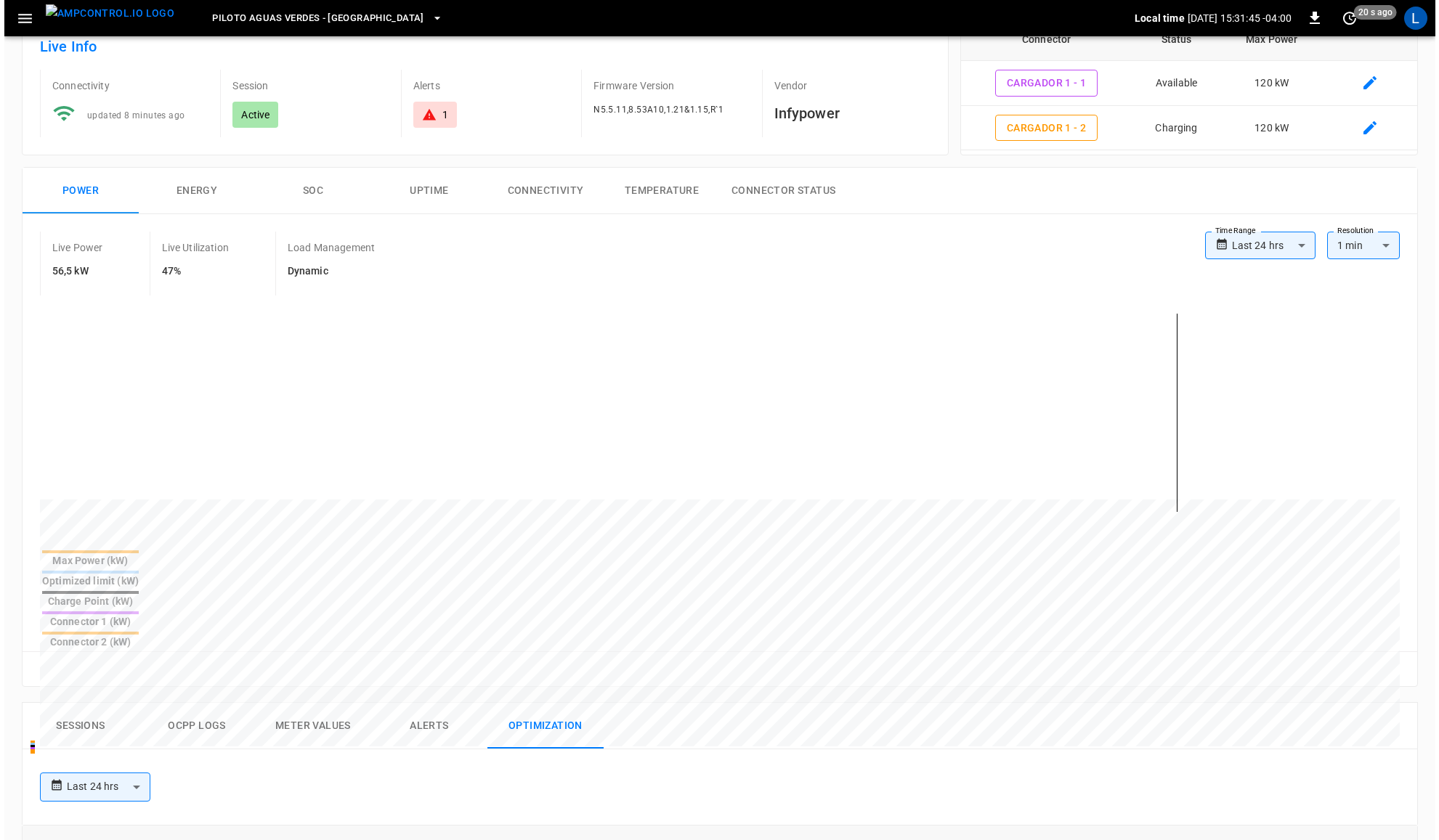
scroll to position [60, 0]
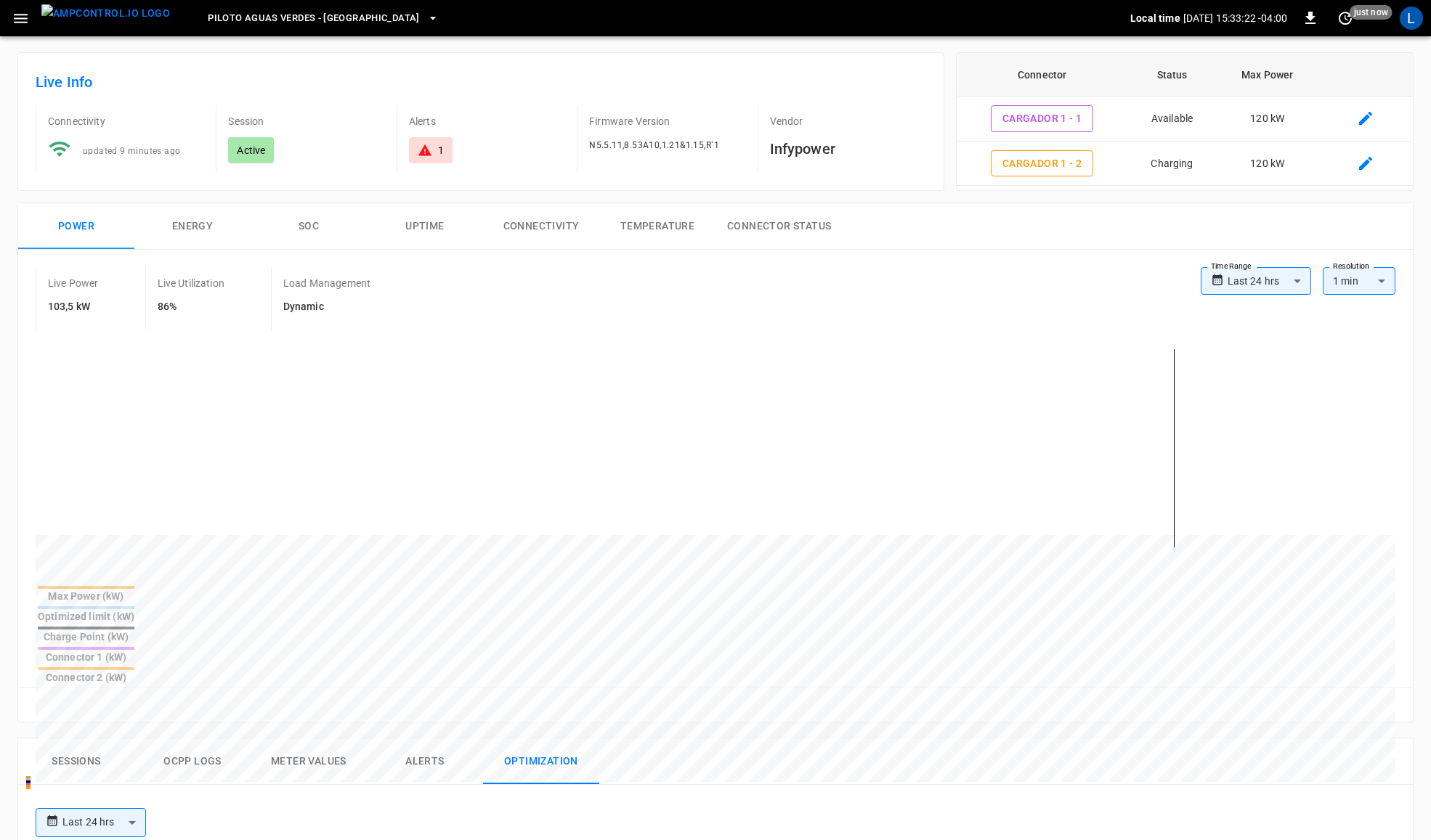
click at [24, 11] on icon "button" at bounding box center [21, 18] width 18 height 18
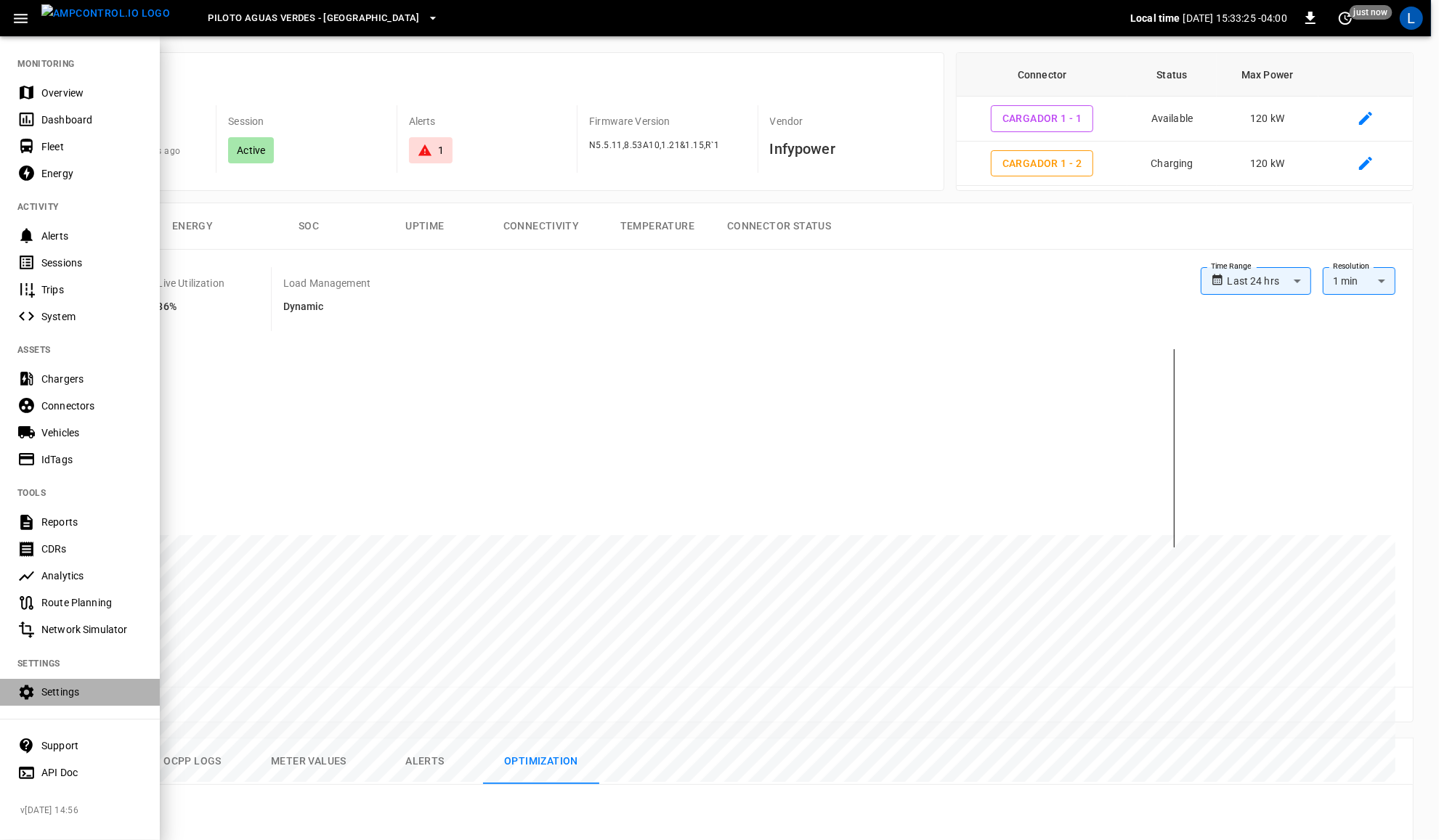
click at [89, 695] on div "Settings" at bounding box center [92, 692] width 101 height 14
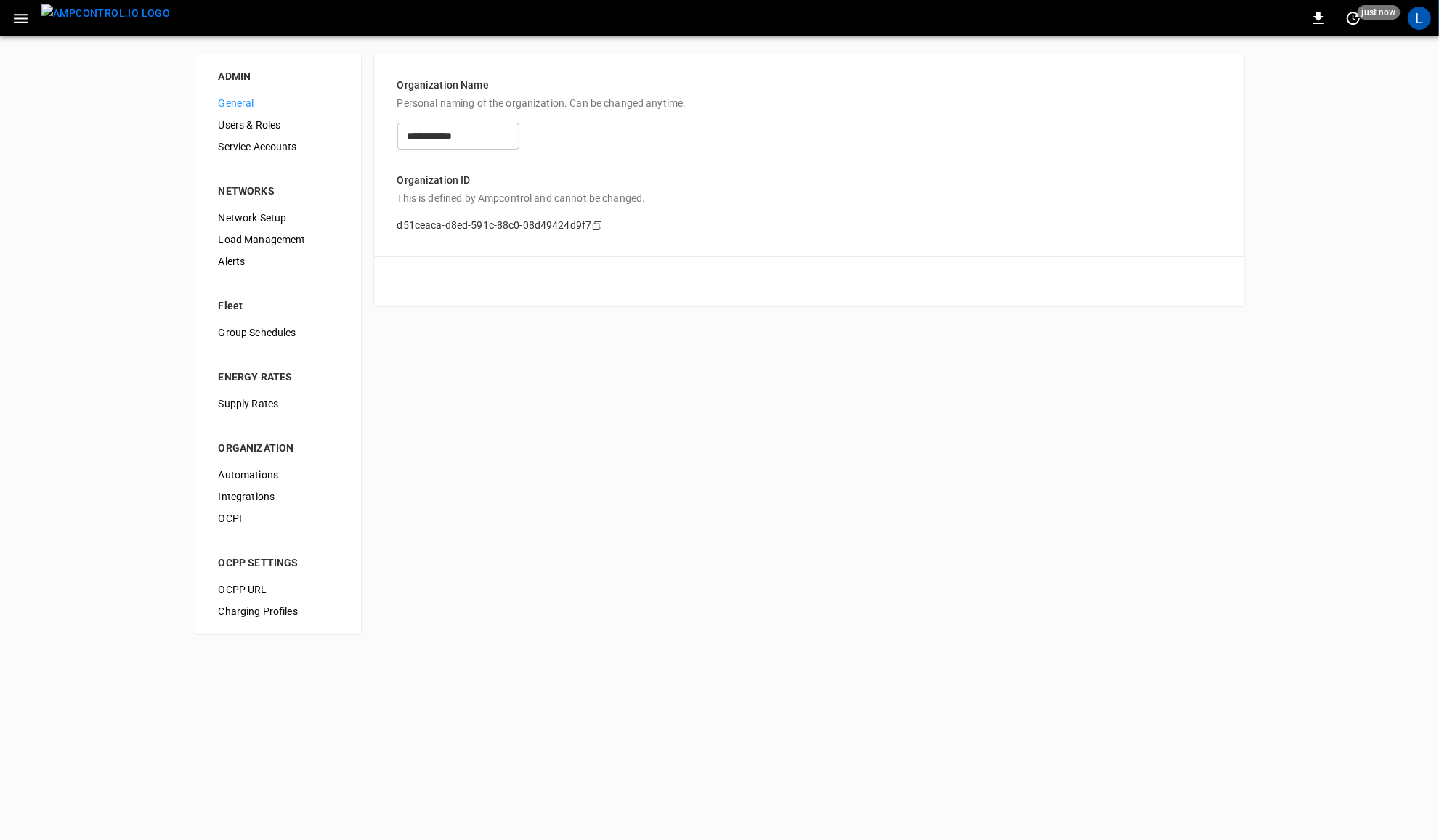
click at [292, 118] on span "Users & Roles" at bounding box center [278, 125] width 119 height 15
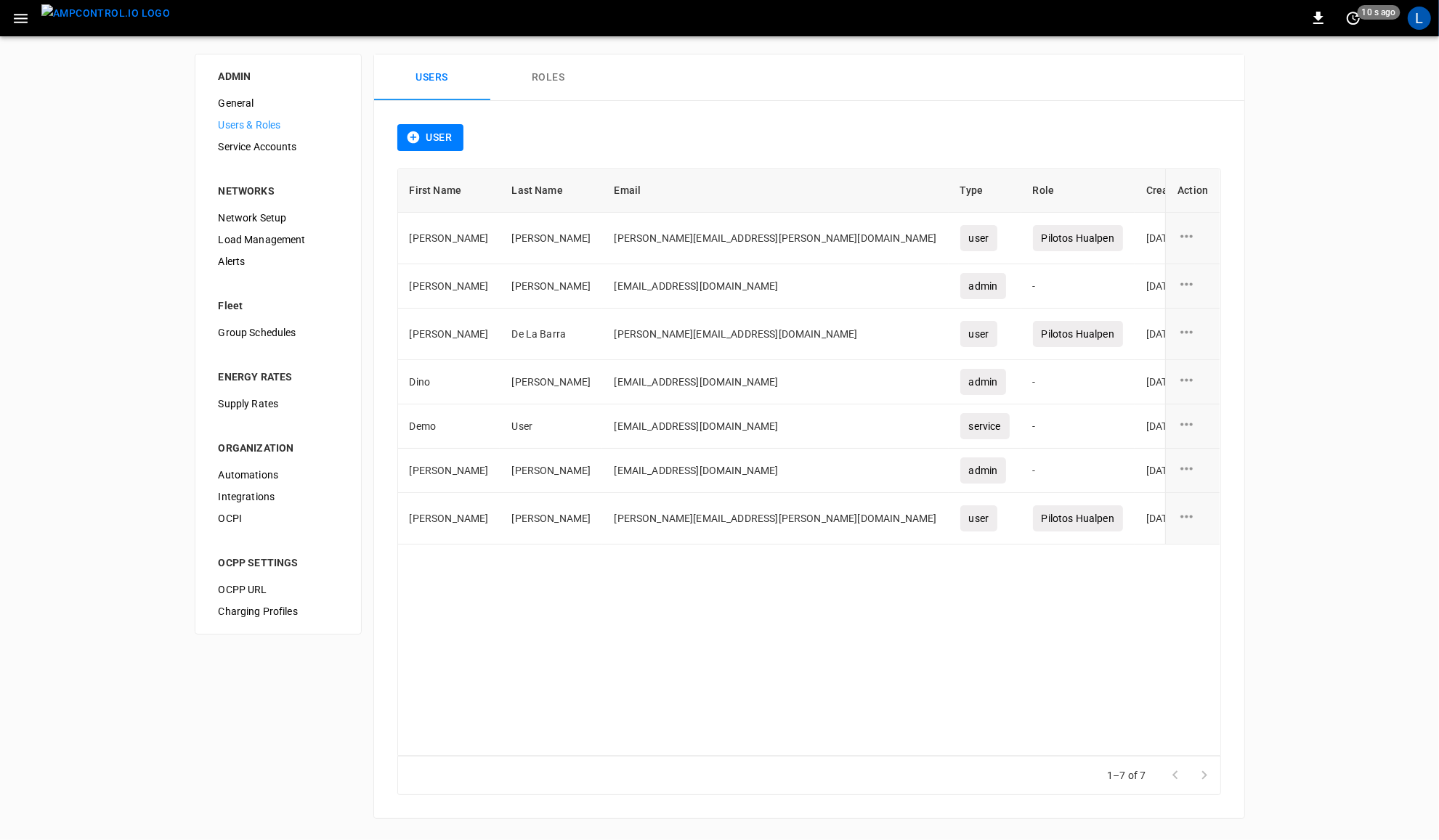
click at [280, 146] on span "Service Accounts" at bounding box center [278, 146] width 119 height 15
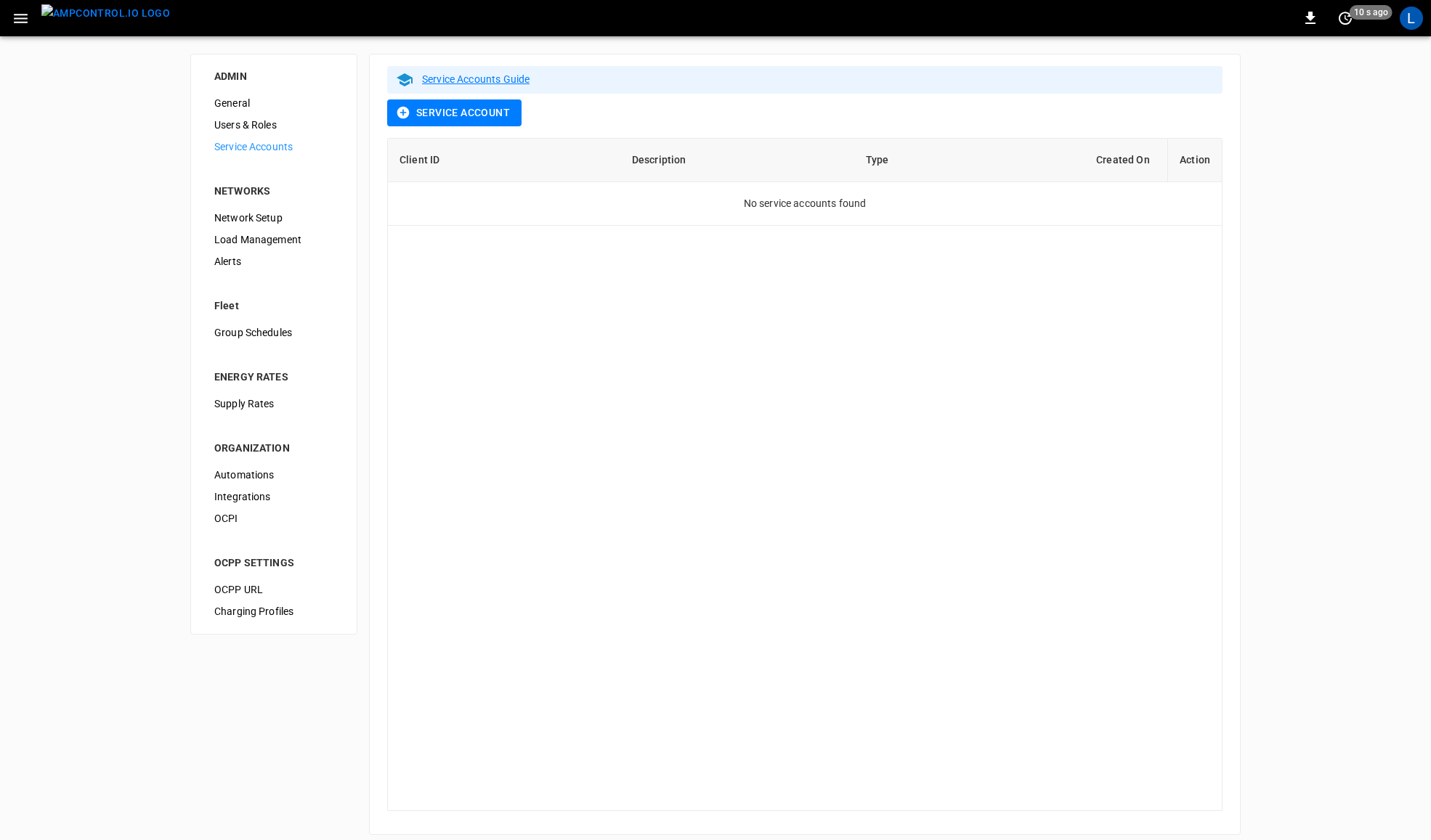
click at [281, 124] on span "Users & Roles" at bounding box center [274, 125] width 119 height 15
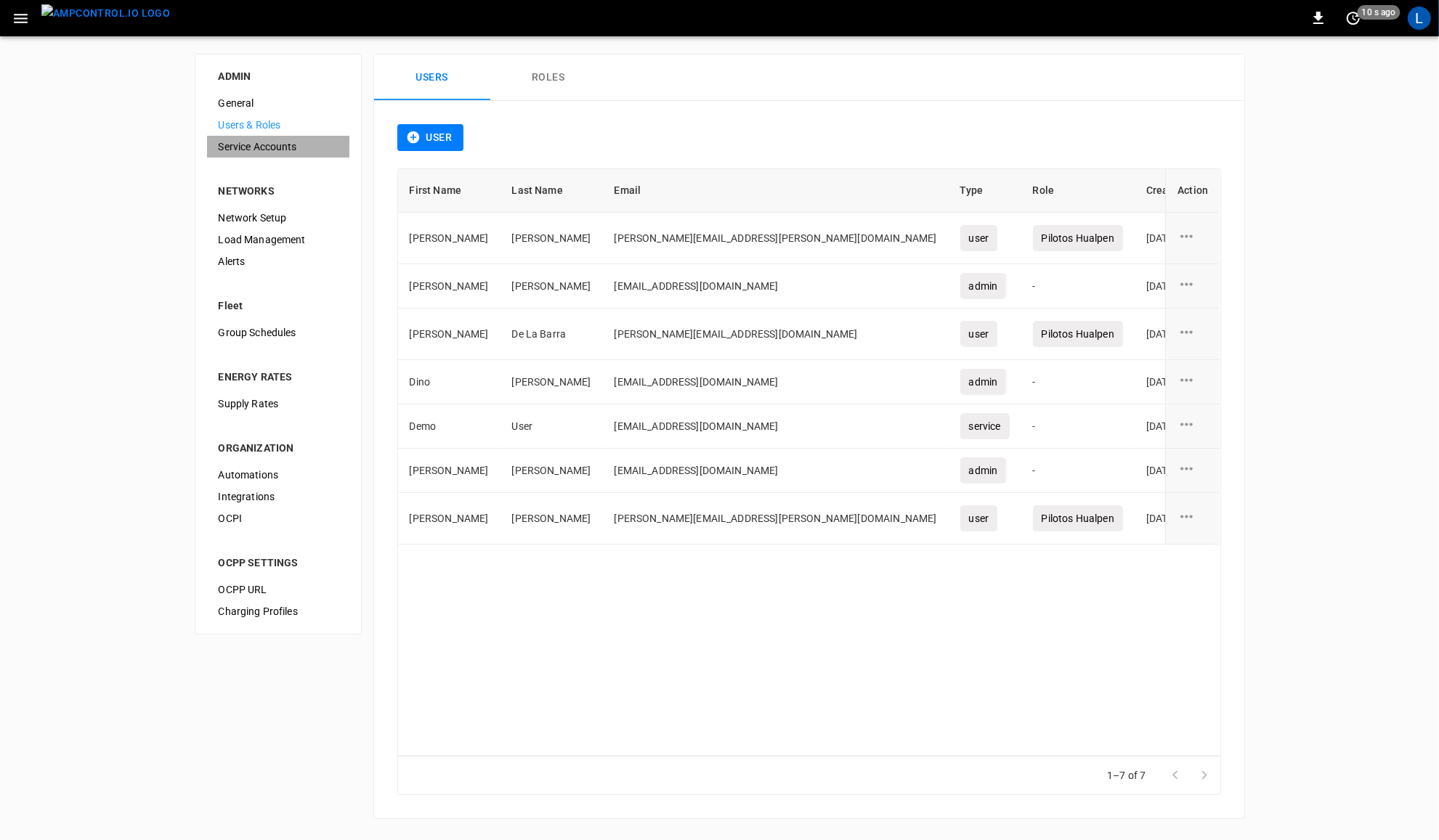
click at [303, 140] on span "Service Accounts" at bounding box center [278, 146] width 119 height 15
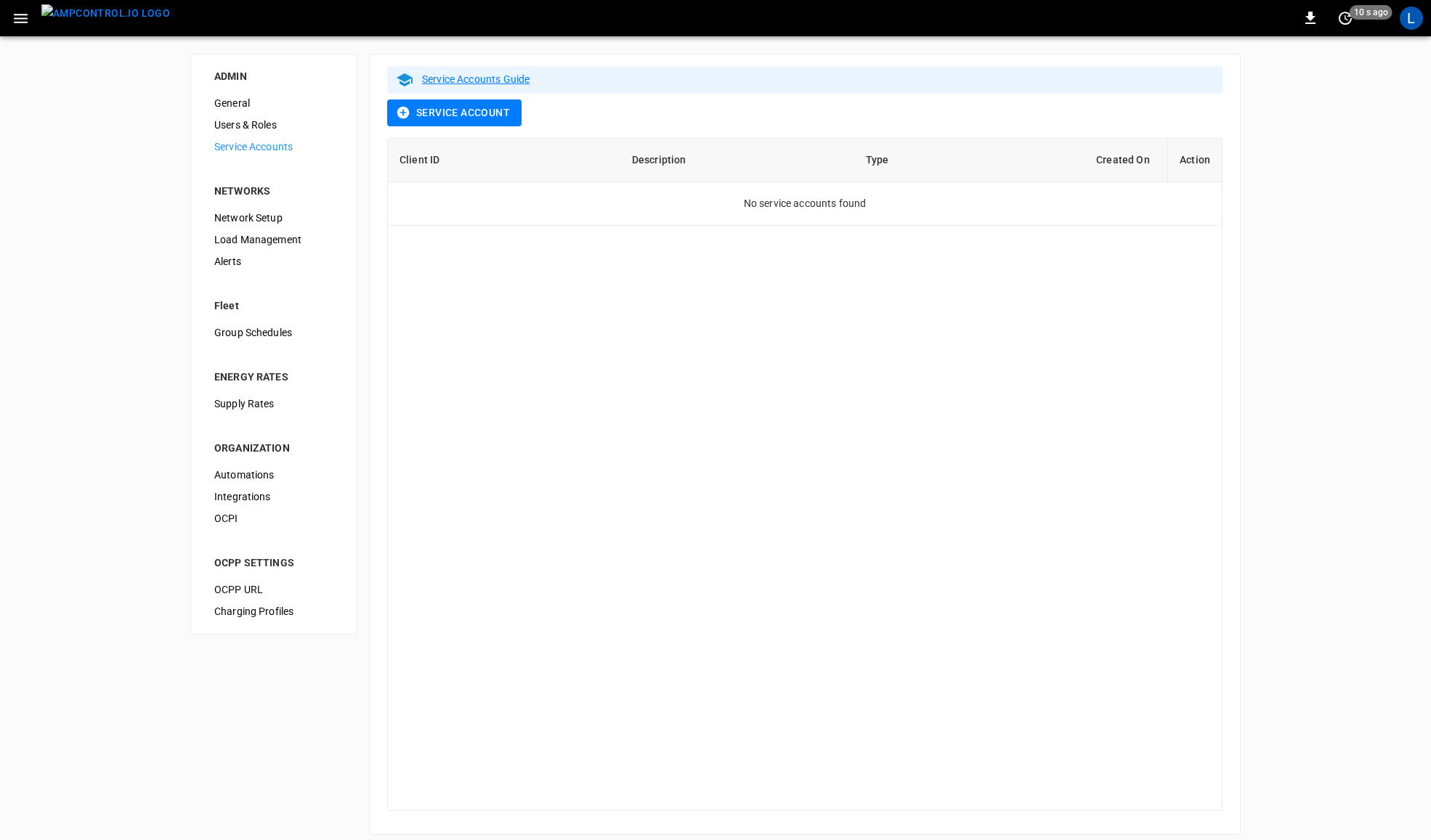
click at [288, 129] on span "Users & Roles" at bounding box center [274, 125] width 119 height 15
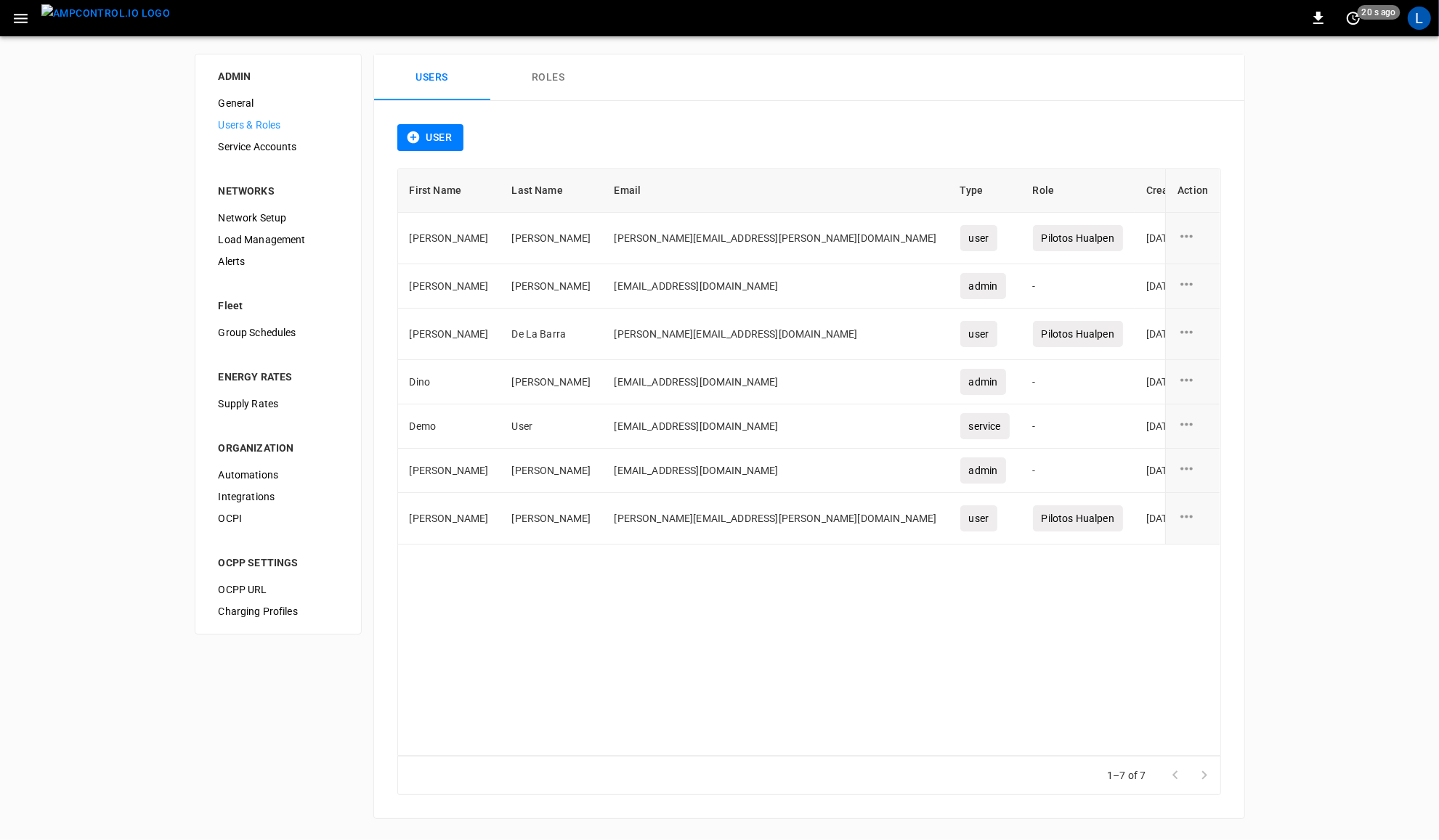
click at [278, 213] on span "Network Setup" at bounding box center [278, 218] width 119 height 15
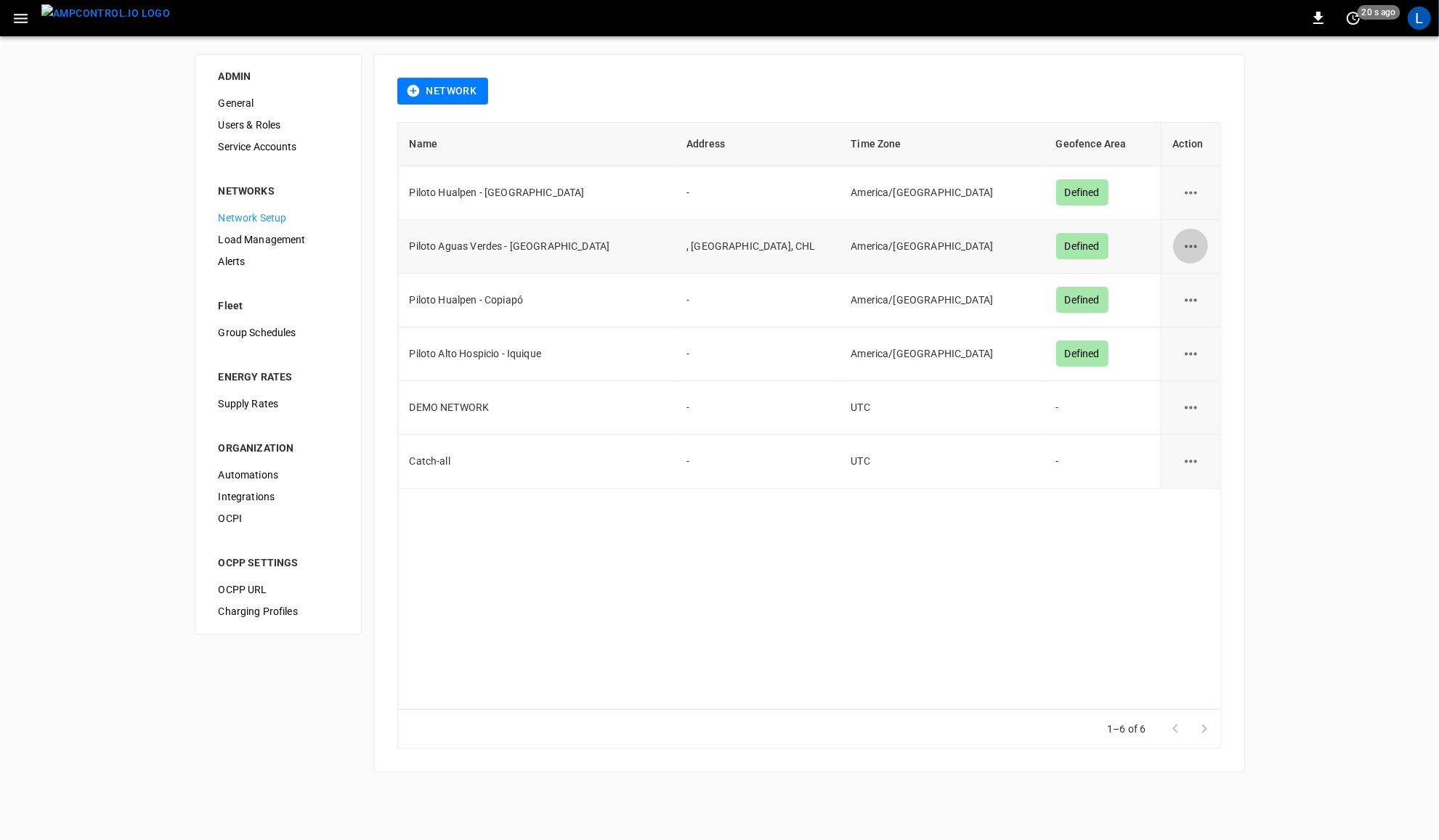
click at [1183, 251] on icon "network options" at bounding box center [1191, 246] width 18 height 18
click at [1340, 462] on div at bounding box center [719, 420] width 1439 height 840
click at [251, 103] on span "General" at bounding box center [278, 103] width 119 height 15
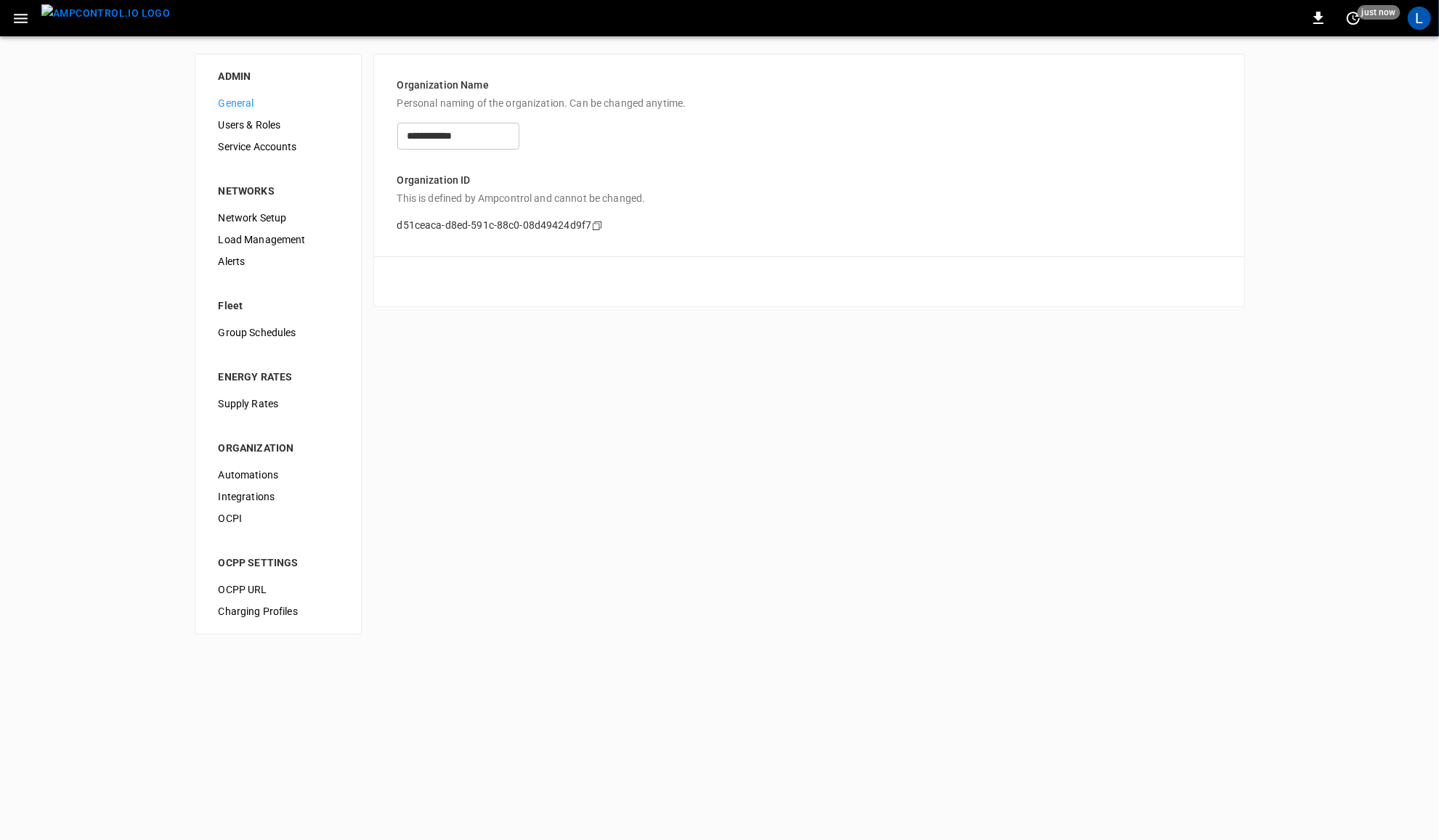
click at [66, 21] on img "menu" at bounding box center [105, 13] width 129 height 18
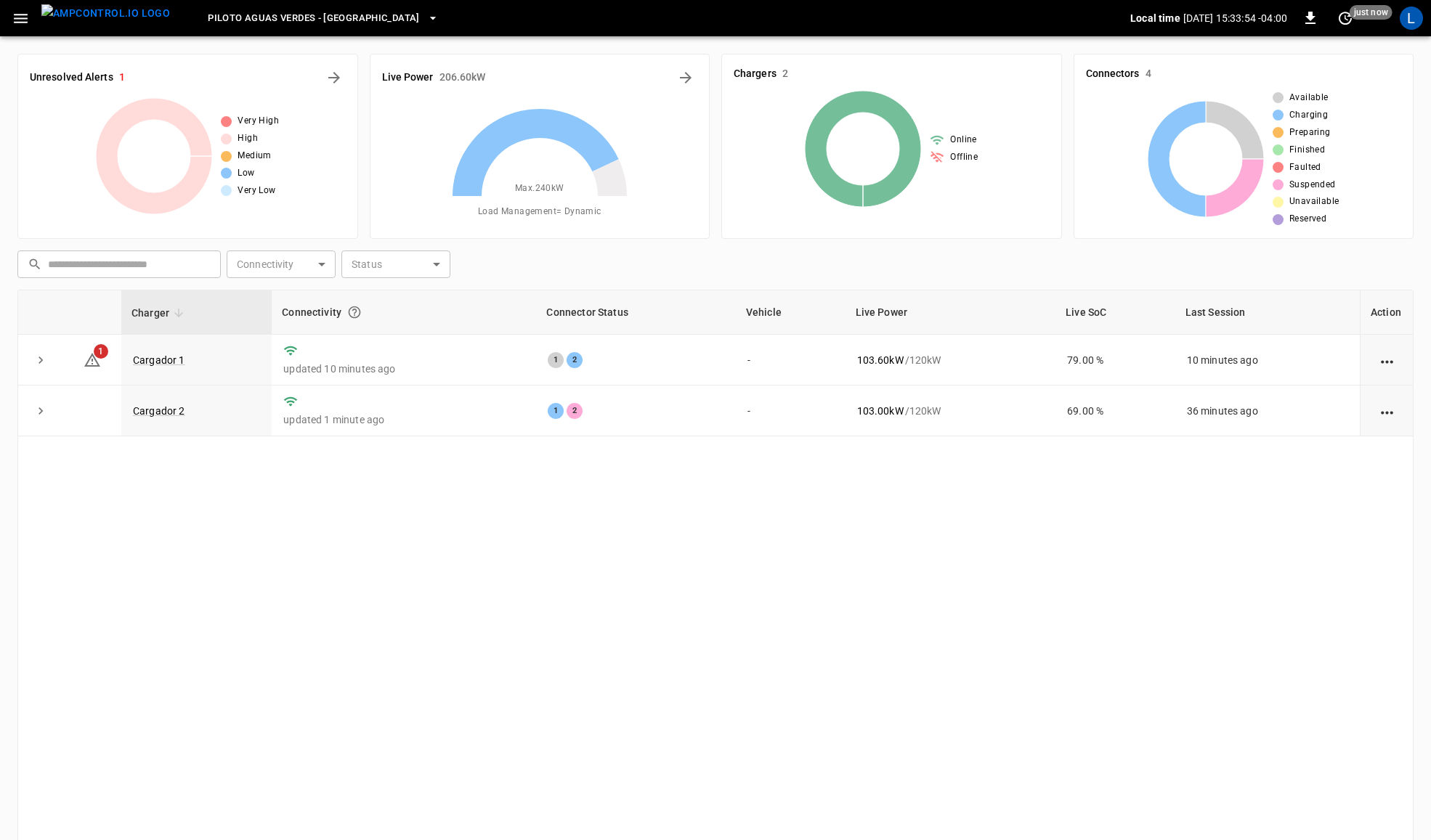
click at [22, 26] on icon "button" at bounding box center [21, 18] width 18 height 18
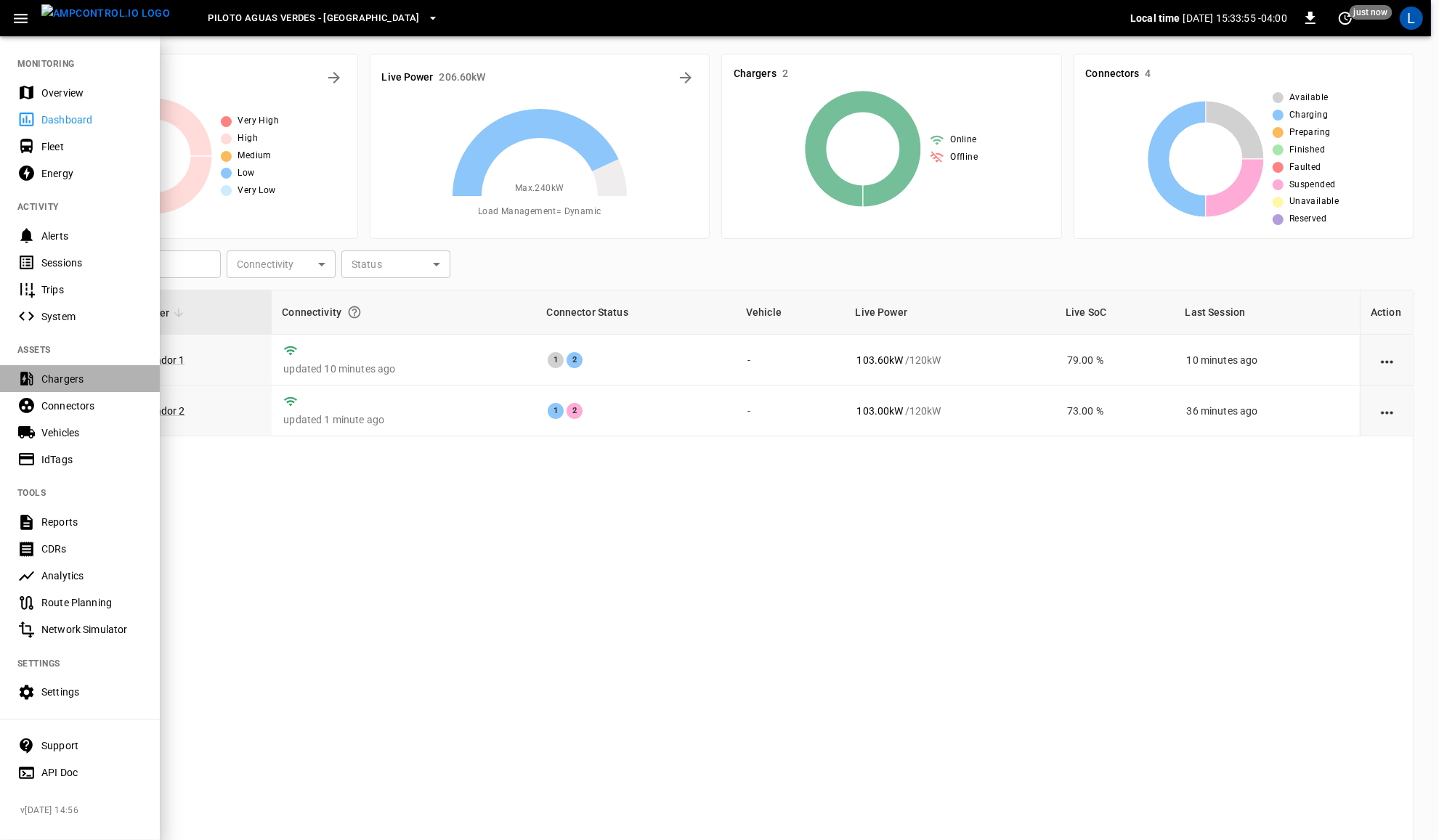
click at [67, 372] on div "Chargers" at bounding box center [92, 379] width 101 height 14
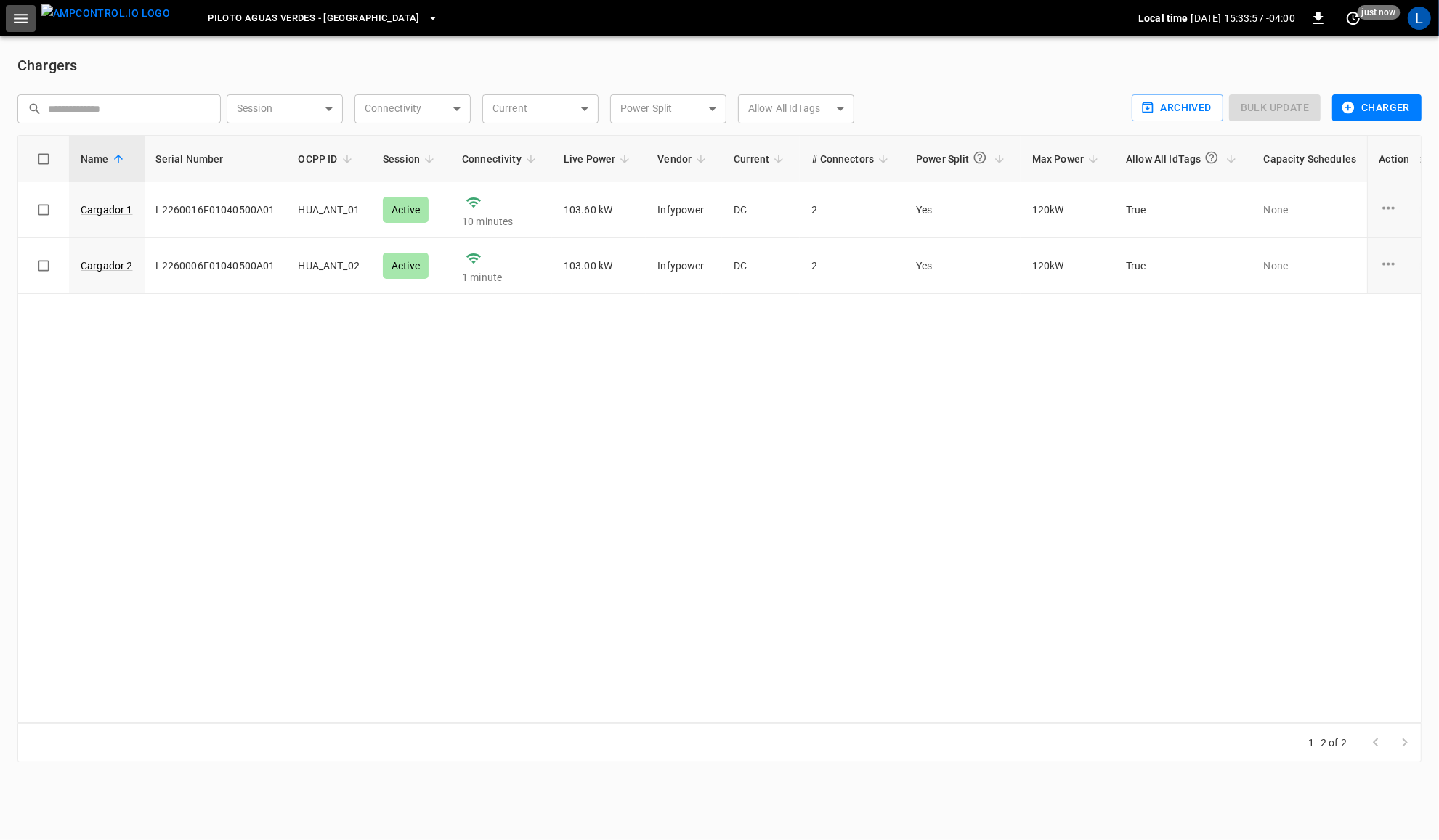
click at [26, 15] on icon "button" at bounding box center [21, 18] width 18 height 18
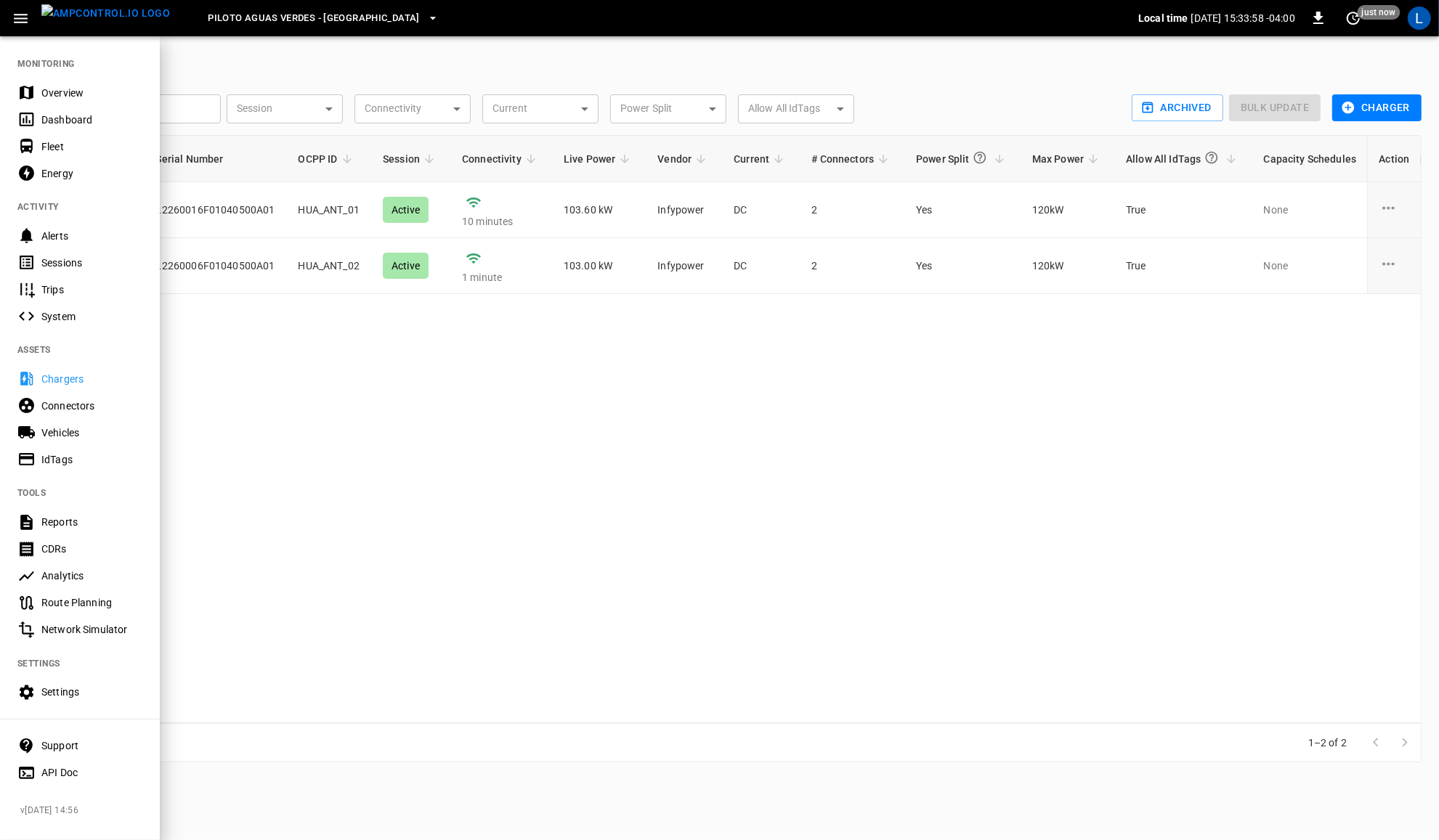
click at [76, 85] on div "Overview" at bounding box center [92, 93] width 101 height 14
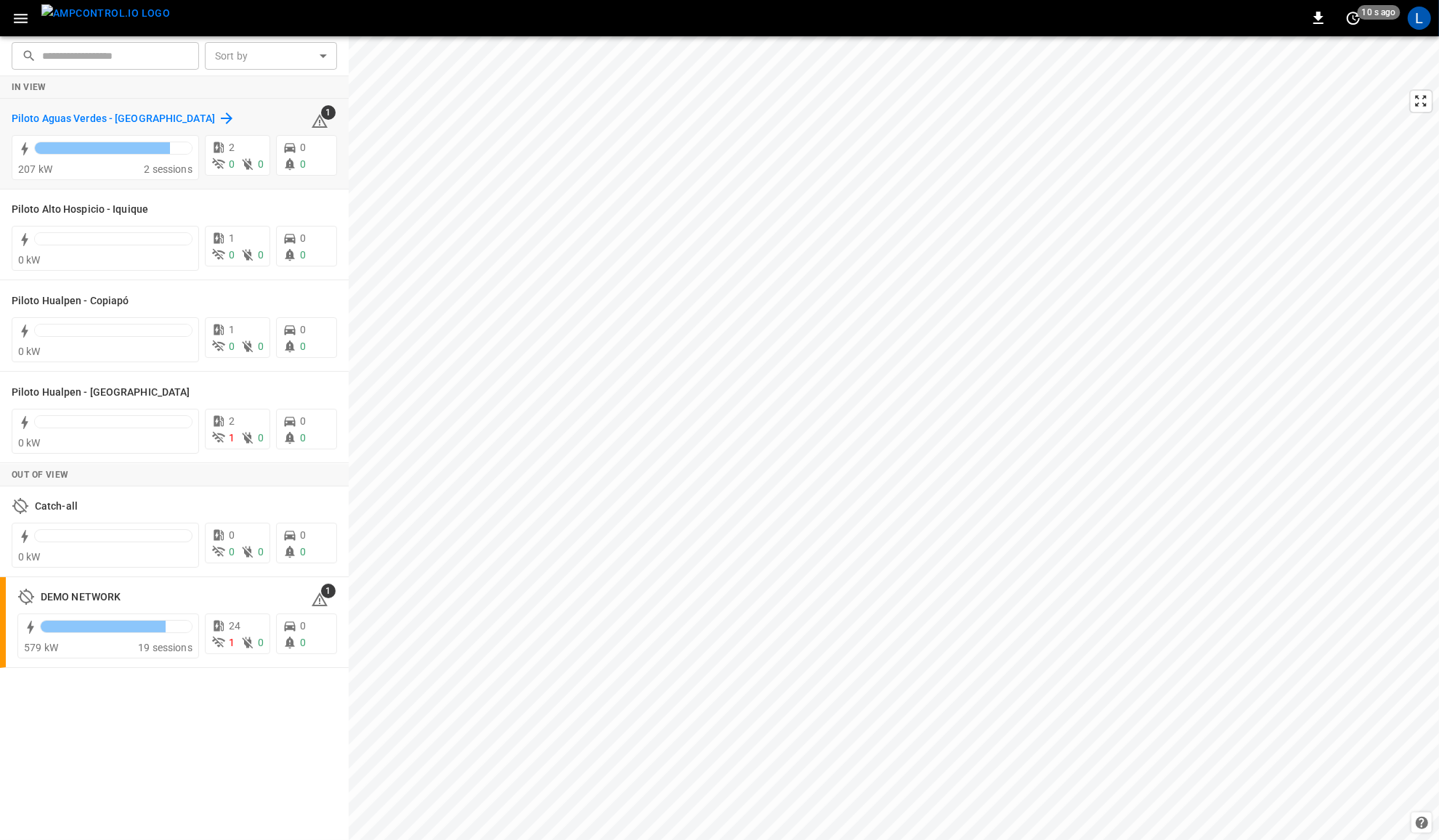
click at [96, 111] on h6 "Piloto Aguas Verdes - [GEOGRAPHIC_DATA]" at bounding box center [113, 119] width 203 height 16
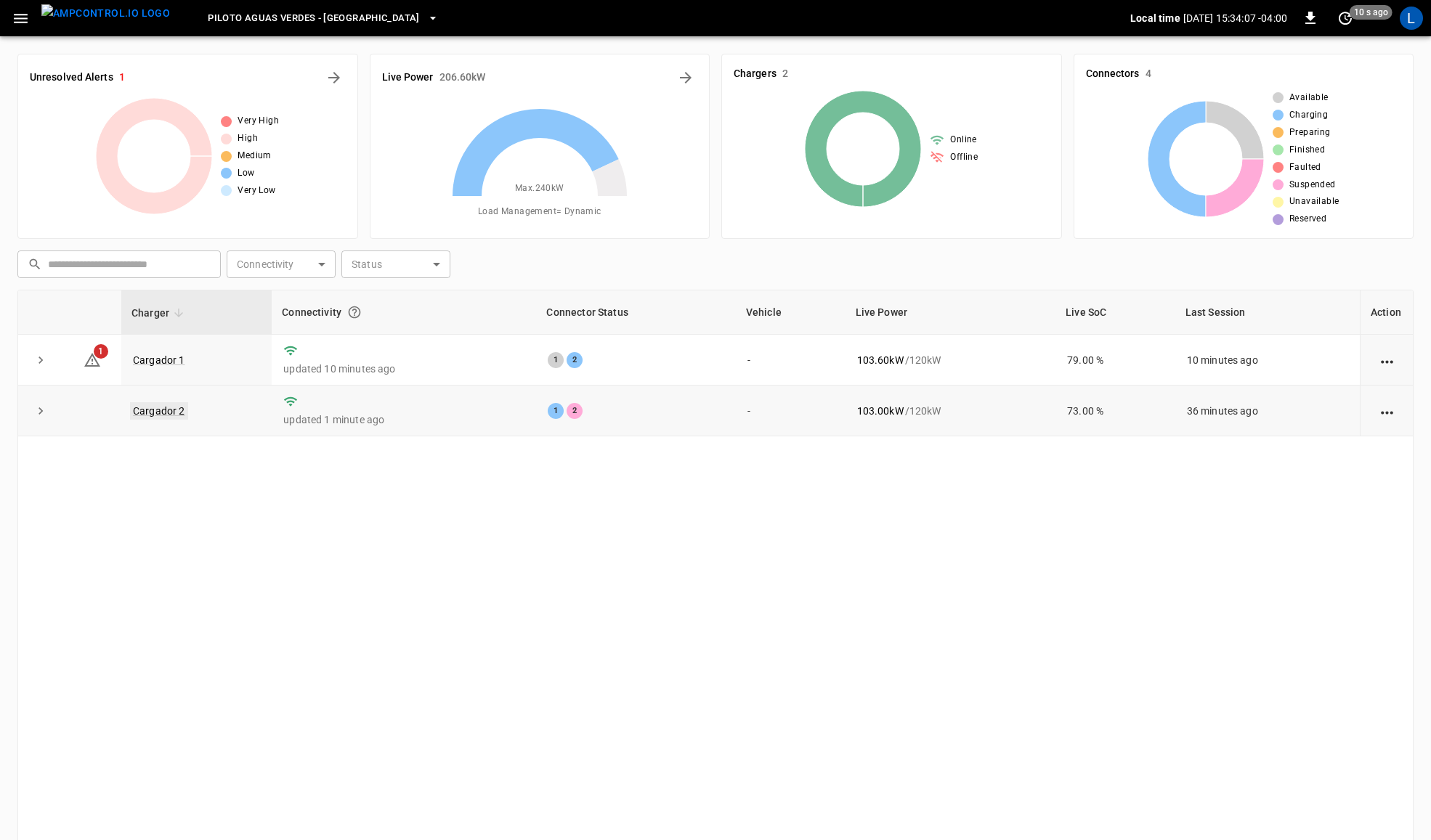
click at [161, 415] on link "Cargador 2" at bounding box center [158, 411] width 58 height 17
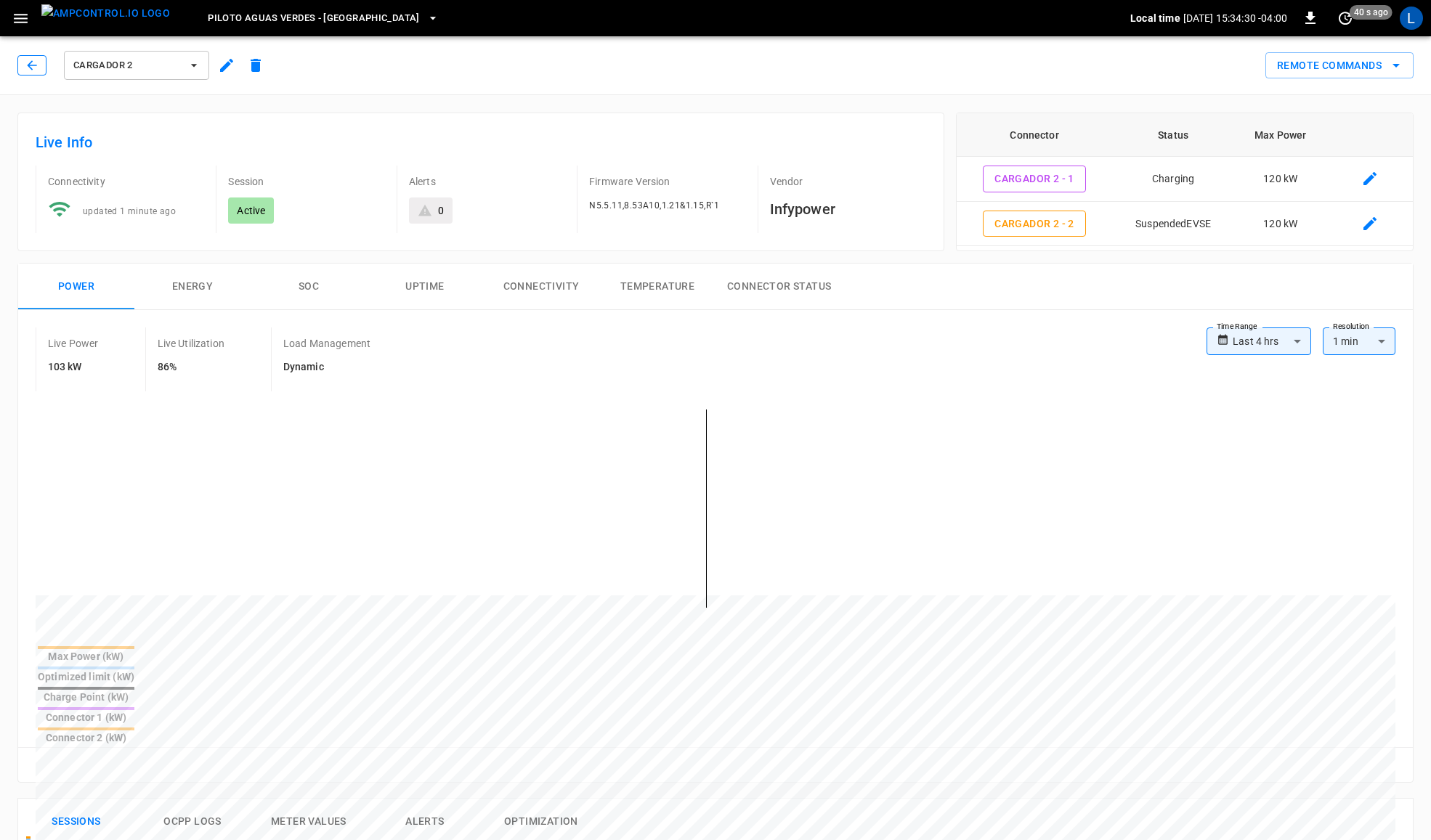
click at [35, 62] on icon "button" at bounding box center [32, 65] width 14 height 14
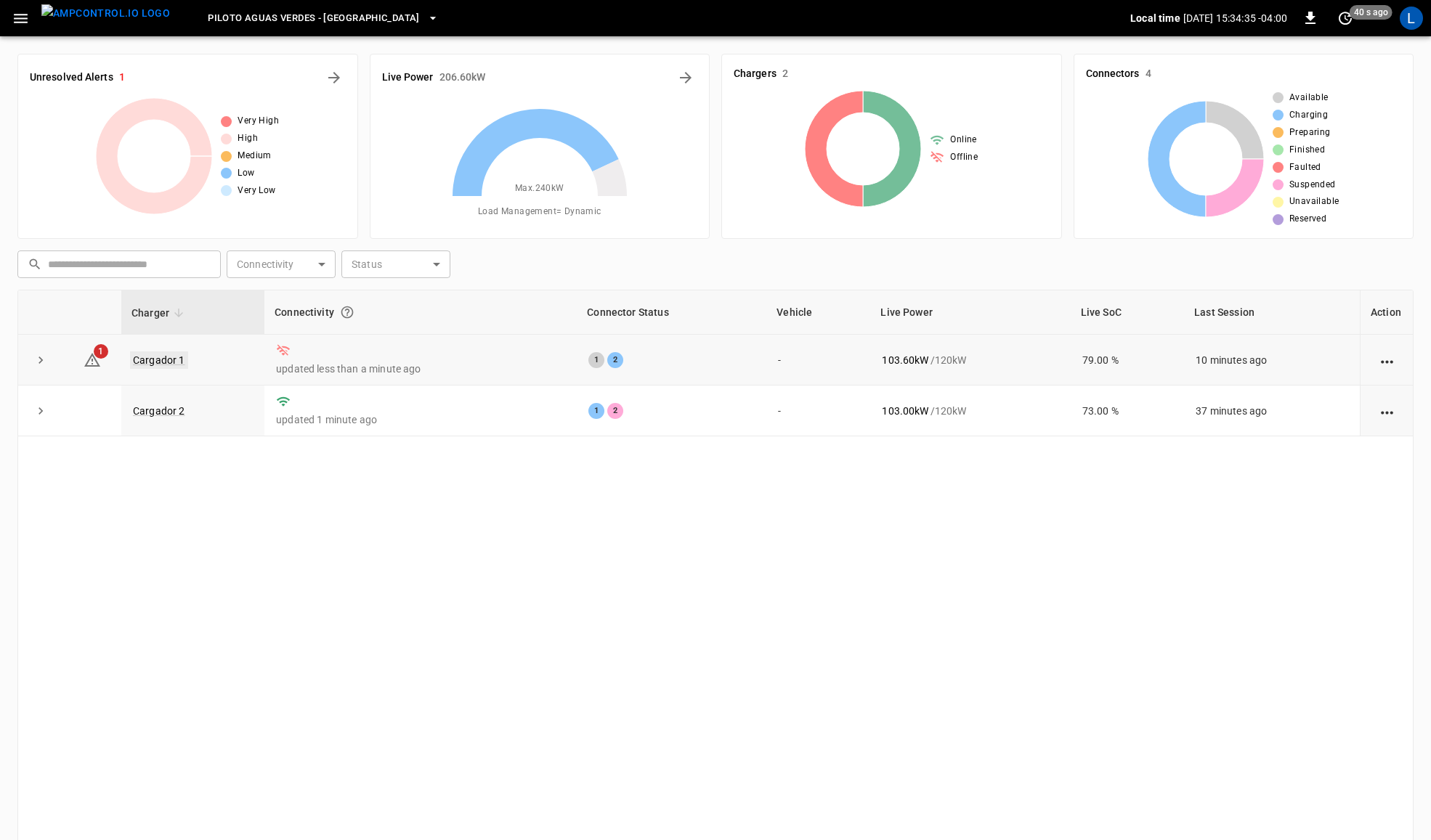
click at [172, 360] on link "Cargador 1" at bounding box center [158, 360] width 58 height 17
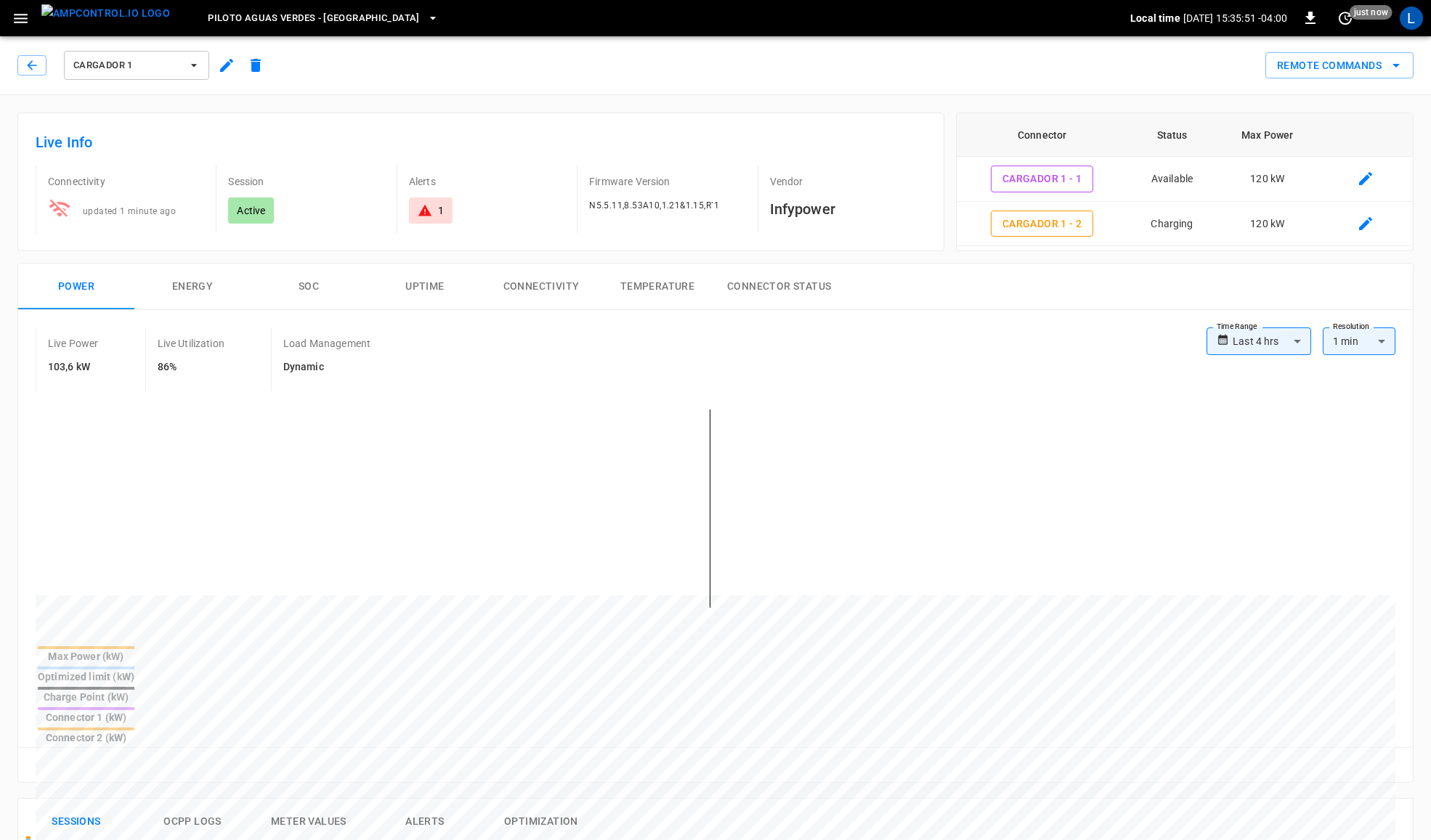
click at [552, 286] on button "Connectivity" at bounding box center [541, 286] width 116 height 47
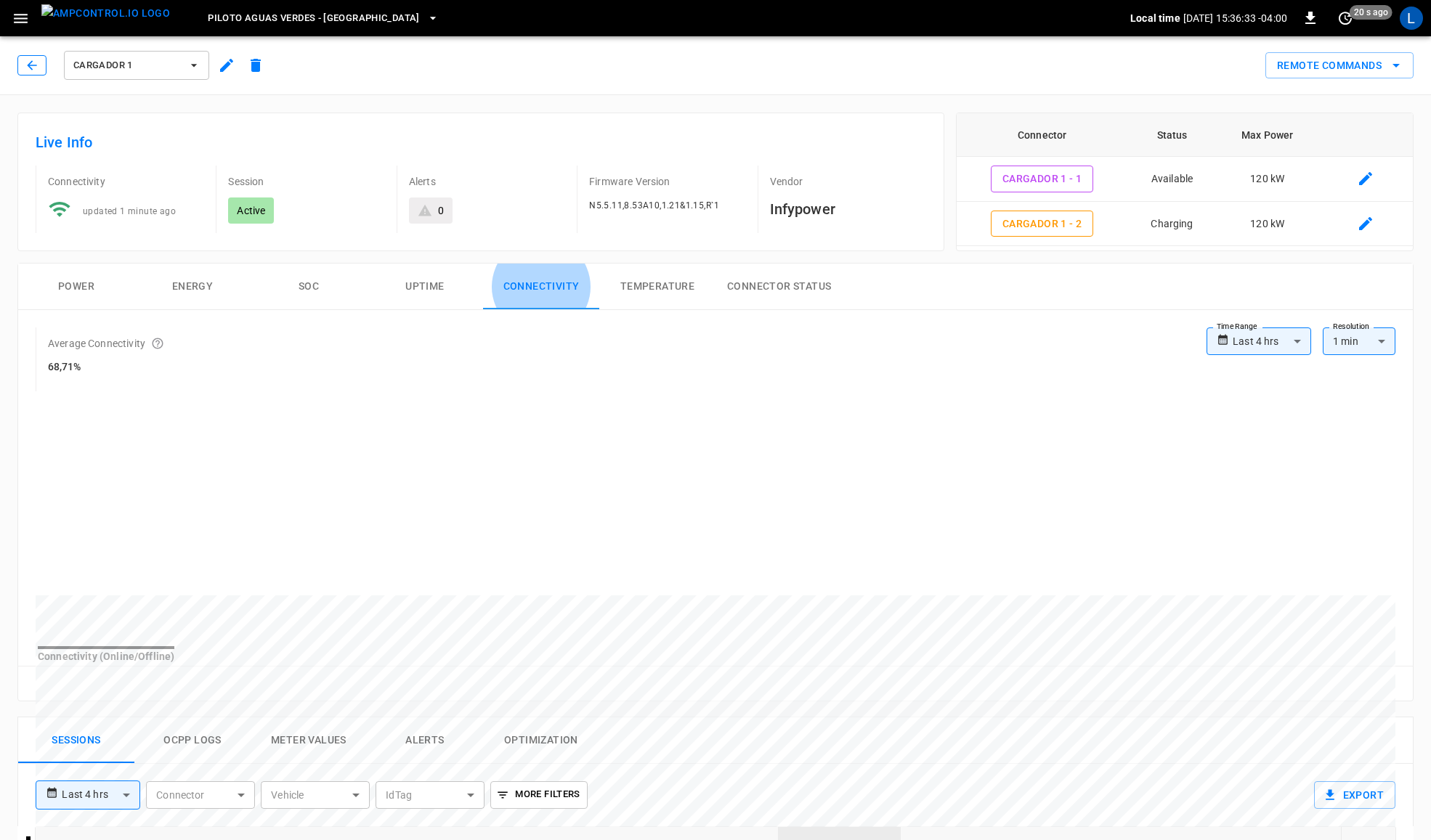
click at [34, 67] on icon "button" at bounding box center [32, 65] width 14 height 14
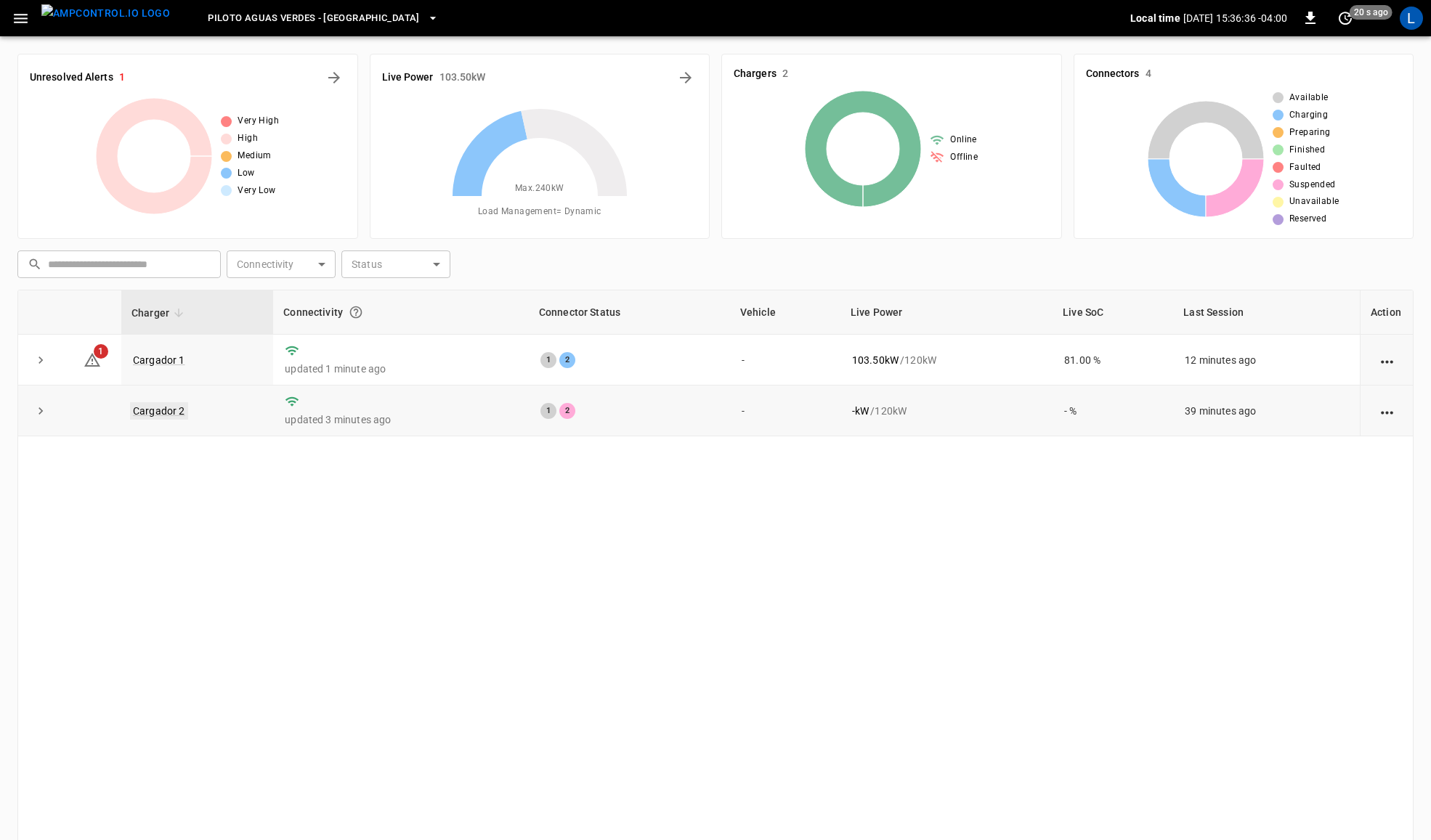
click at [175, 413] on link "Cargador 2" at bounding box center [158, 411] width 58 height 17
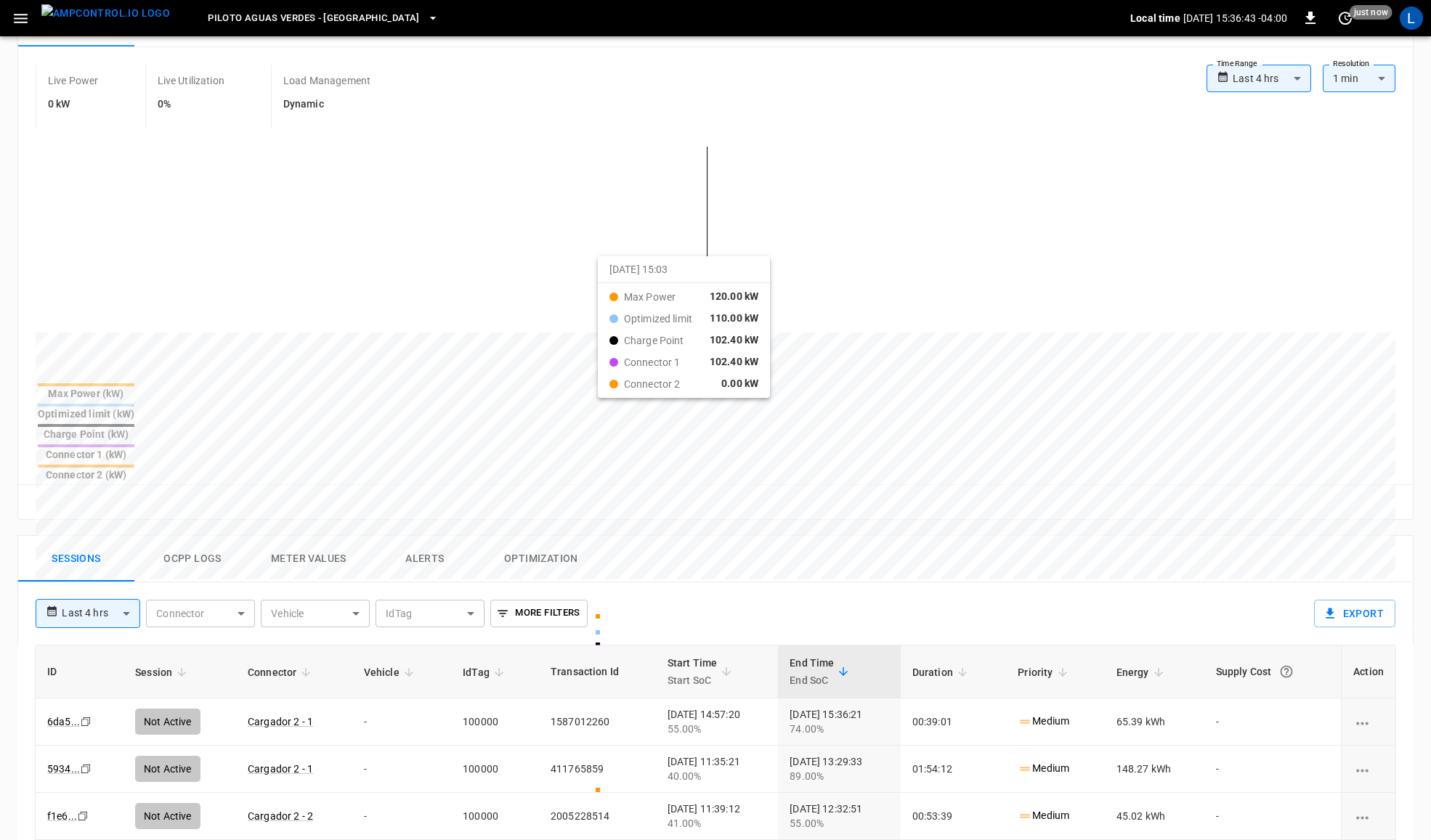
scroll to position [120, 0]
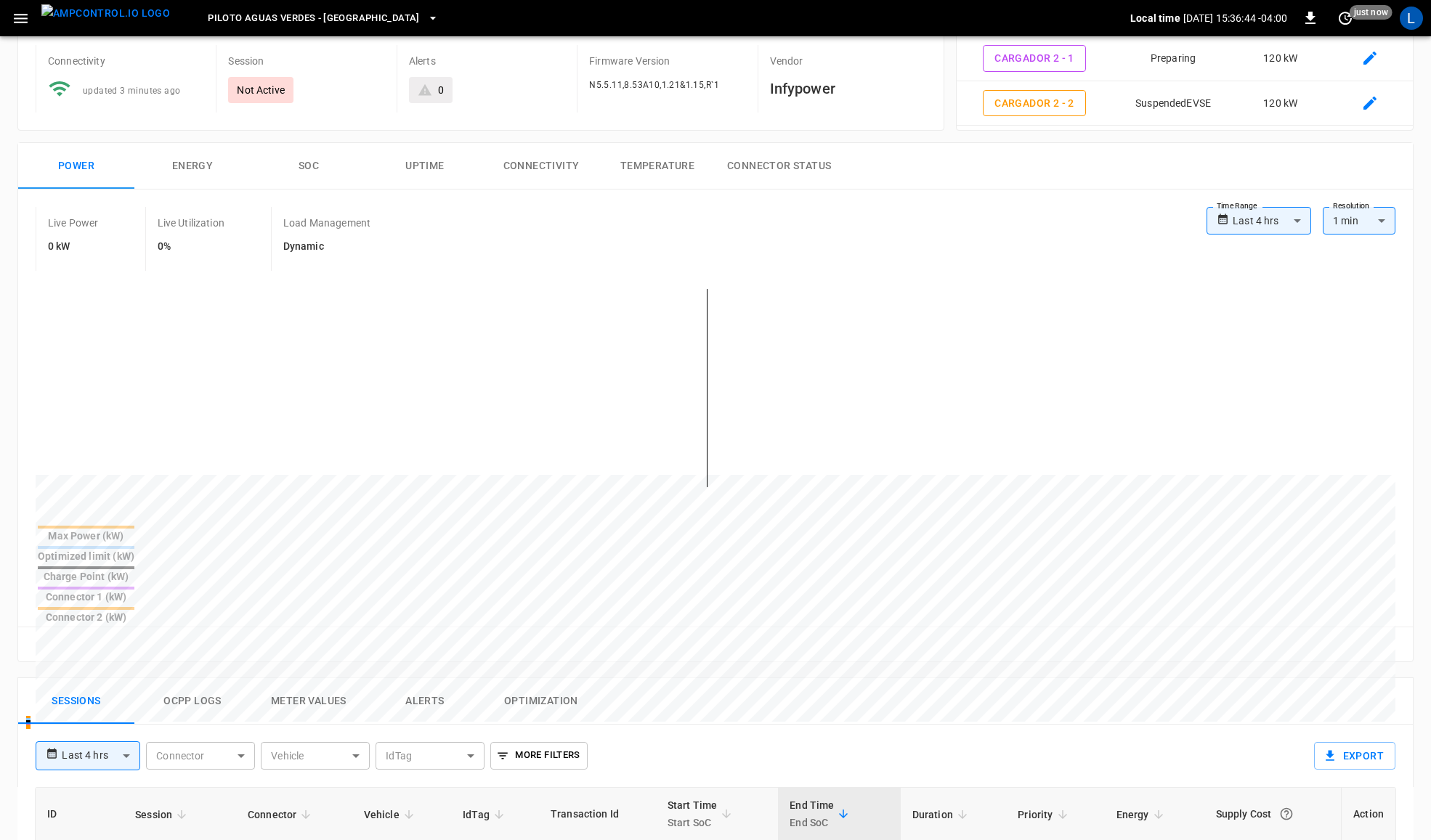
click at [327, 172] on button "SOC" at bounding box center [309, 166] width 116 height 47
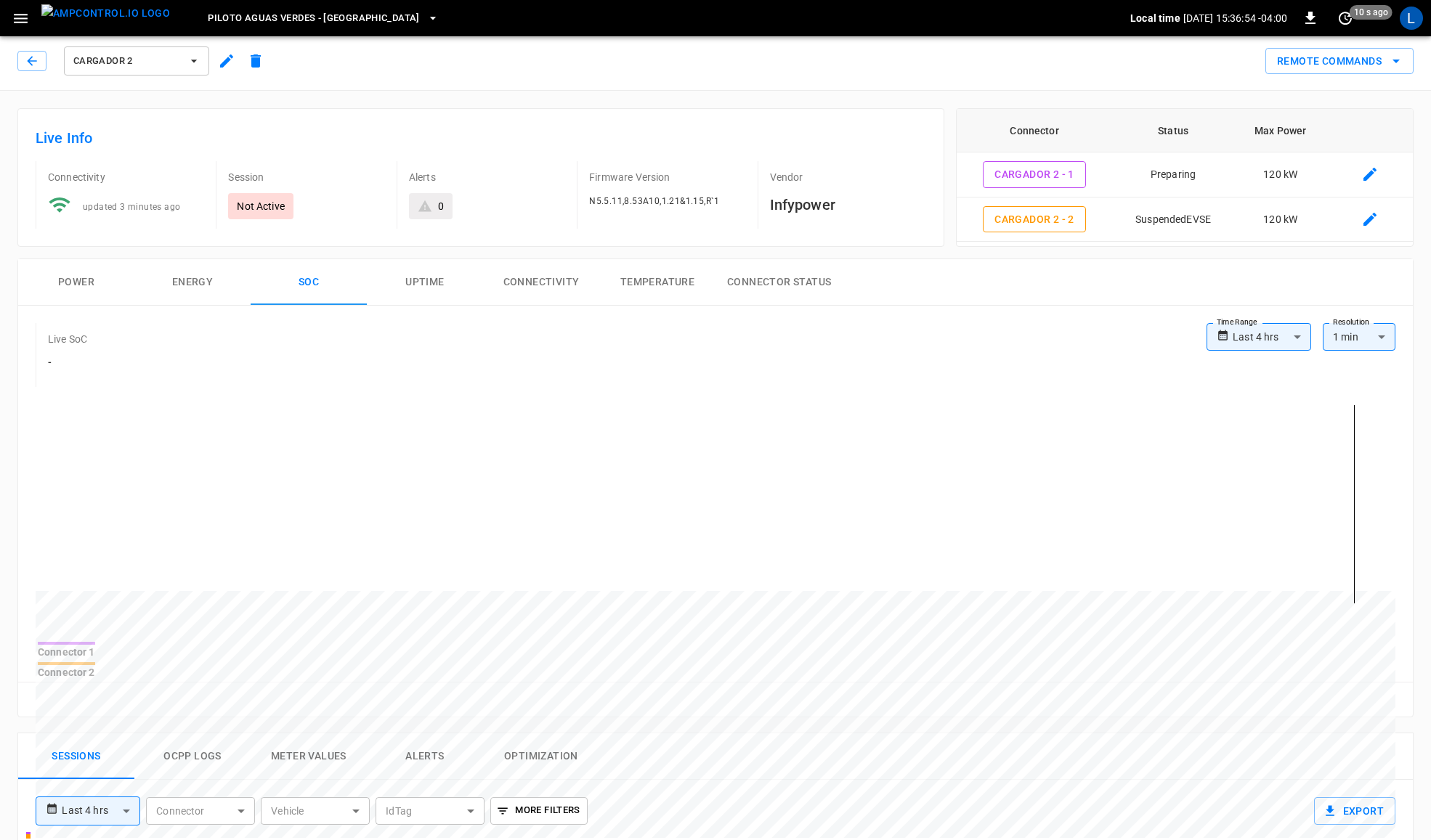
scroll to position [0, 0]
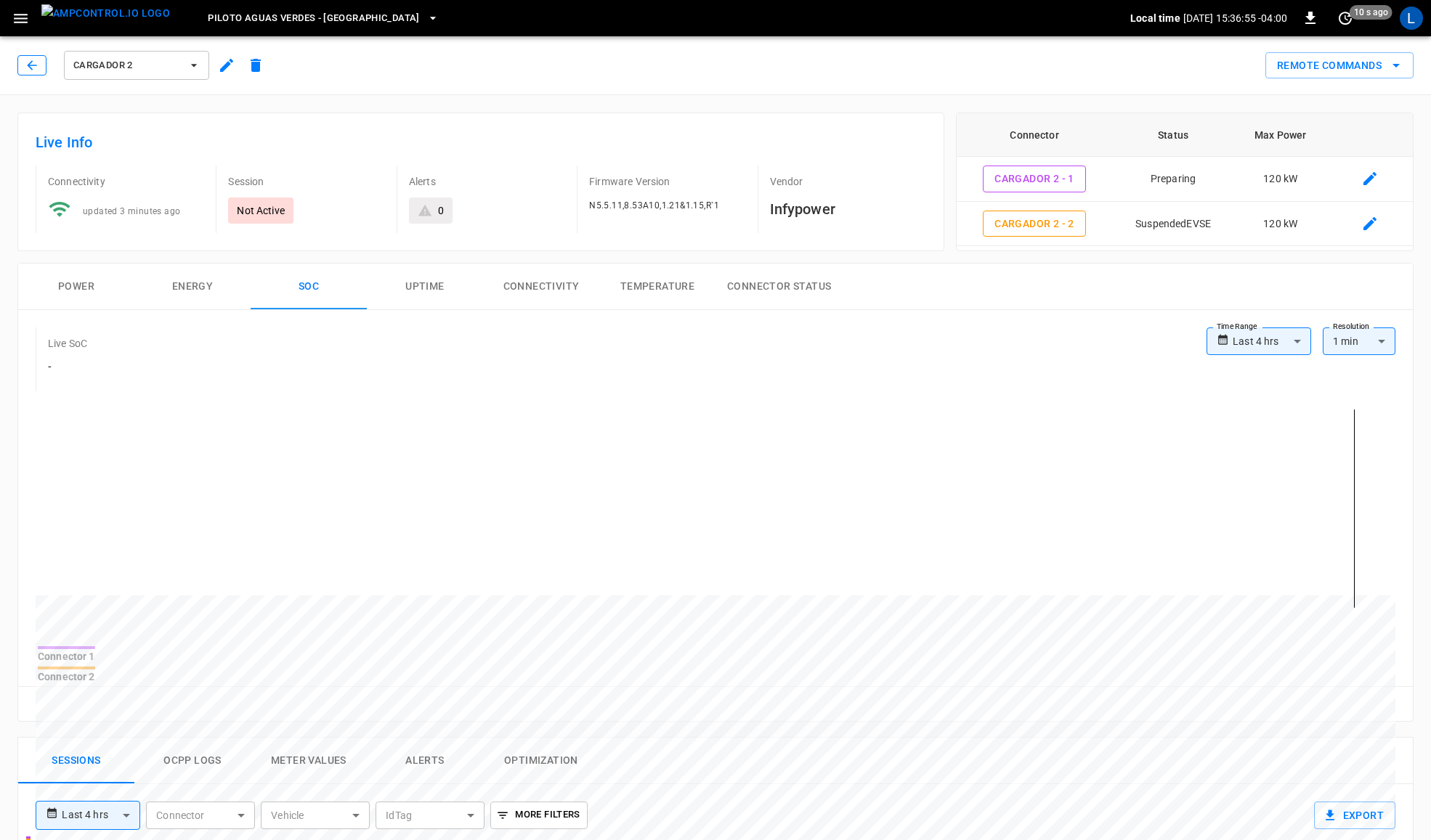
click at [37, 62] on icon "button" at bounding box center [32, 65] width 14 height 14
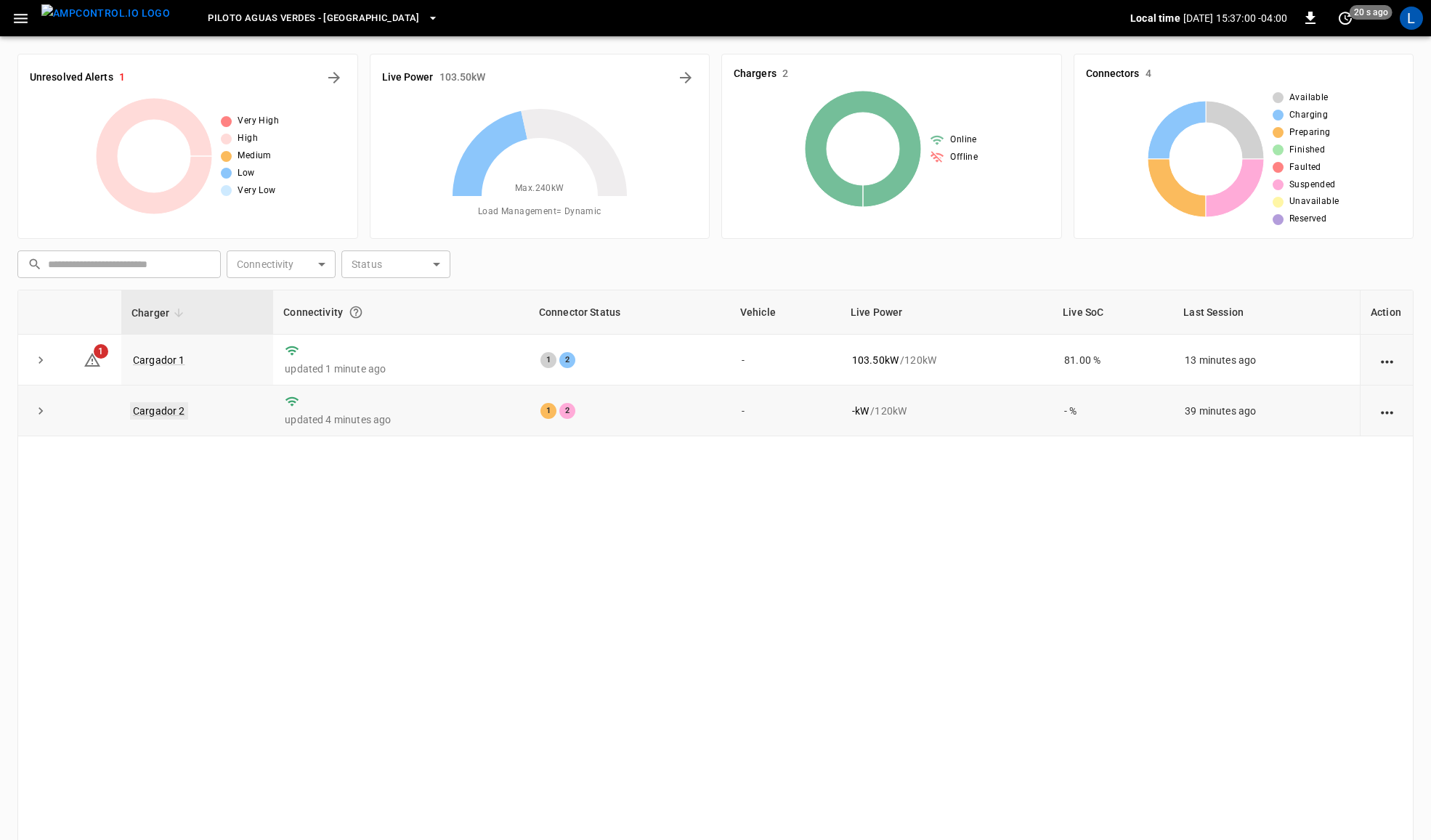
click at [164, 414] on link "Cargador 2" at bounding box center [158, 411] width 58 height 17
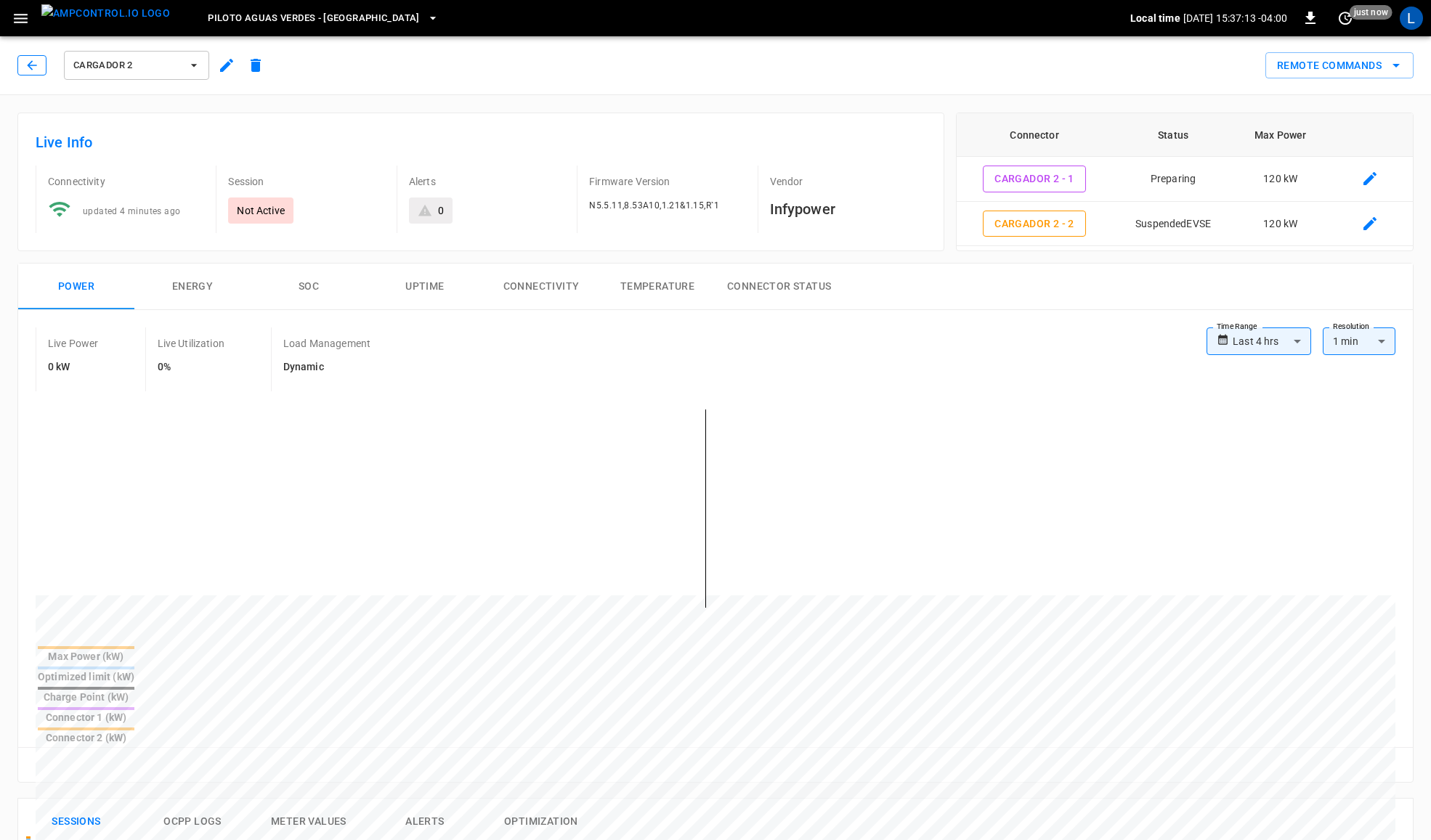
click at [26, 69] on icon "button" at bounding box center [32, 65] width 14 height 14
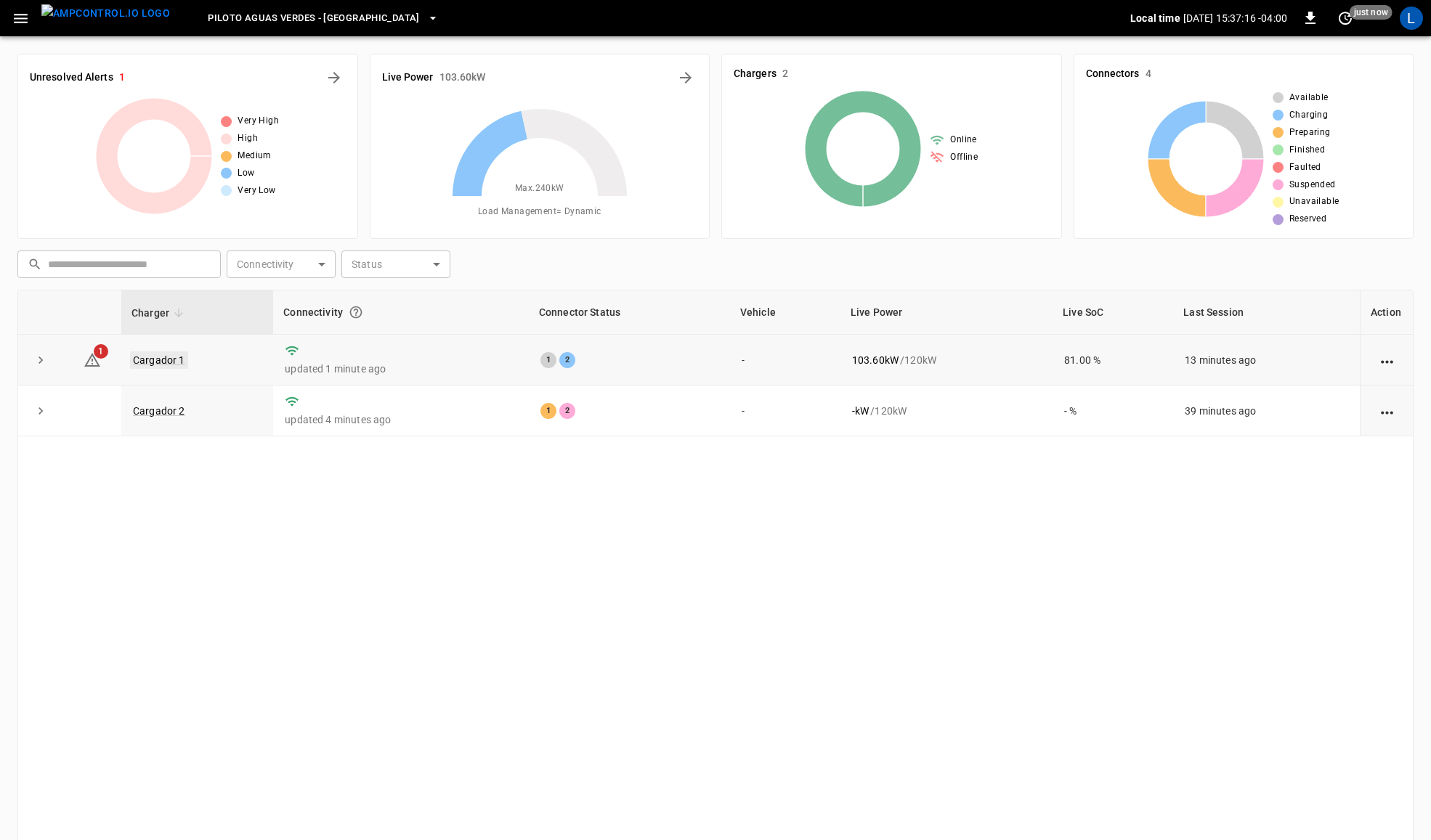
click at [153, 361] on link "Cargador 1" at bounding box center [158, 360] width 58 height 17
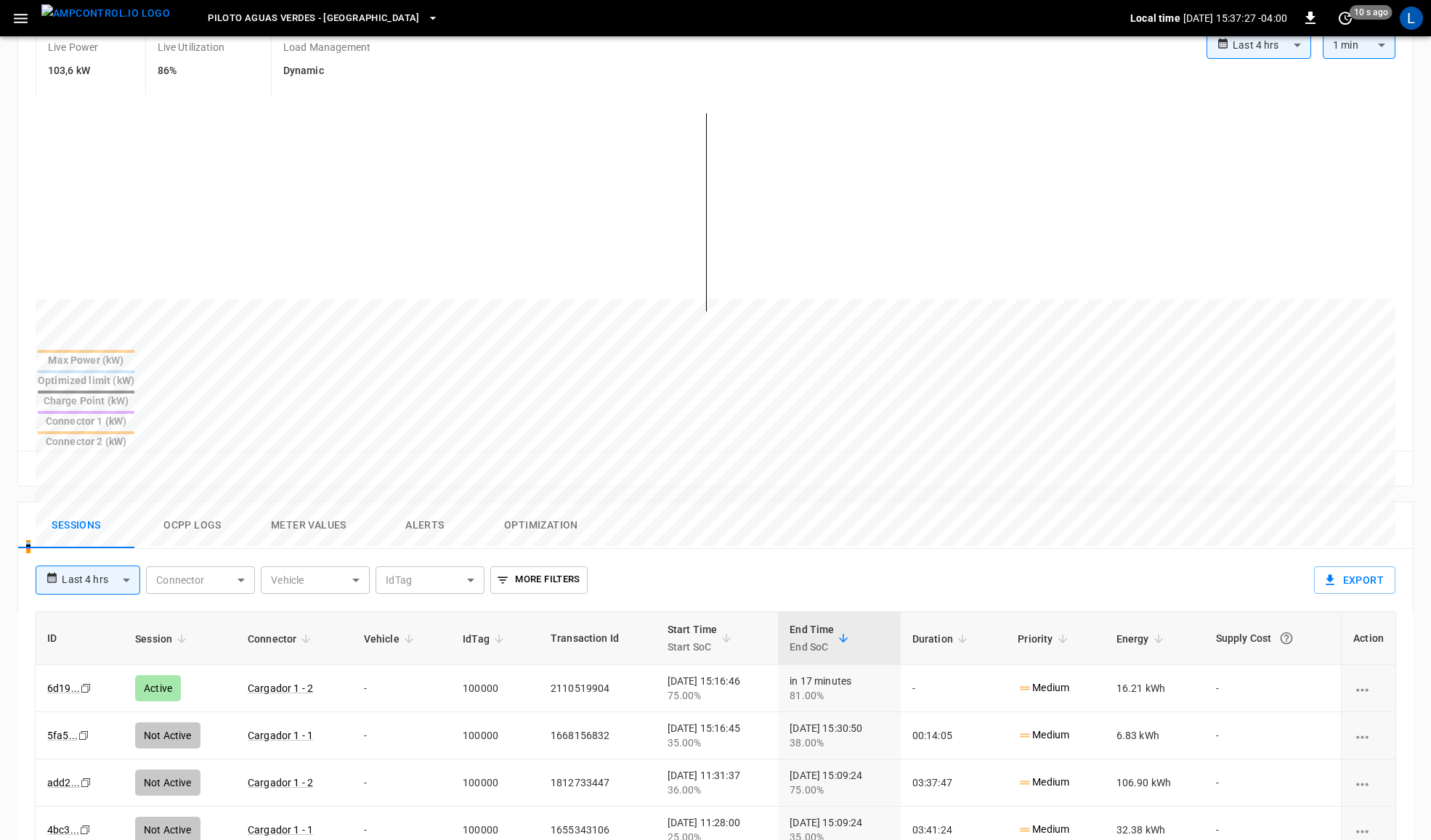
scroll to position [302, 0]
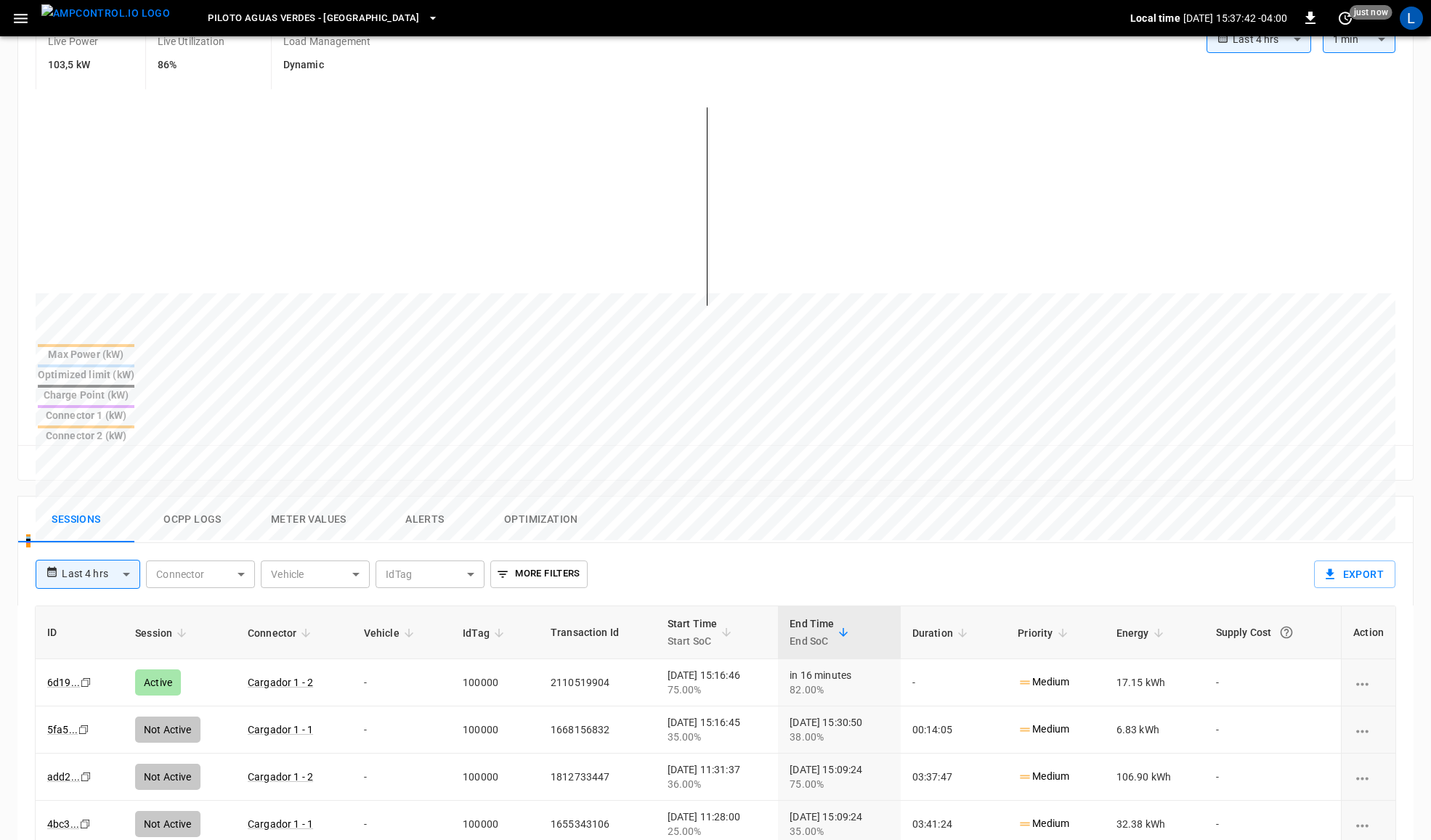
click at [542, 497] on button "Optimization" at bounding box center [541, 520] width 116 height 47
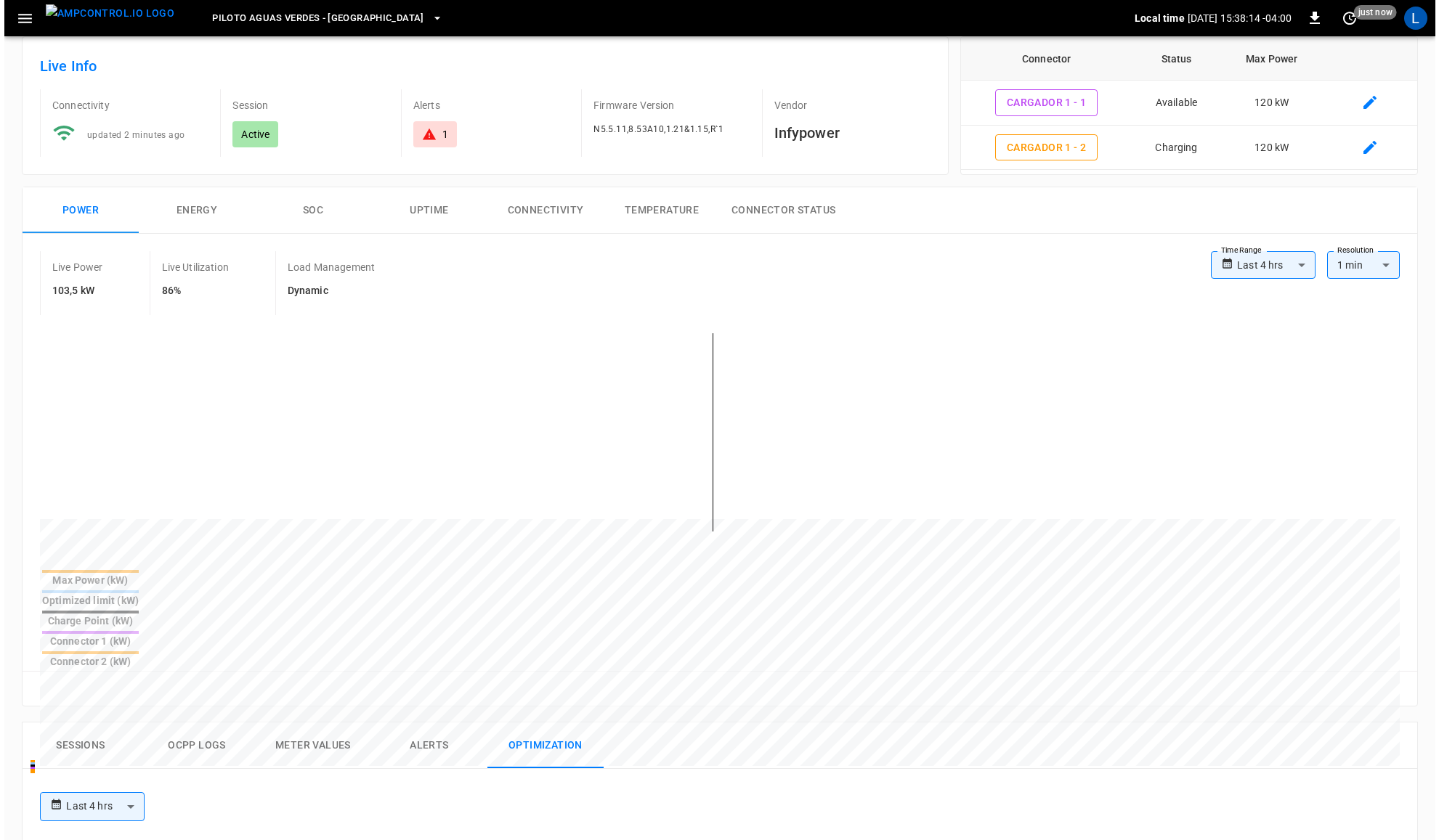
scroll to position [0, 0]
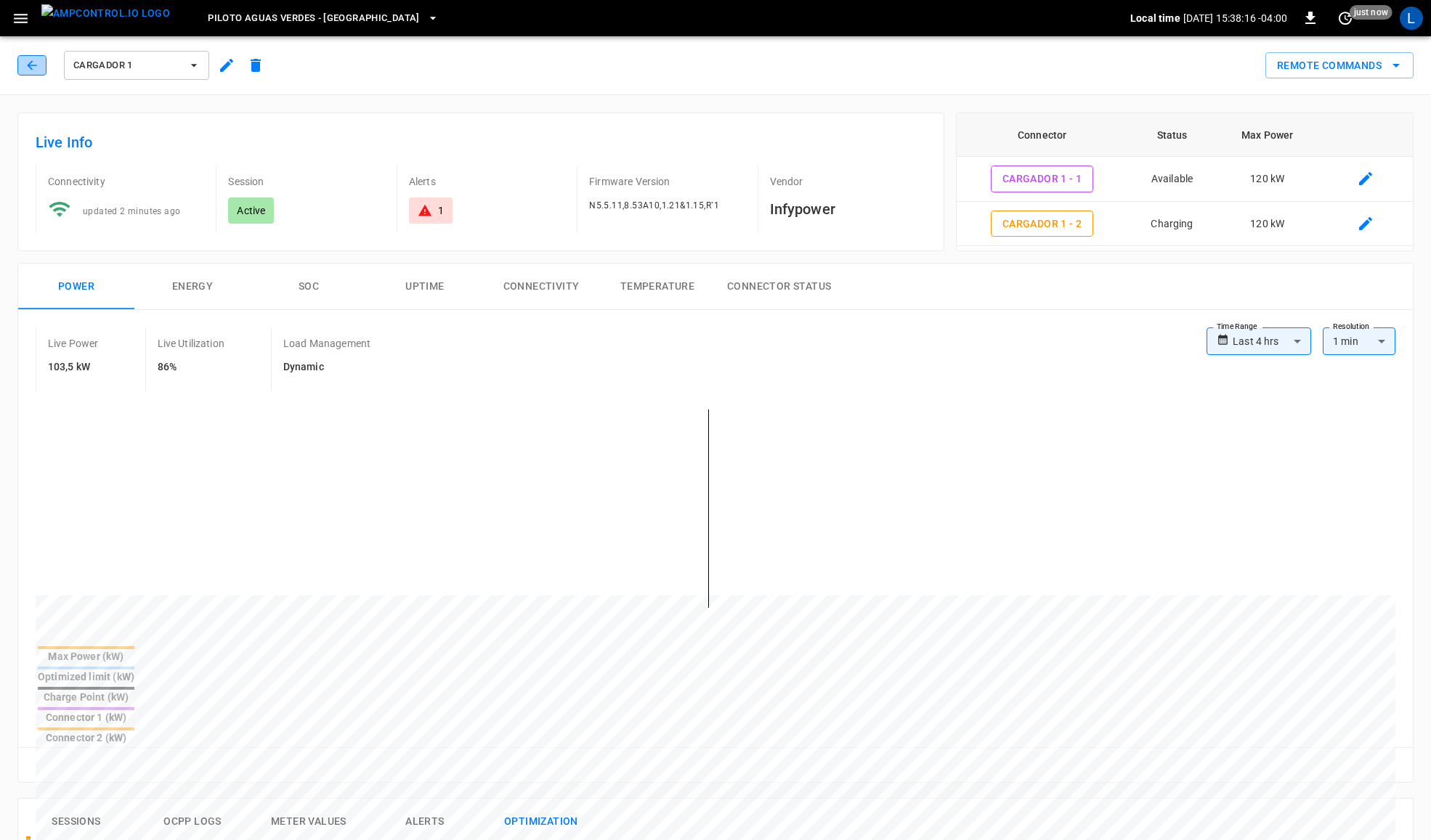
click at [29, 63] on icon "button" at bounding box center [32, 65] width 14 height 14
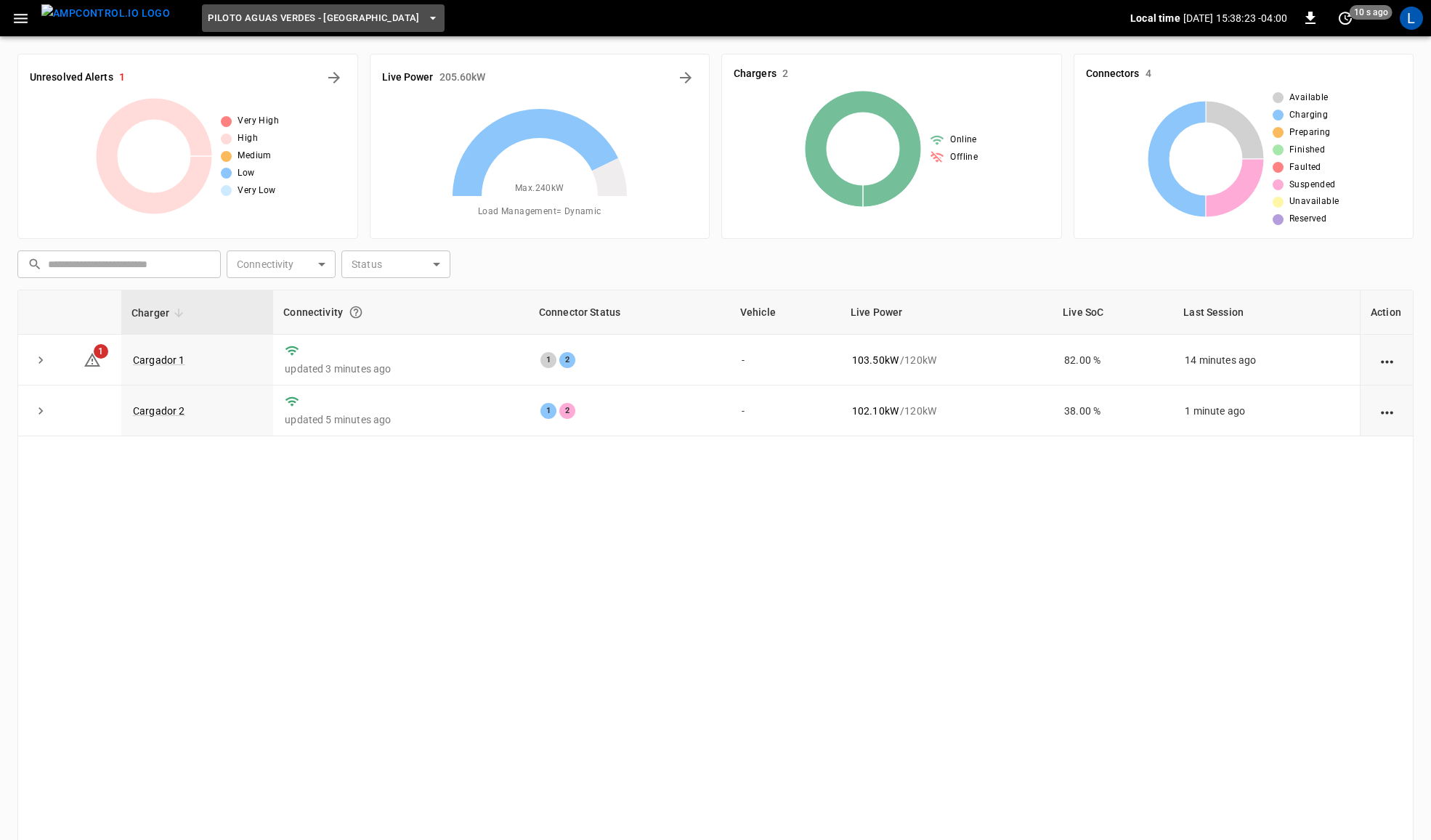
click at [317, 14] on span "Piloto Aguas Verdes - [GEOGRAPHIC_DATA]" at bounding box center [314, 18] width 212 height 17
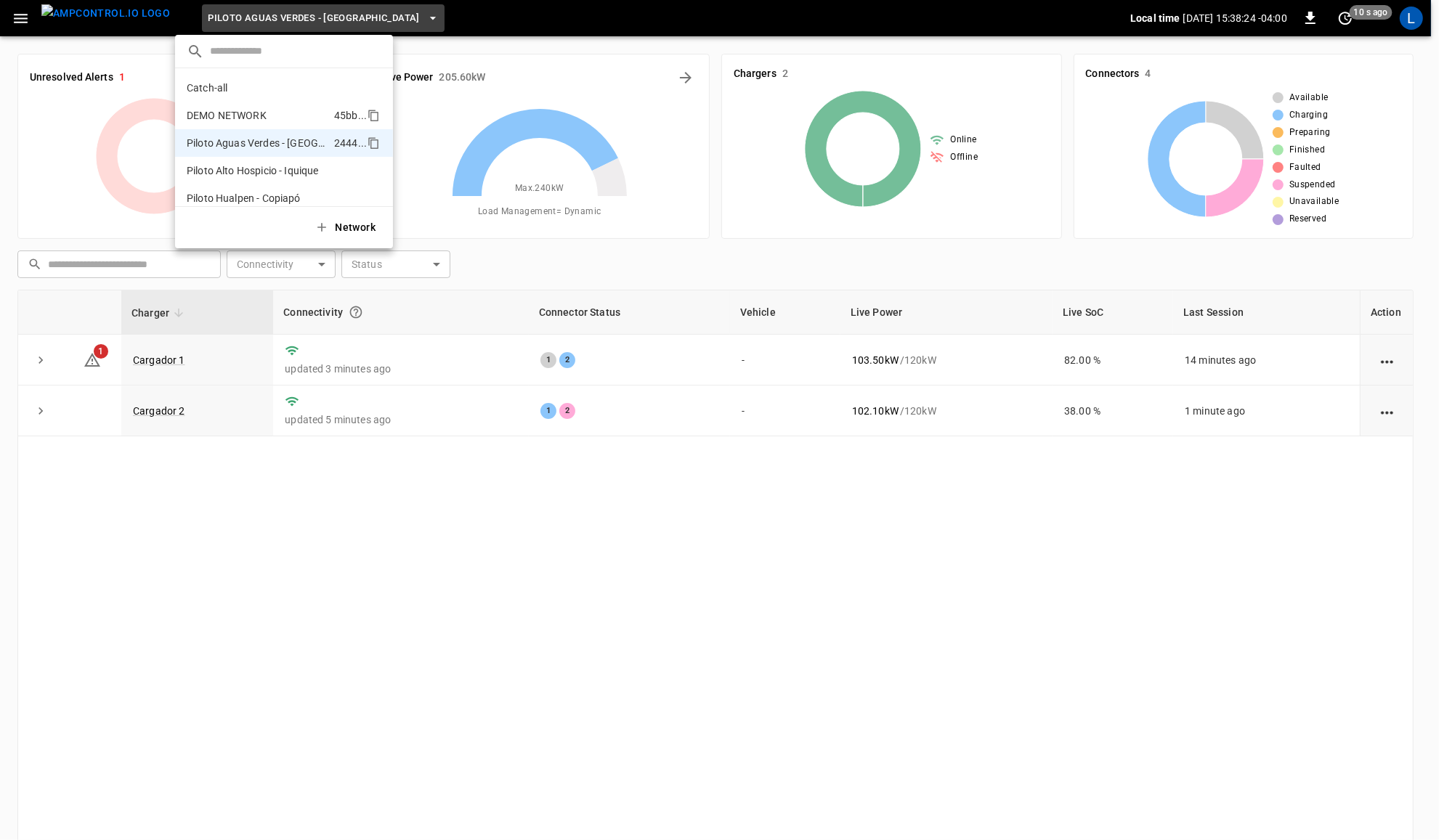
scroll to position [39, 0]
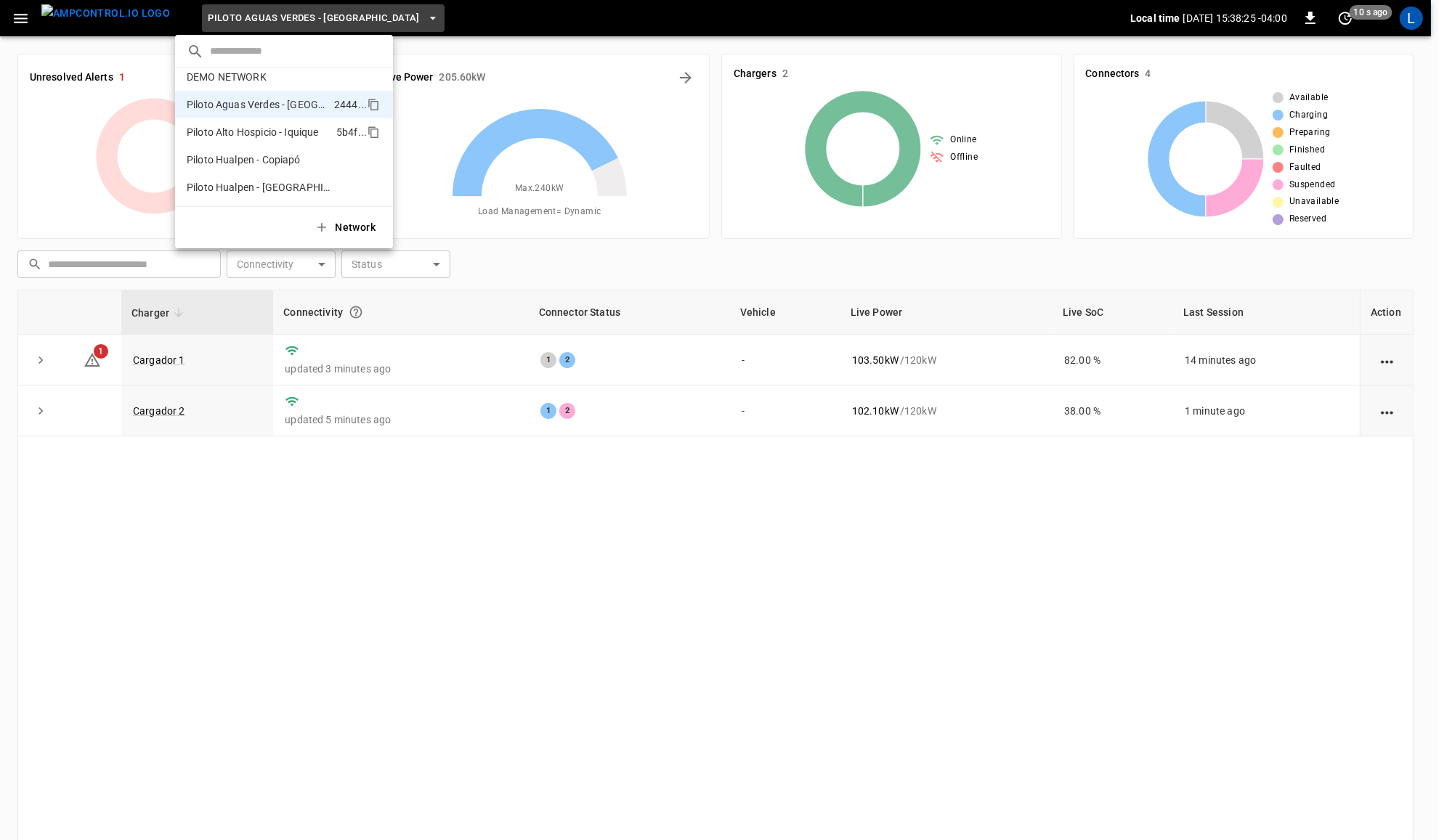
click at [298, 132] on p "Piloto Alto Hospicio - Iquique" at bounding box center [259, 132] width 144 height 14
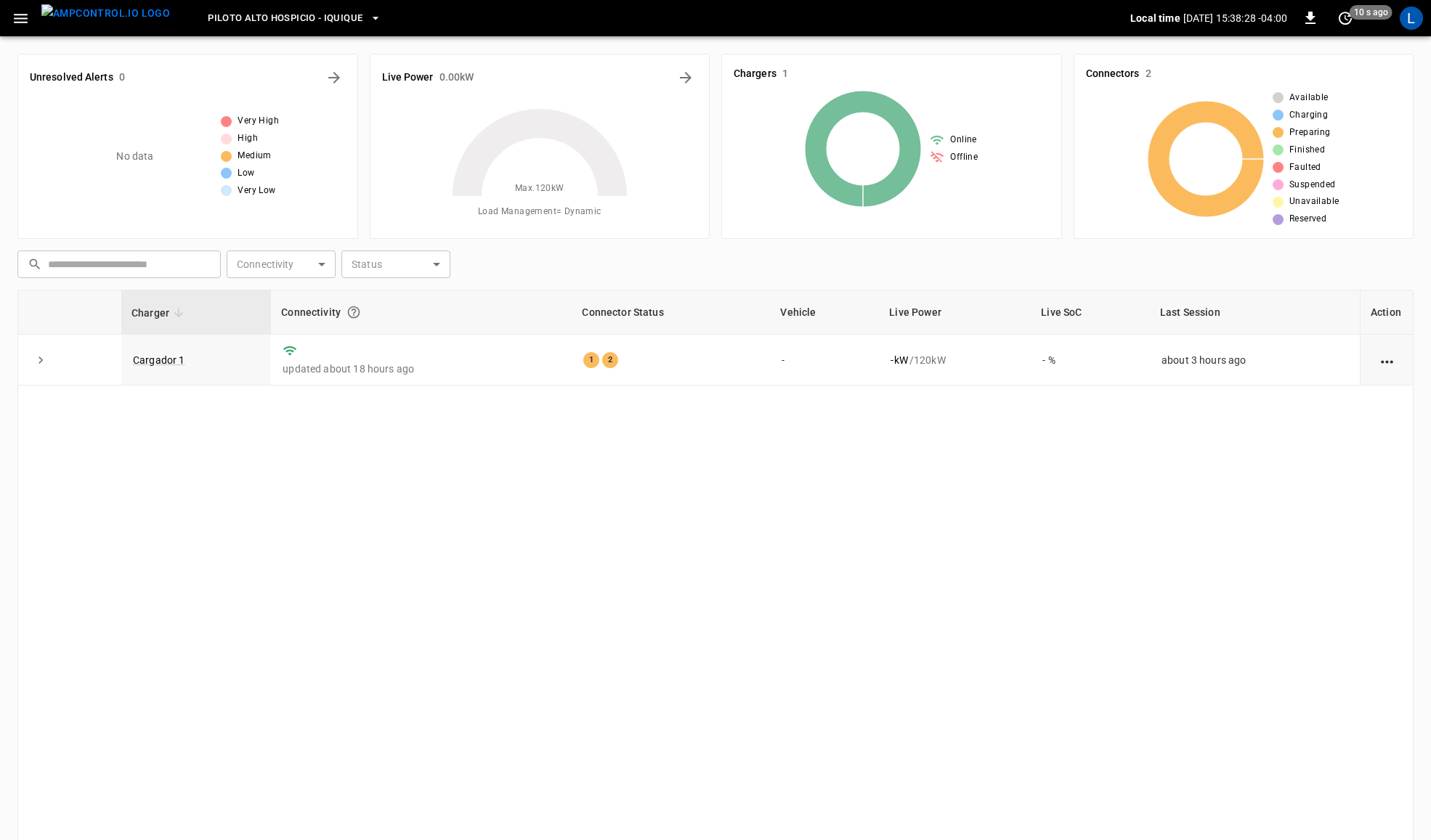
click at [20, 21] on icon "button" at bounding box center [21, 18] width 18 height 18
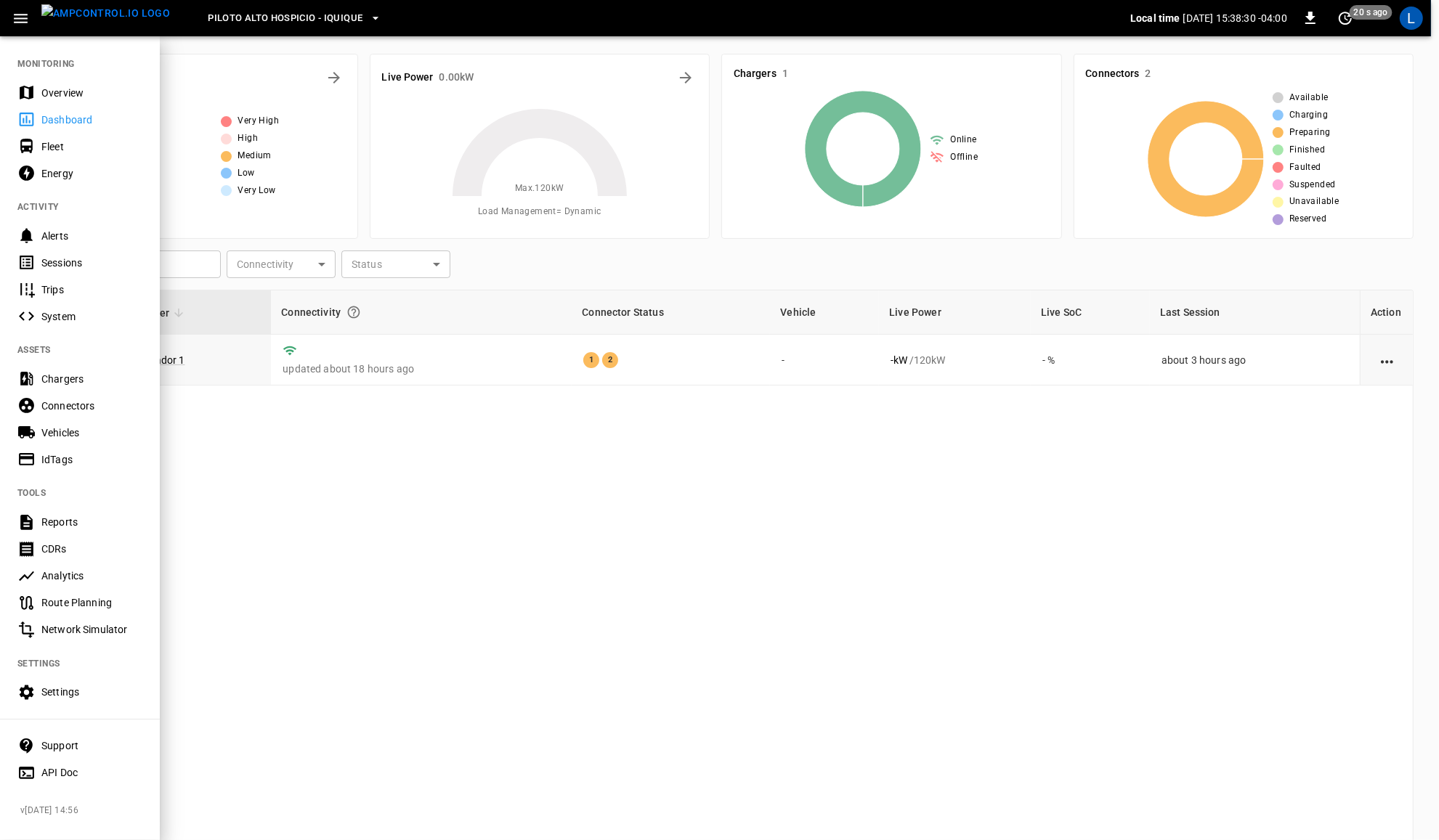
click at [56, 175] on div "Energy" at bounding box center [92, 173] width 101 height 14
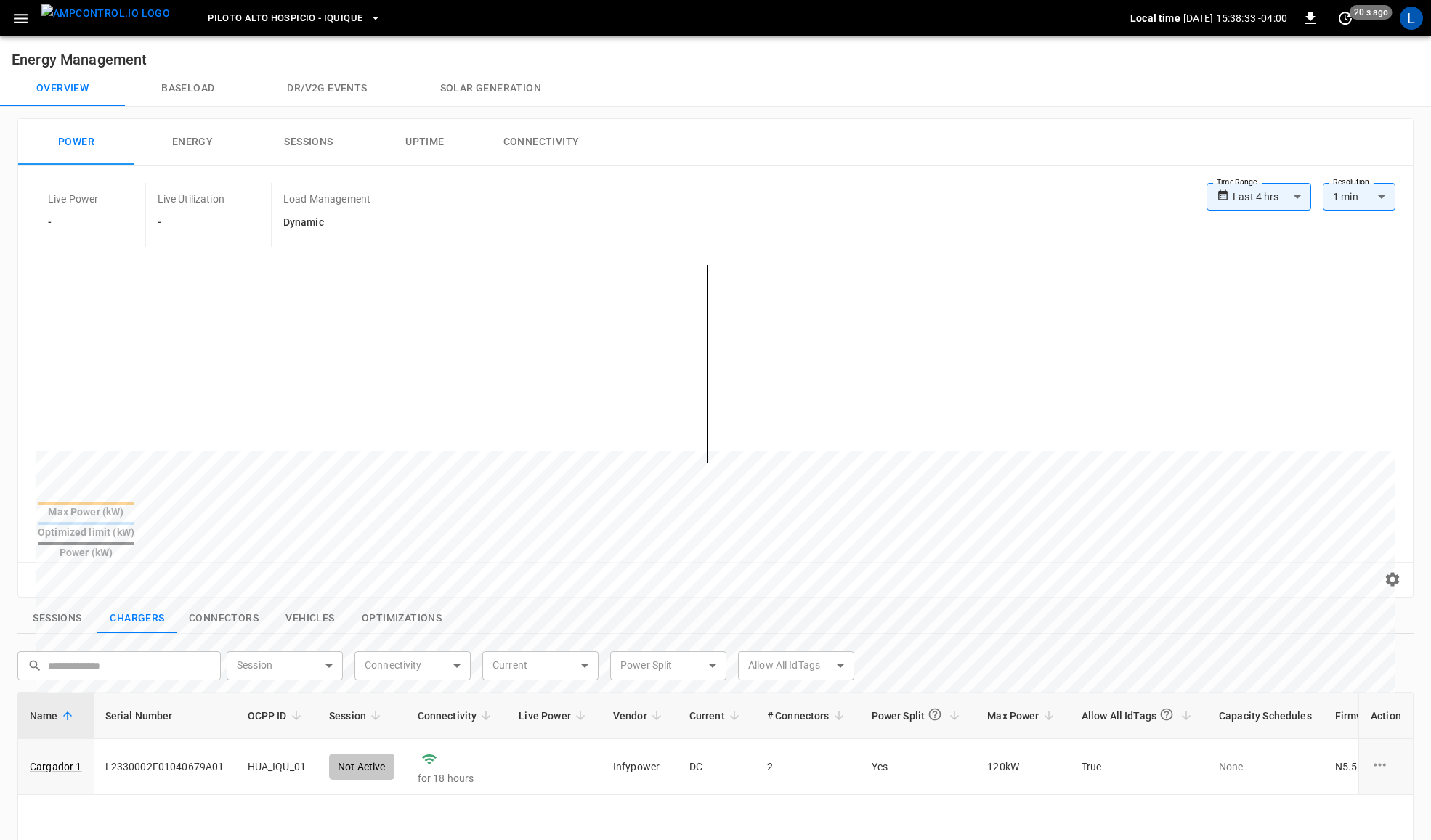
click at [412, 138] on button "Uptime" at bounding box center [425, 142] width 116 height 47
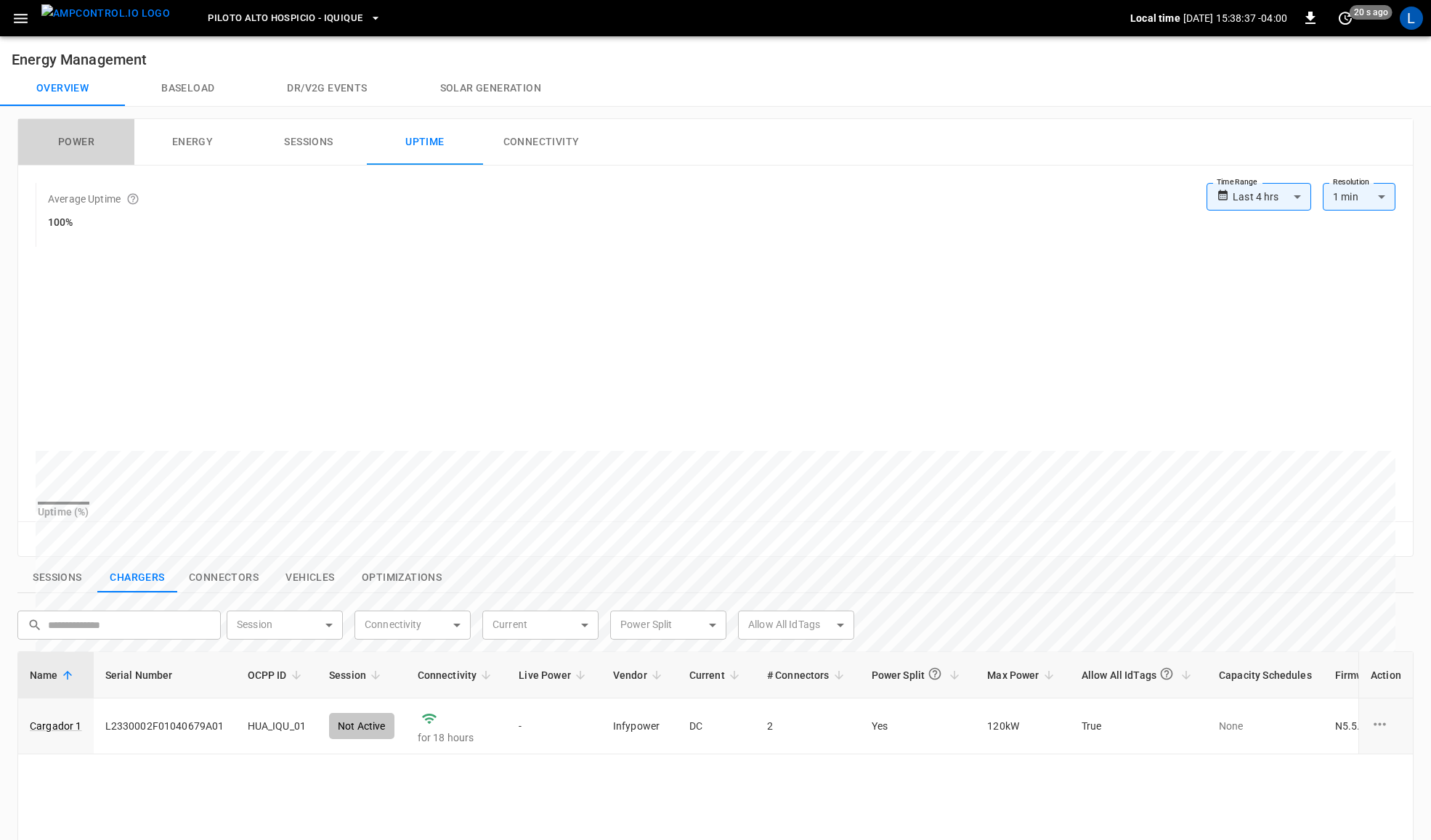
click at [100, 146] on button "Power" at bounding box center [76, 142] width 116 height 47
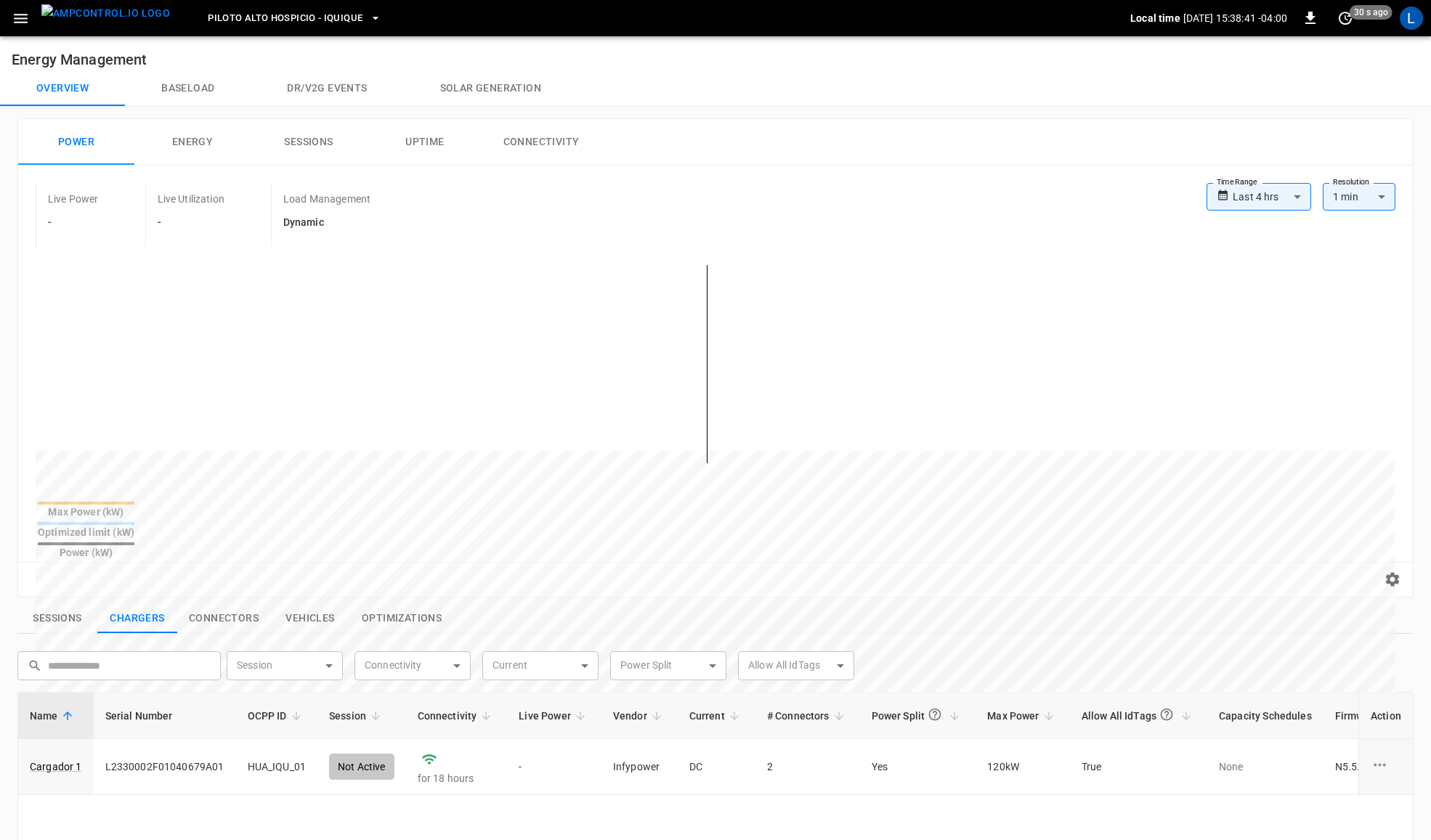
click at [1258, 194] on body "**********" at bounding box center [715, 665] width 1431 height 1331
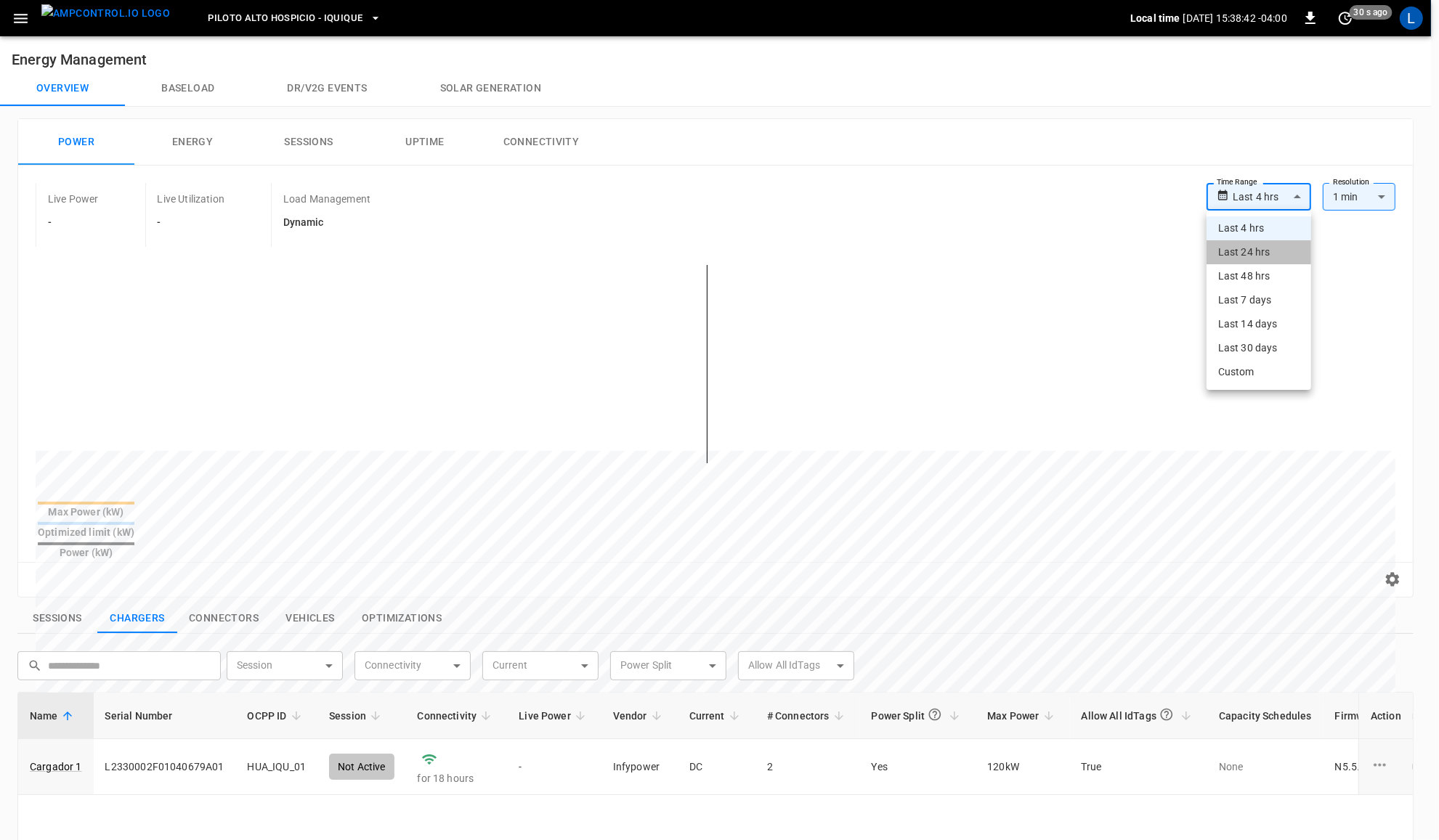
click at [1263, 247] on li "Last 24 hrs" at bounding box center [1259, 252] width 104 height 24
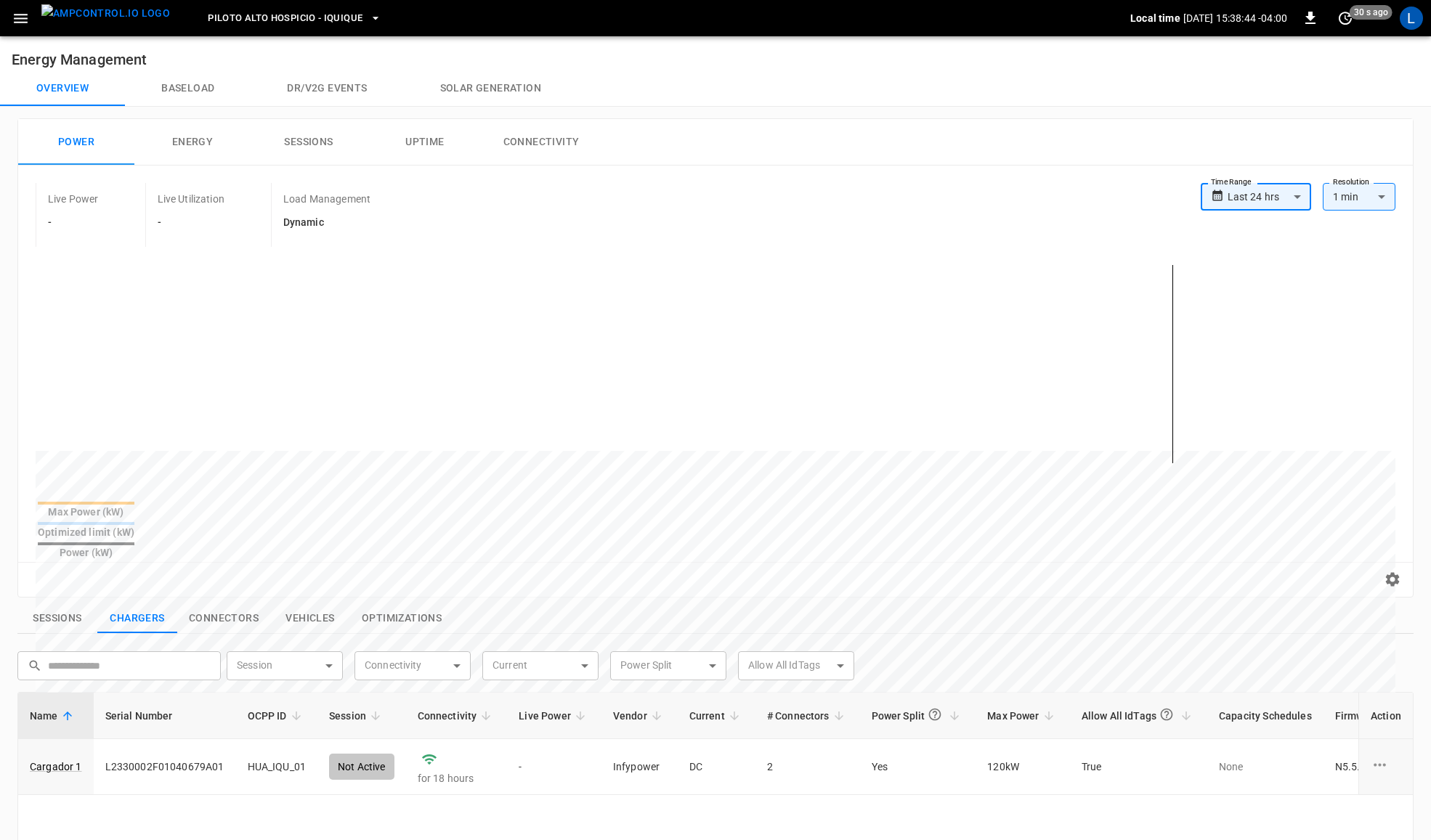
click at [1278, 200] on body "**********" at bounding box center [715, 665] width 1431 height 1331
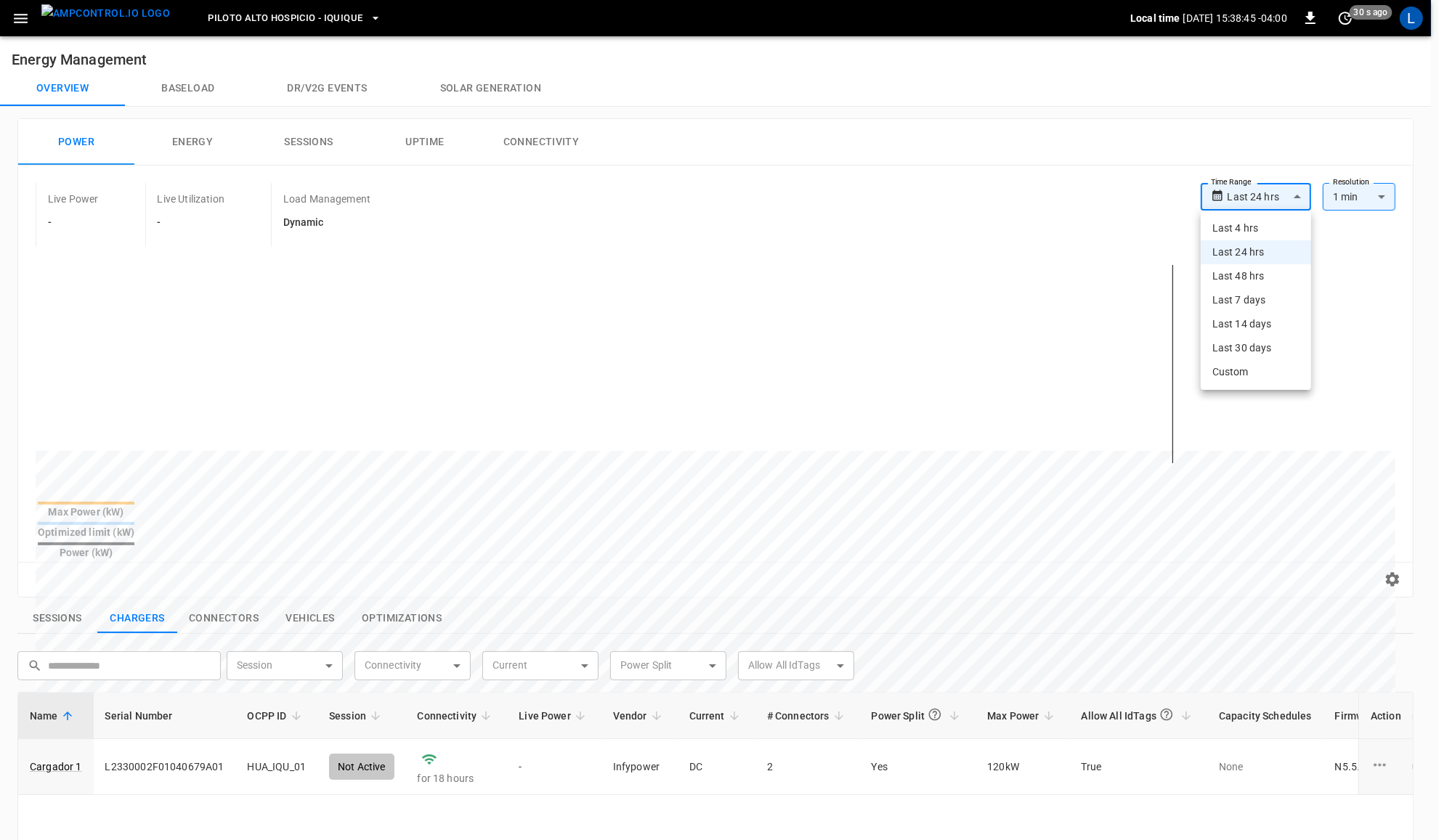
click at [1266, 298] on li "Last 7 days" at bounding box center [1256, 301] width 111 height 24
type input "**********"
type input "***"
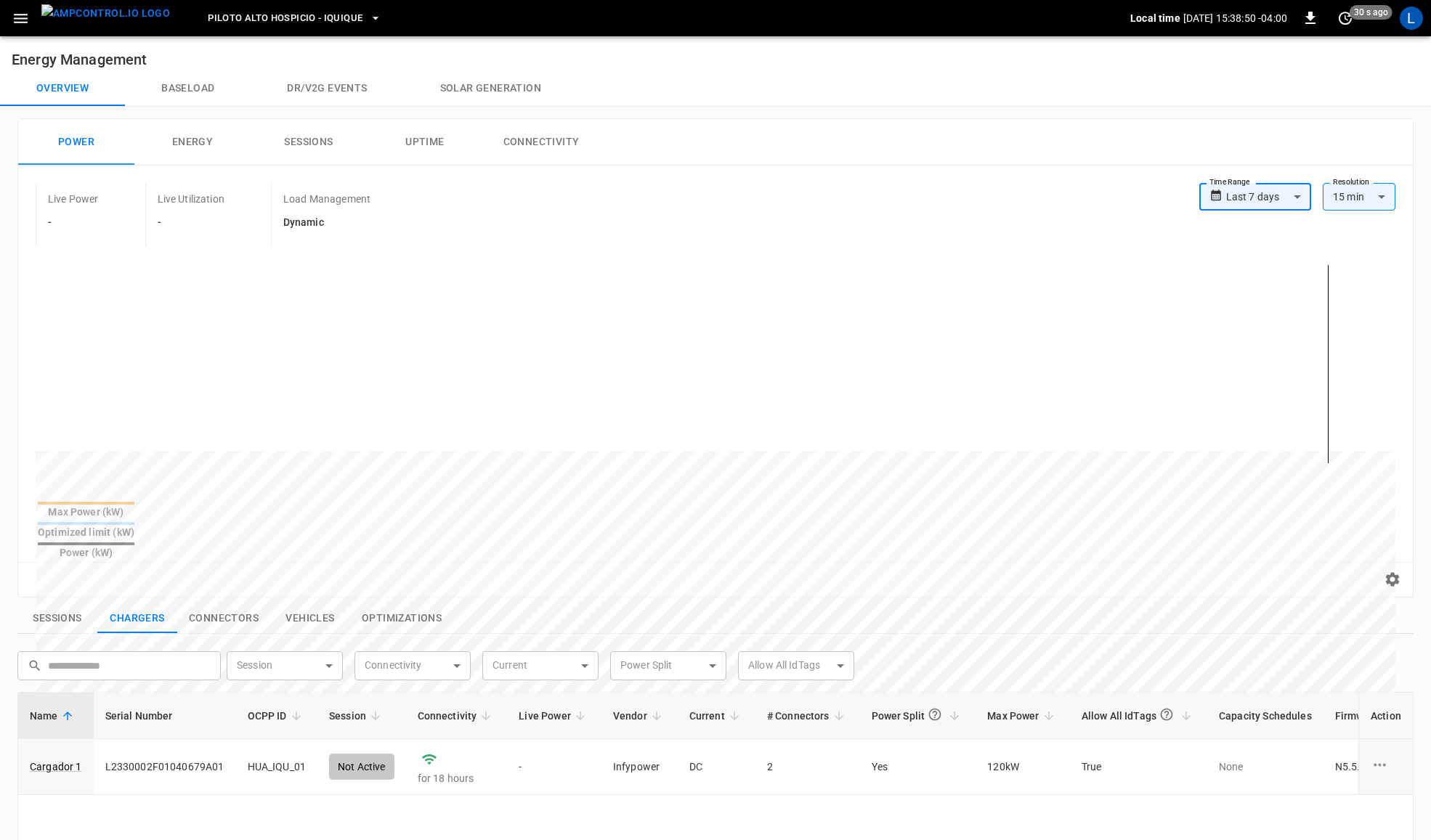
click at [331, 6] on button "Piloto Alto Hospicio - Iquique" at bounding box center [294, 19] width 185 height 28
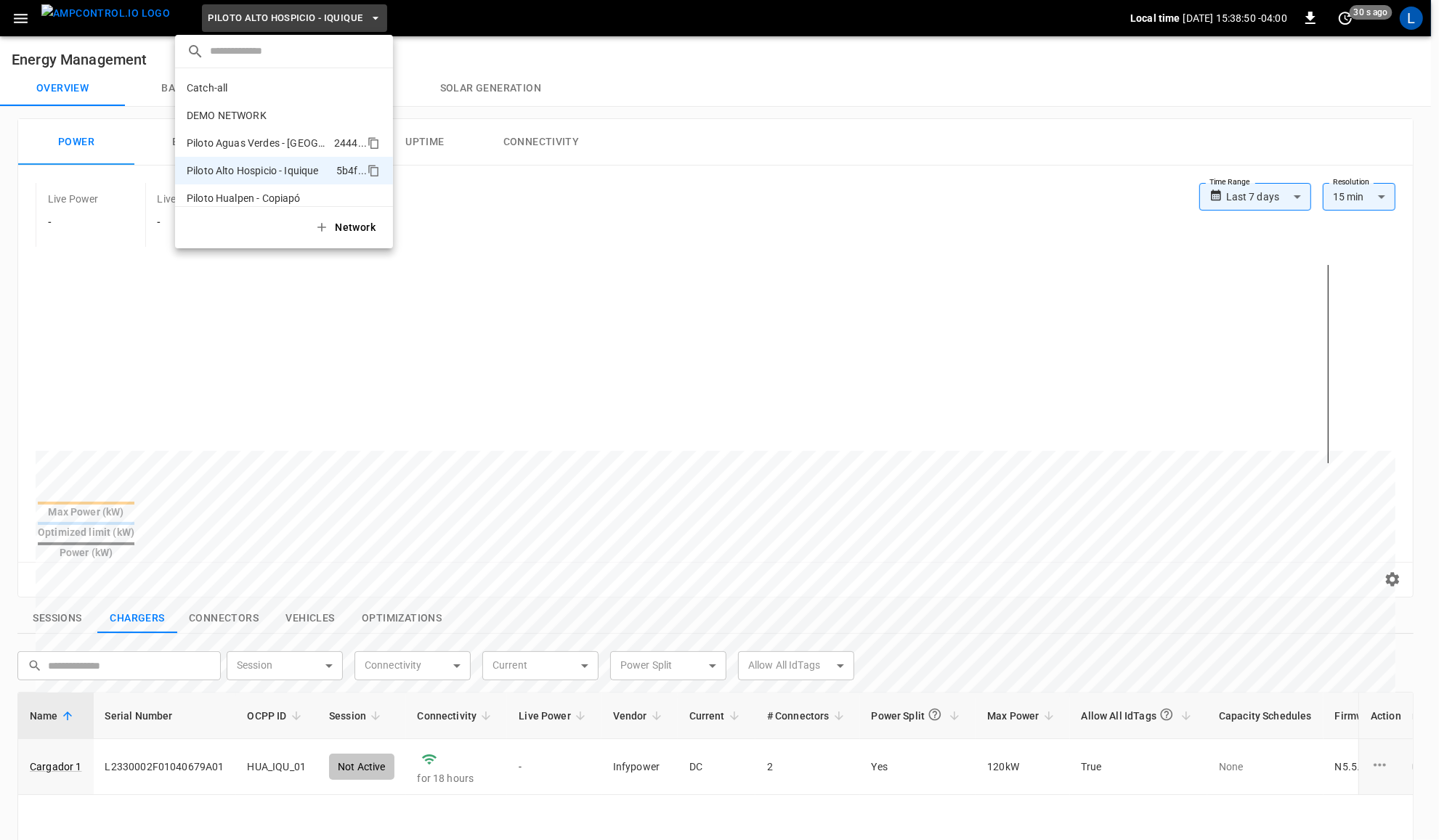
scroll to position [39, 0]
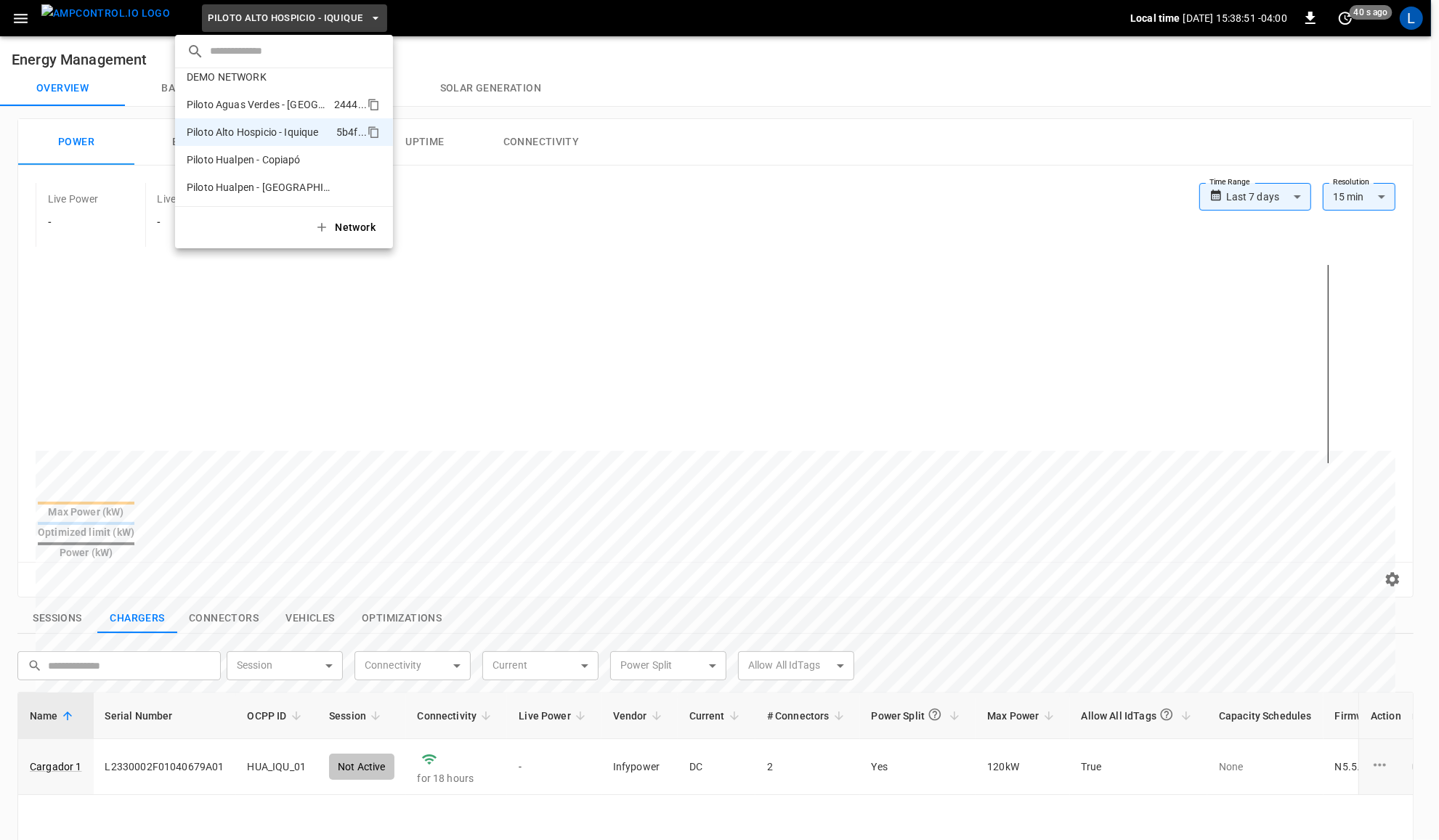
click at [278, 99] on p "Piloto Aguas Verdes - [GEOGRAPHIC_DATA]" at bounding box center [257, 104] width 142 height 14
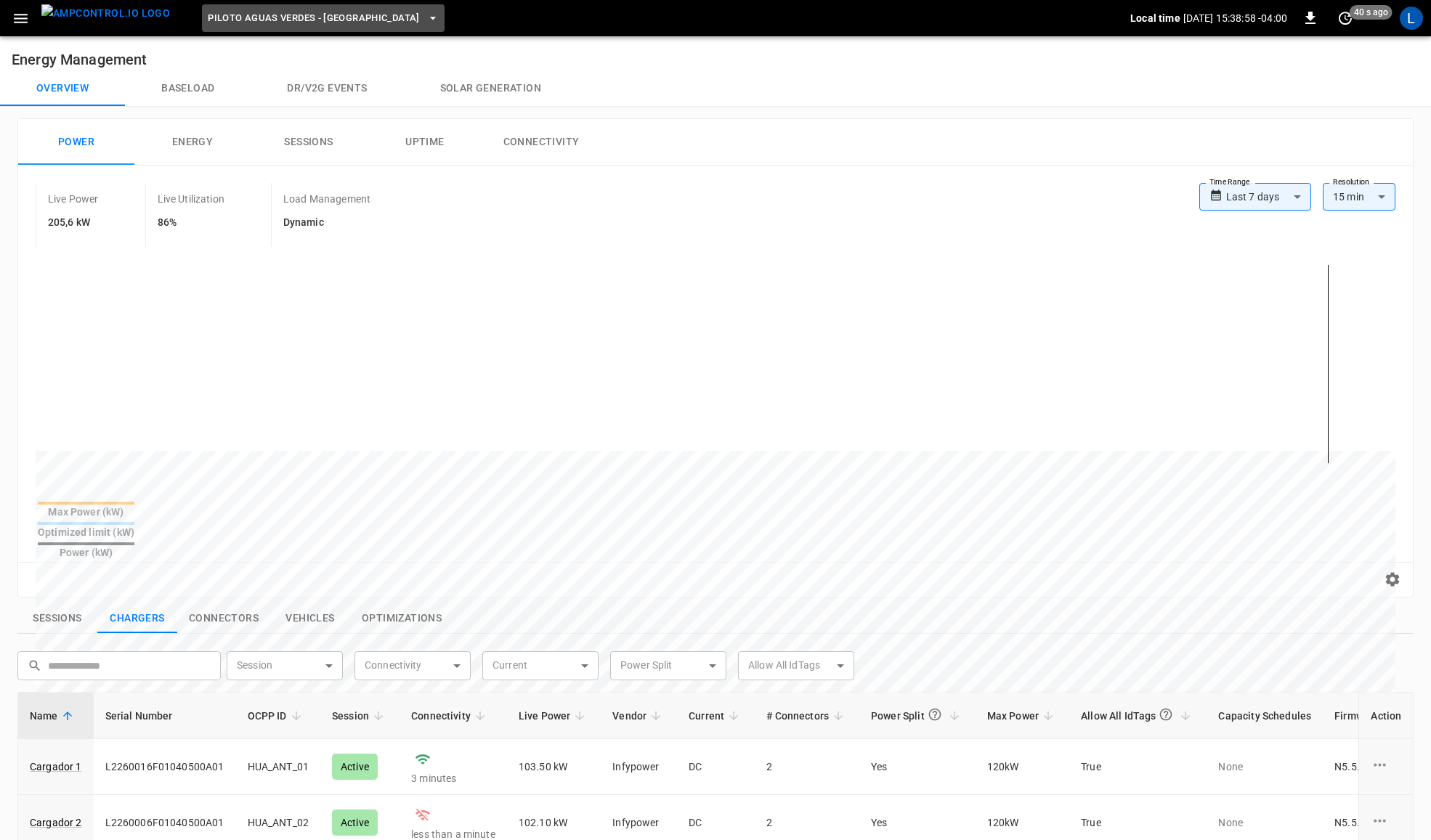
click at [343, 18] on span "Piloto Aguas Verdes - [GEOGRAPHIC_DATA]" at bounding box center [314, 18] width 212 height 17
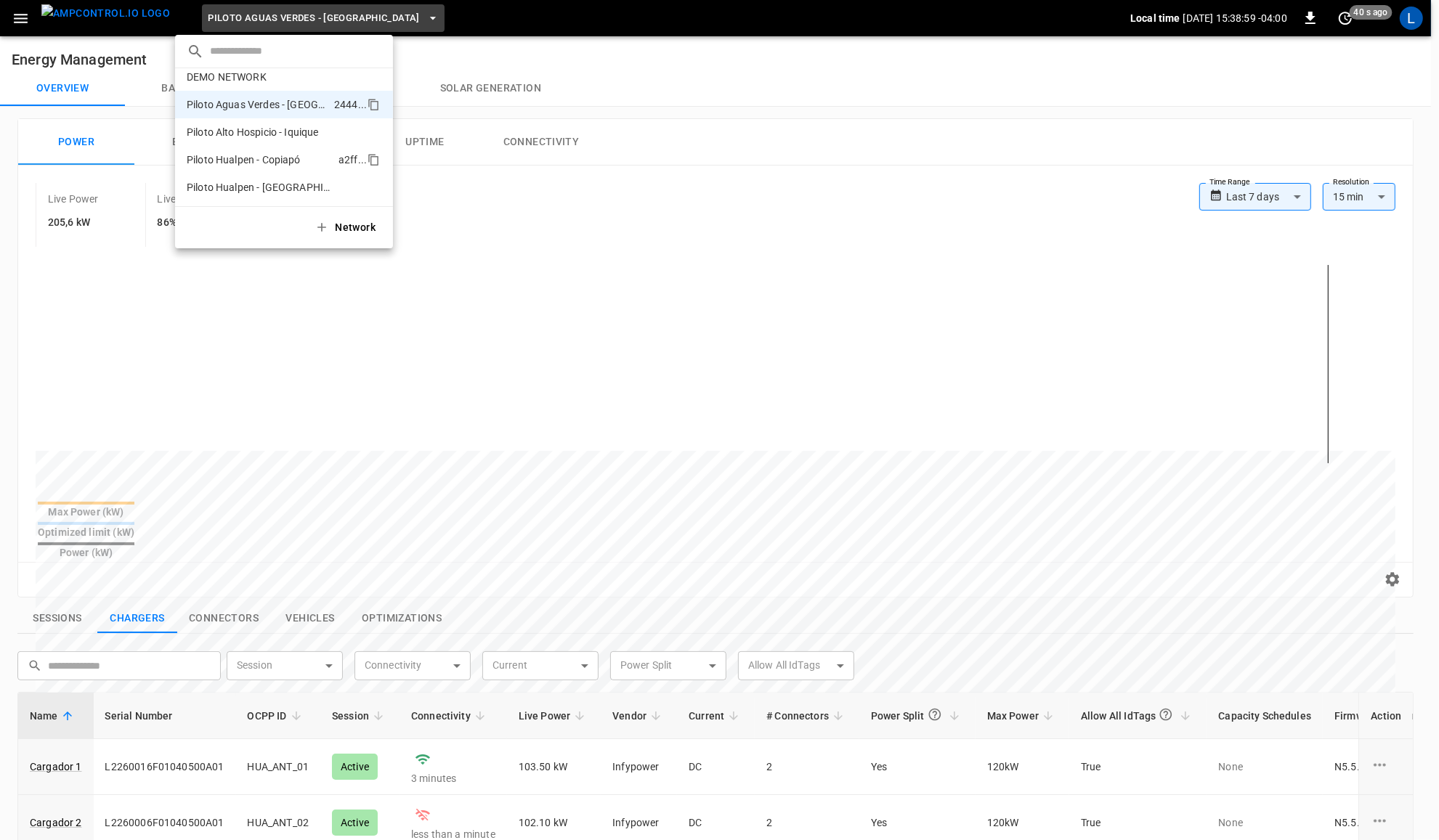
click at [288, 157] on p "Piloto Hualpen - Copiapó" at bounding box center [259, 160] width 146 height 14
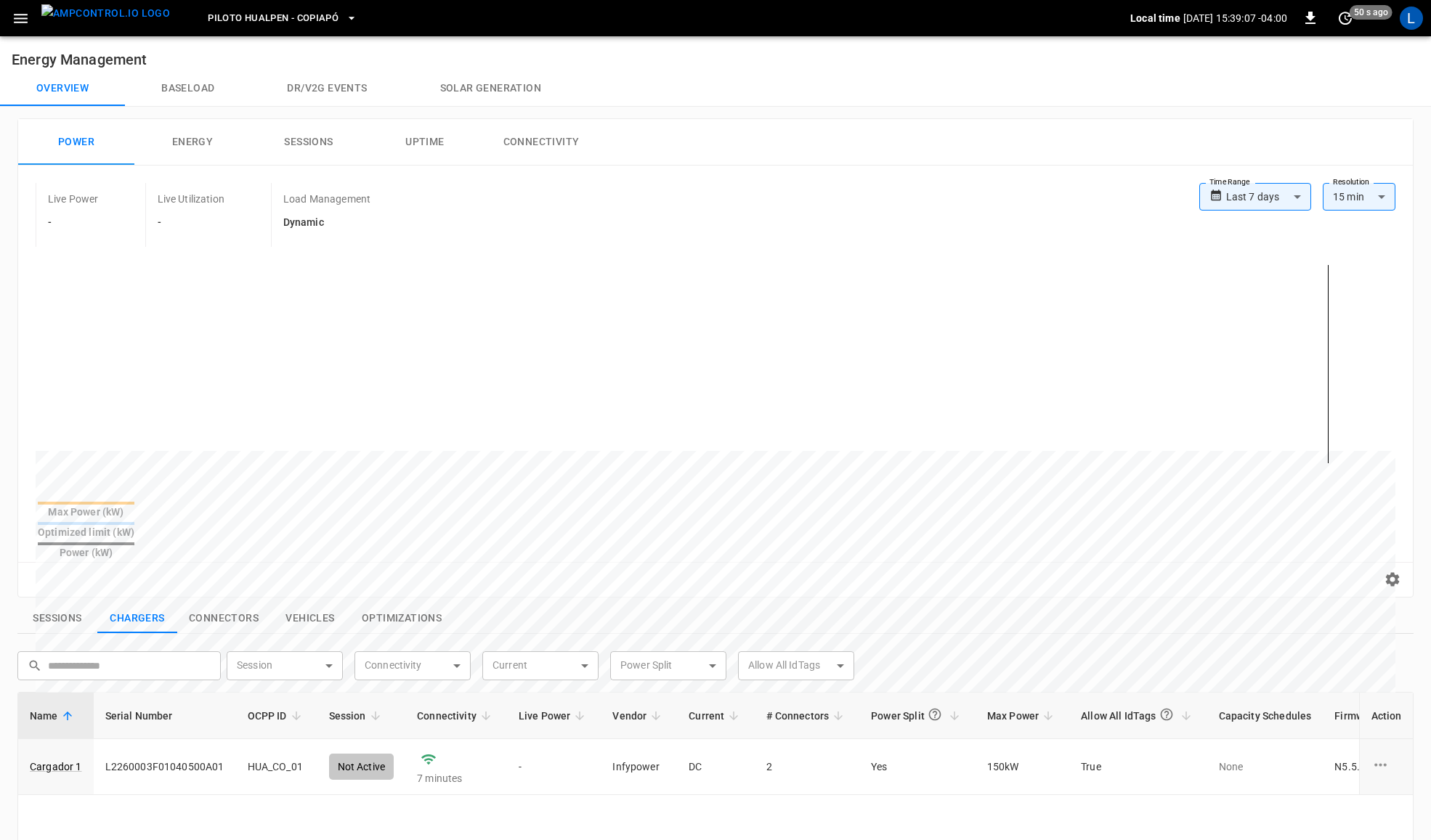
click at [277, 25] on span "Piloto Hualpen - Copiapó" at bounding box center [273, 18] width 131 height 17
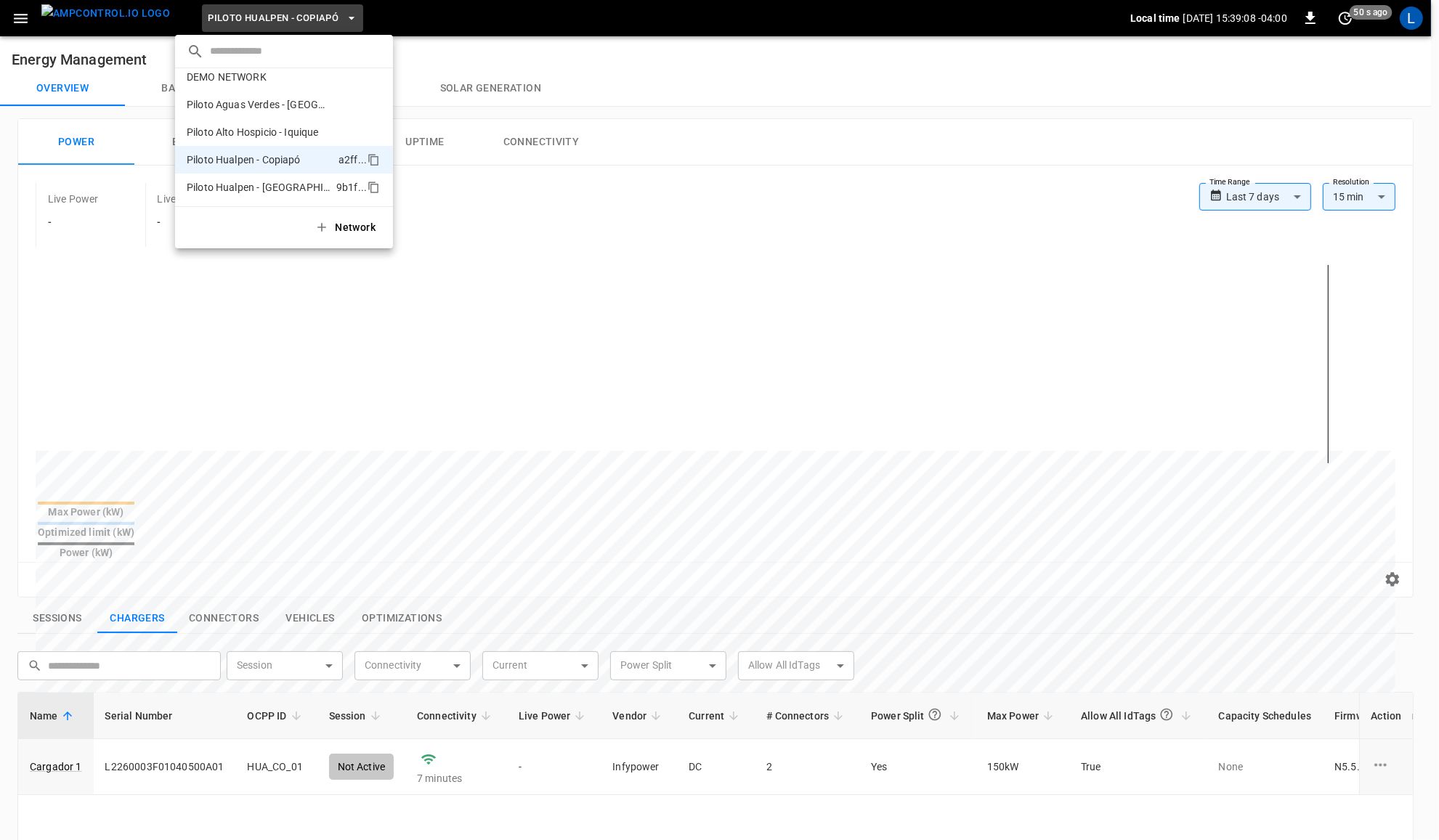
click at [285, 182] on p "Piloto Hualpen - [GEOGRAPHIC_DATA]" at bounding box center [259, 187] width 144 height 14
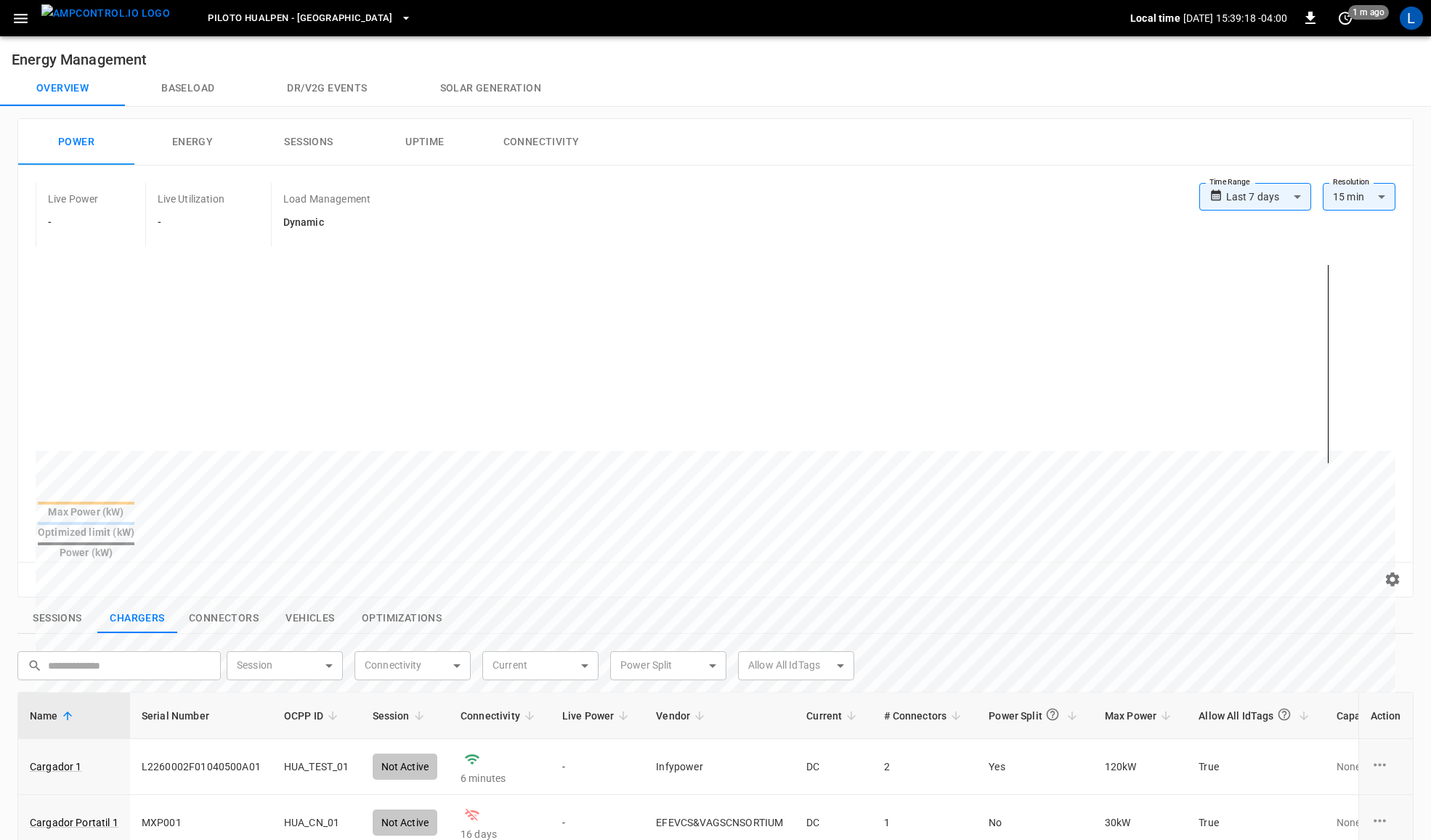
click at [513, 140] on button "Connectivity" at bounding box center [541, 142] width 116 height 47
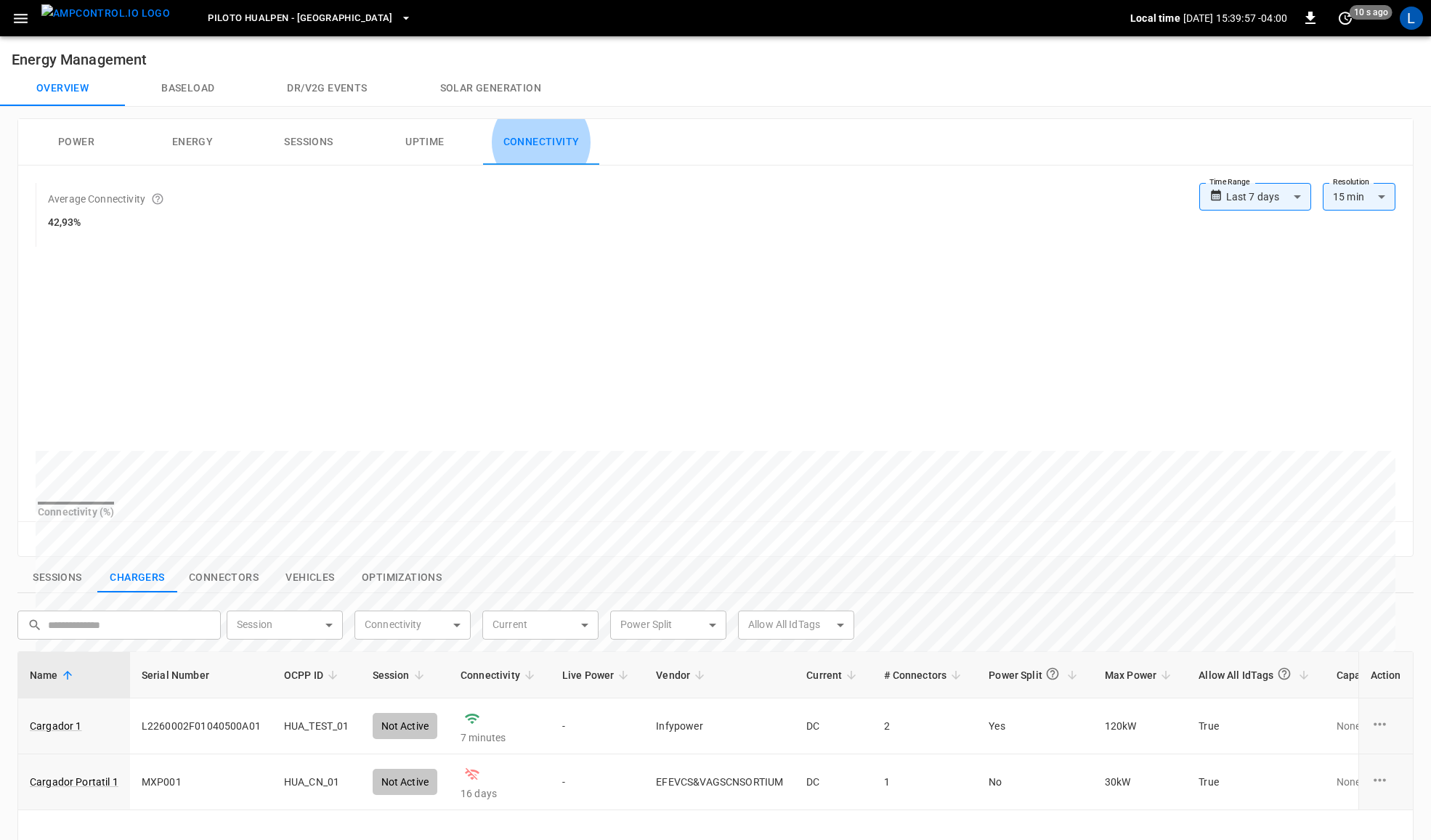
click at [399, 19] on icon "button" at bounding box center [406, 18] width 14 height 14
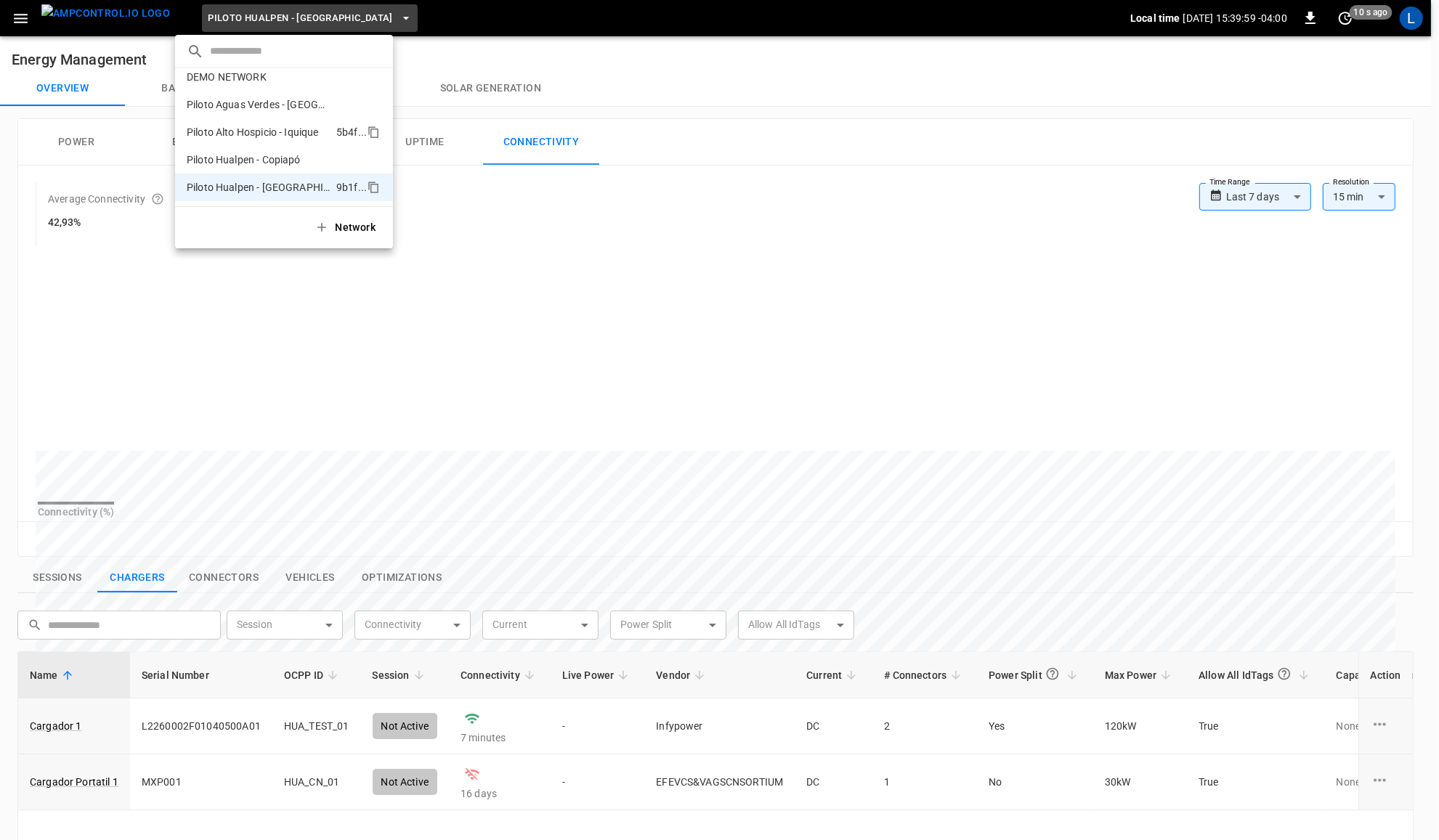
click at [301, 133] on p "Piloto Alto Hospicio - Iquique" at bounding box center [259, 132] width 144 height 14
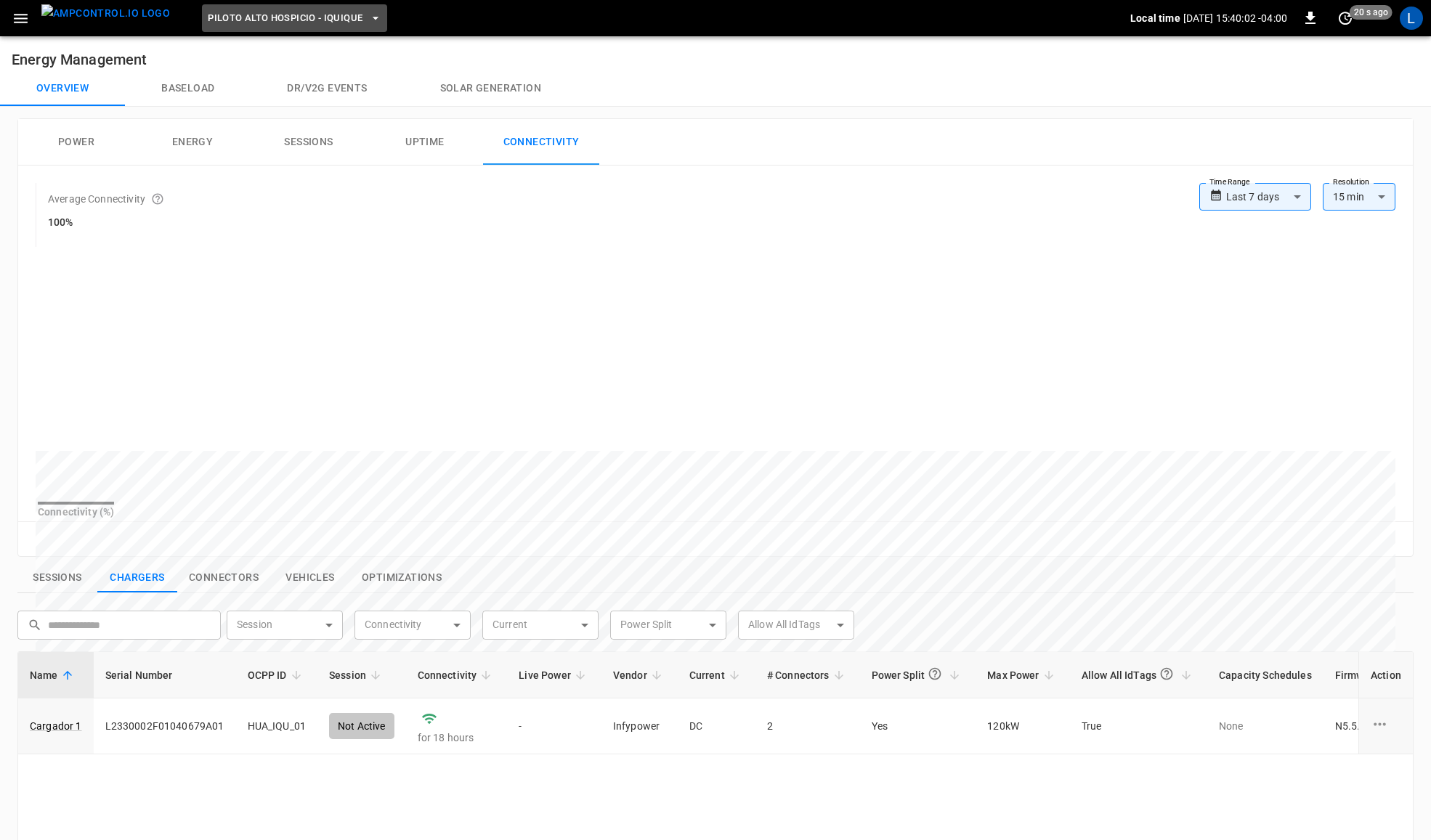
click at [316, 19] on span "Piloto Alto Hospicio - Iquique" at bounding box center [286, 18] width 155 height 17
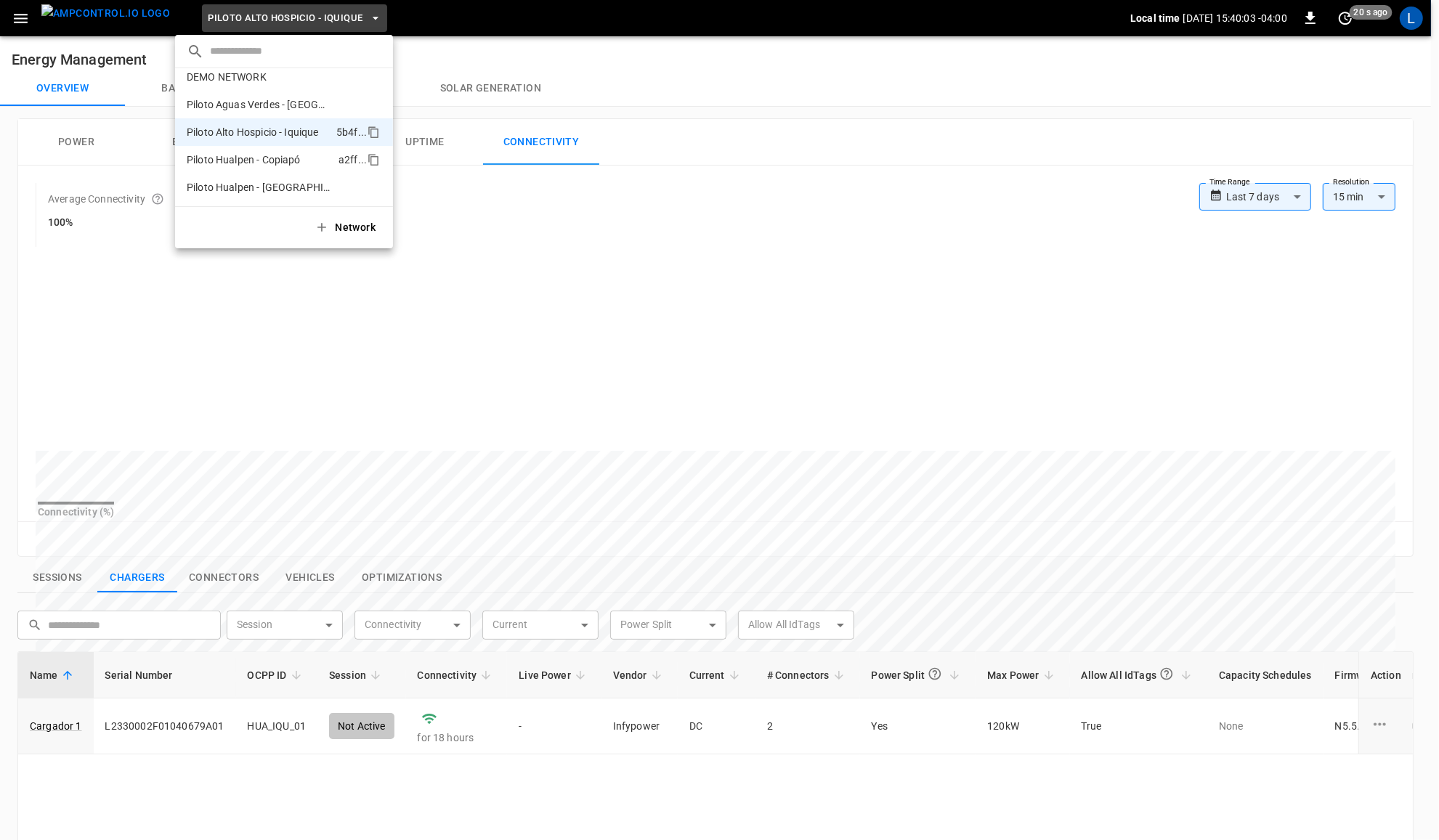
click at [306, 164] on p "Piloto Hualpen - Copiapó" at bounding box center [259, 160] width 146 height 14
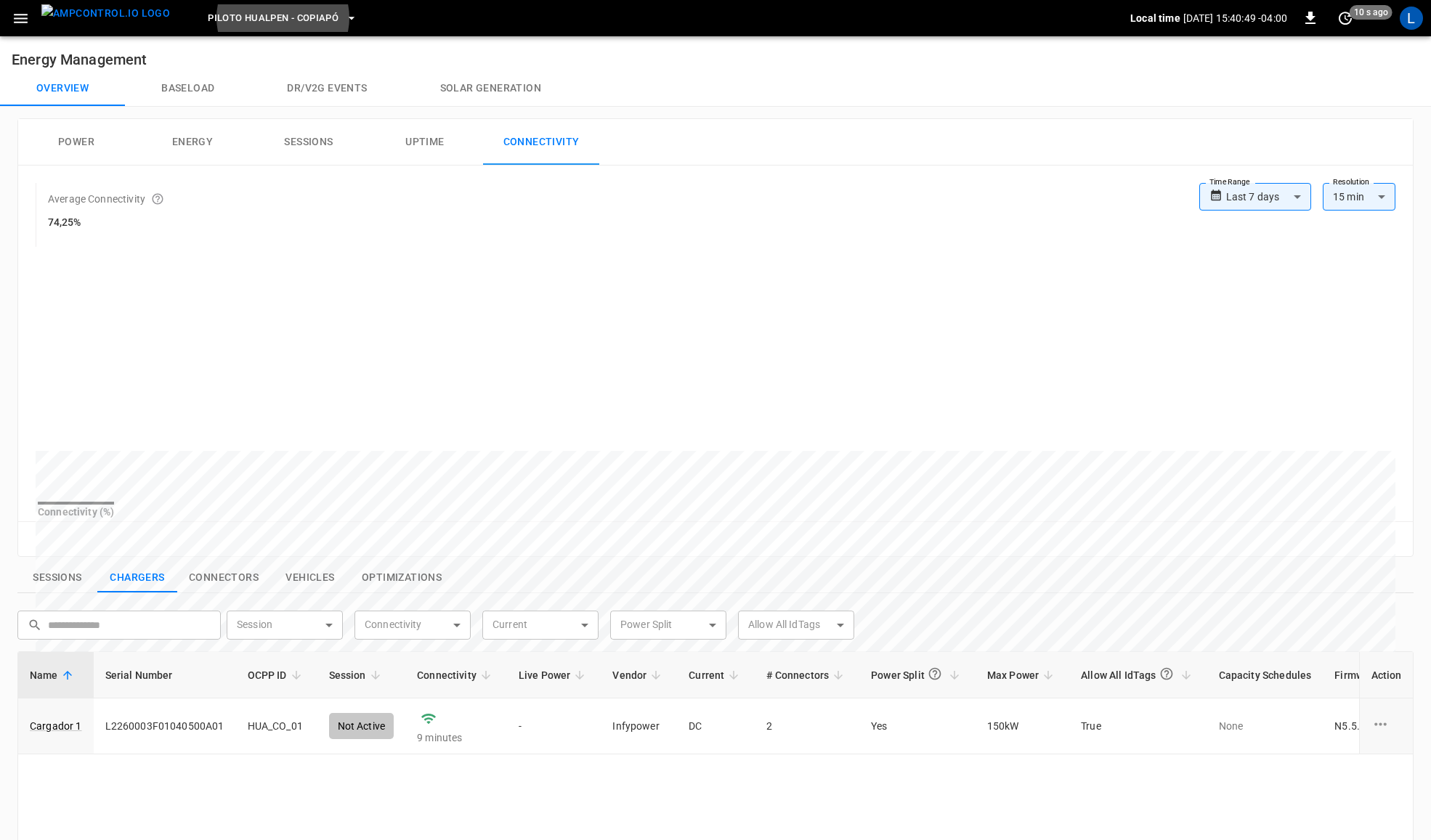
click at [306, 10] on span "Piloto Hualpen - Copiapó" at bounding box center [273, 18] width 131 height 17
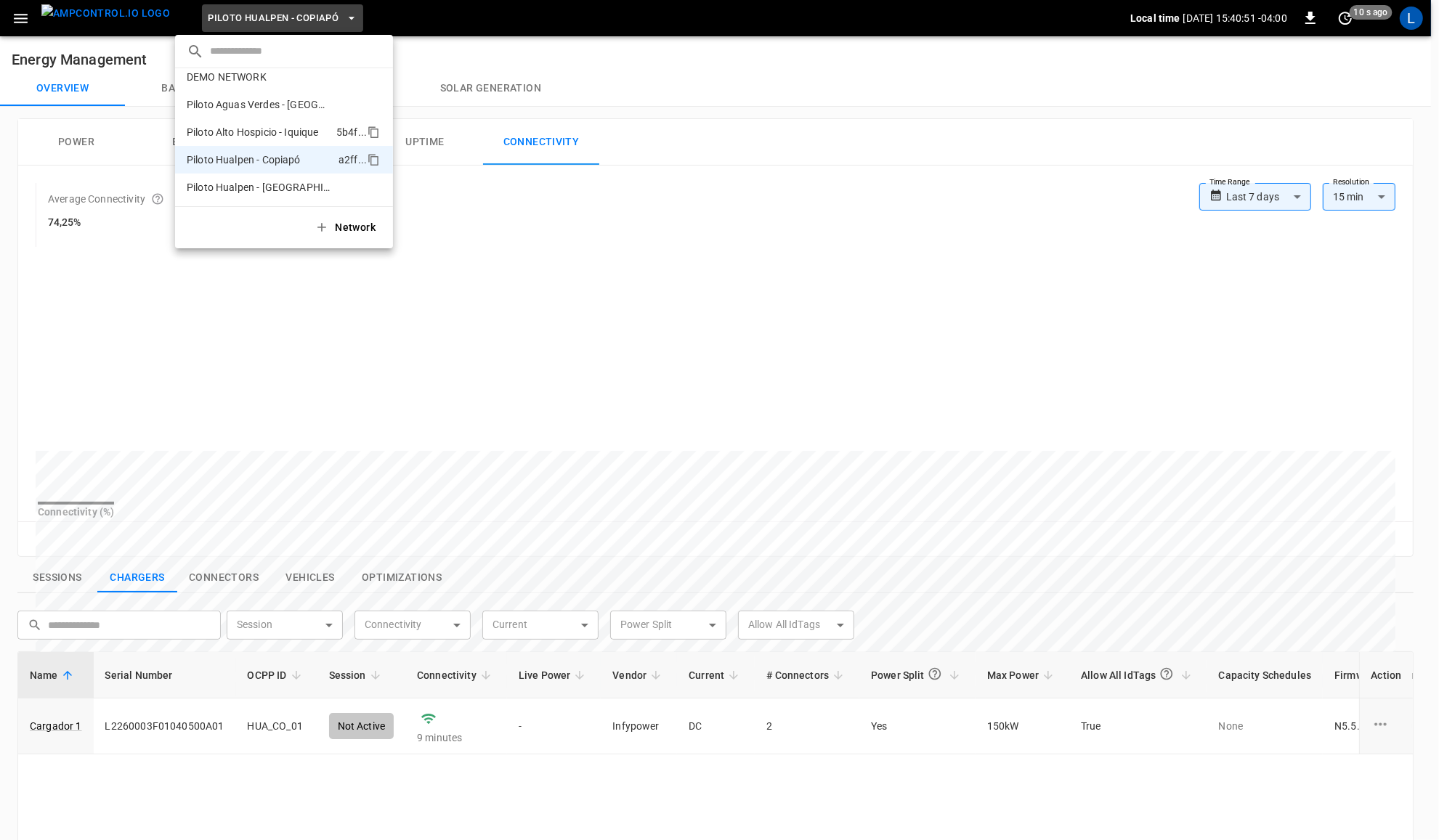
click at [293, 133] on p "Piloto Alto Hospicio - Iquique" at bounding box center [259, 132] width 144 height 14
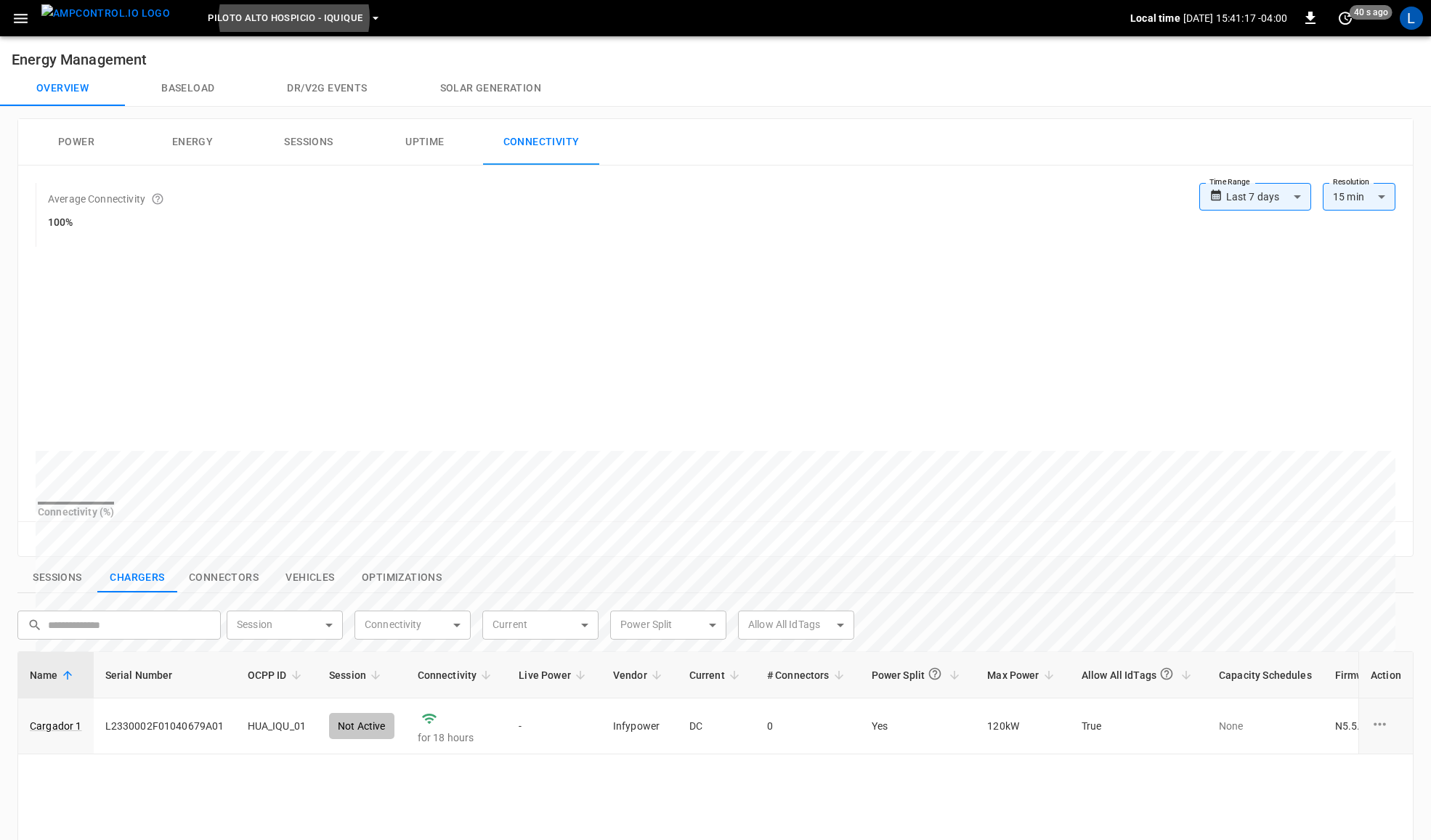
click at [305, 8] on button "Piloto Alto Hospicio - Iquique" at bounding box center [294, 19] width 185 height 28
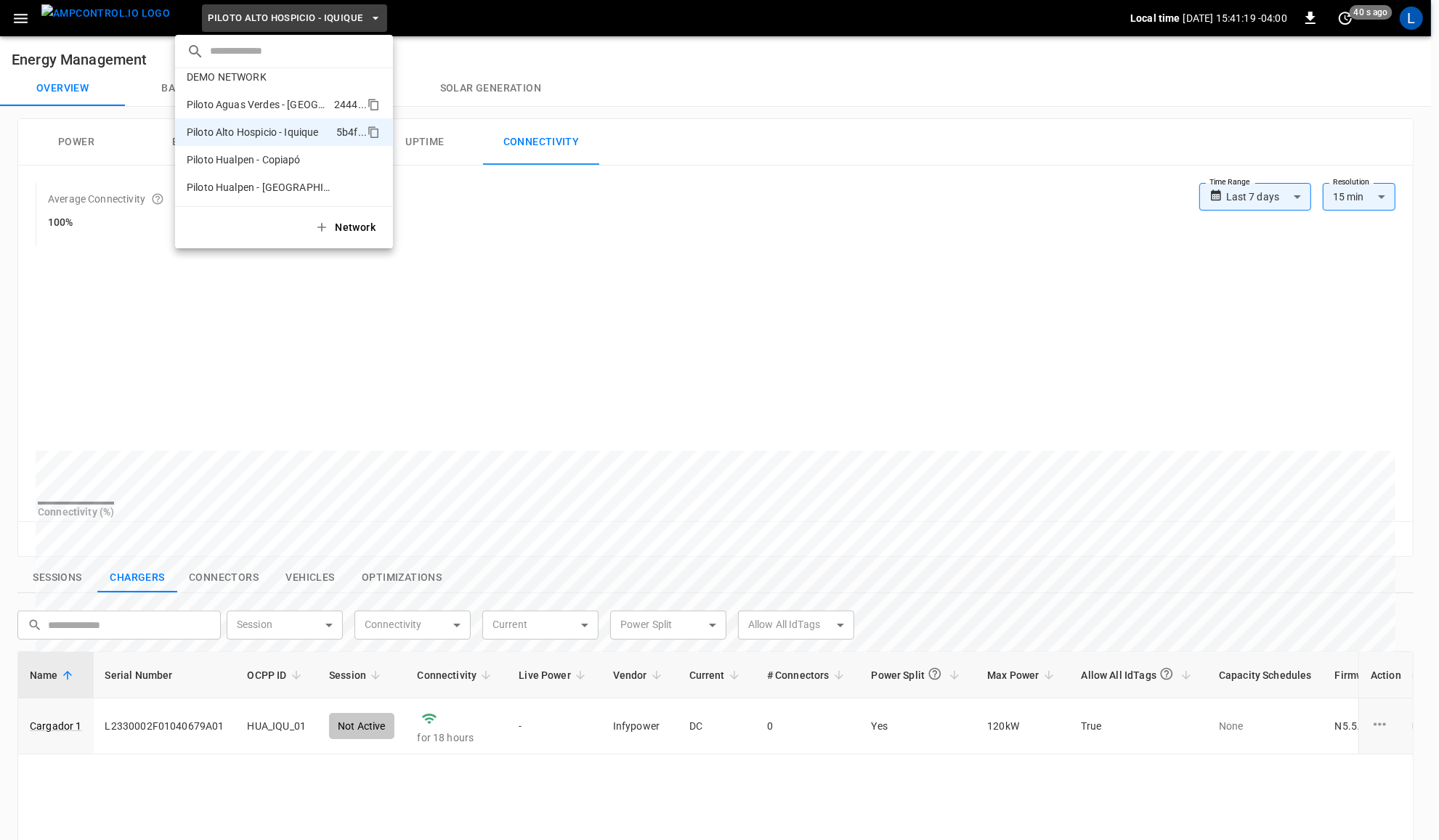
click at [289, 100] on p "Piloto Aguas Verdes - [GEOGRAPHIC_DATA]" at bounding box center [257, 104] width 142 height 14
